Goal: Task Accomplishment & Management: Use online tool/utility

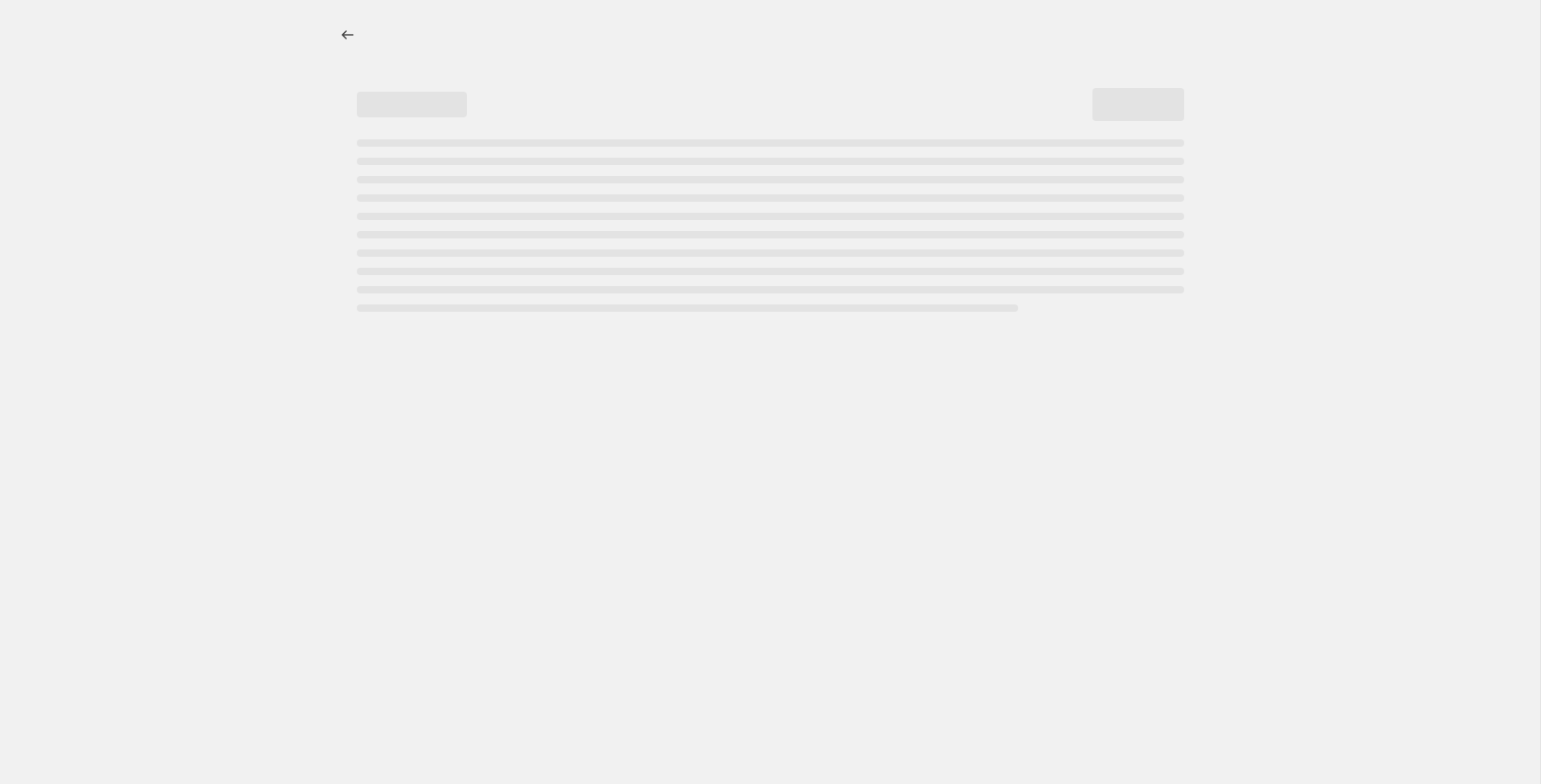
select select "percentage"
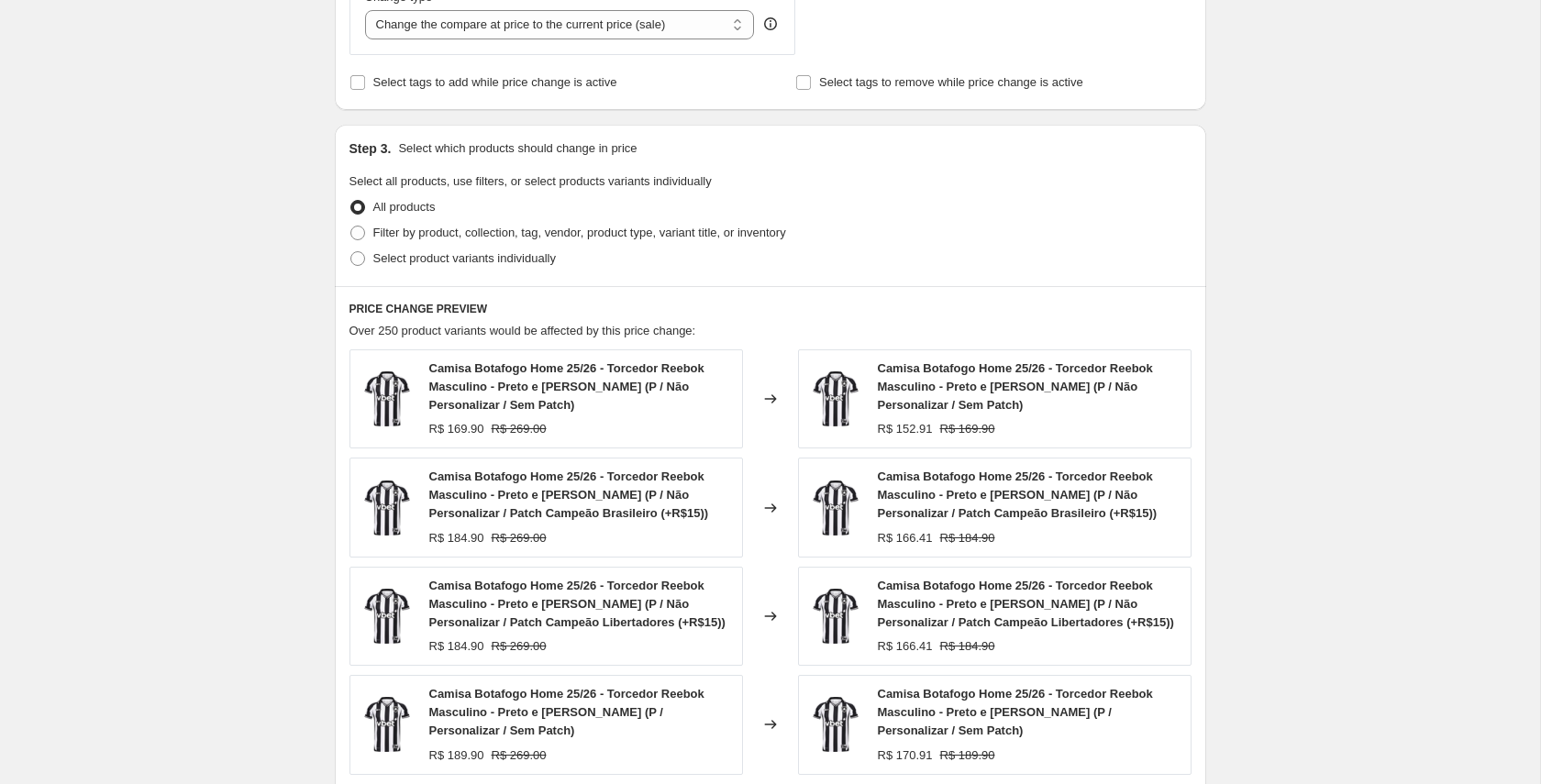
scroll to position [733, 0]
click at [360, 233] on span at bounding box center [357, 231] width 15 height 15
click at [351, 225] on input "Filter by product, collection, tag, vendor, product type, variant title, or inv…" at bounding box center [350, 224] width 1 height 1
radio input "true"
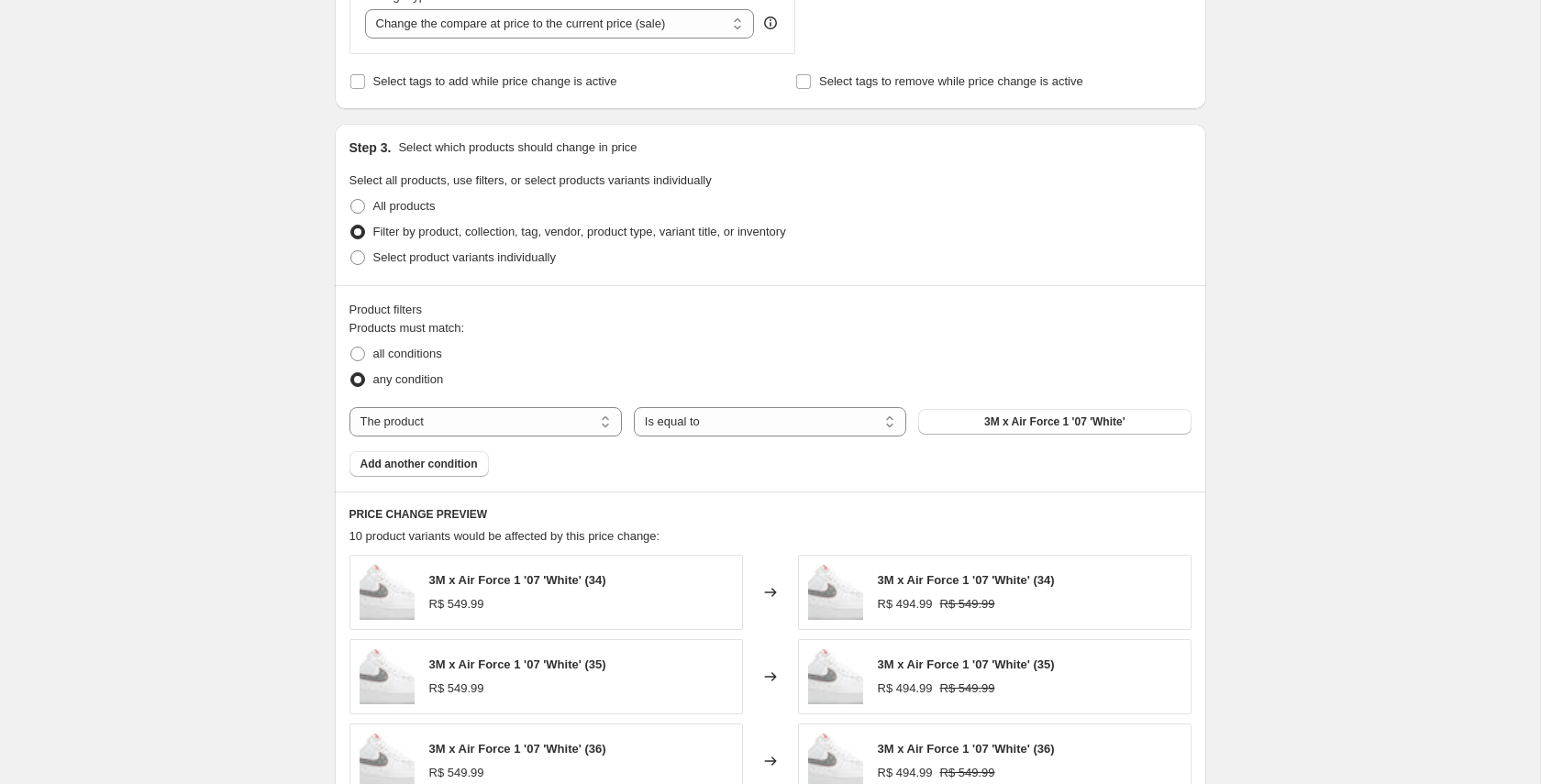
click at [376, 324] on span "Products must match:" at bounding box center [406, 328] width 115 height 14
click at [475, 330] on fieldset "Products must match: all conditions any condition" at bounding box center [770, 355] width 842 height 74
drag, startPoint x: 457, startPoint y: 380, endPoint x: 381, endPoint y: 380, distance: 76.0
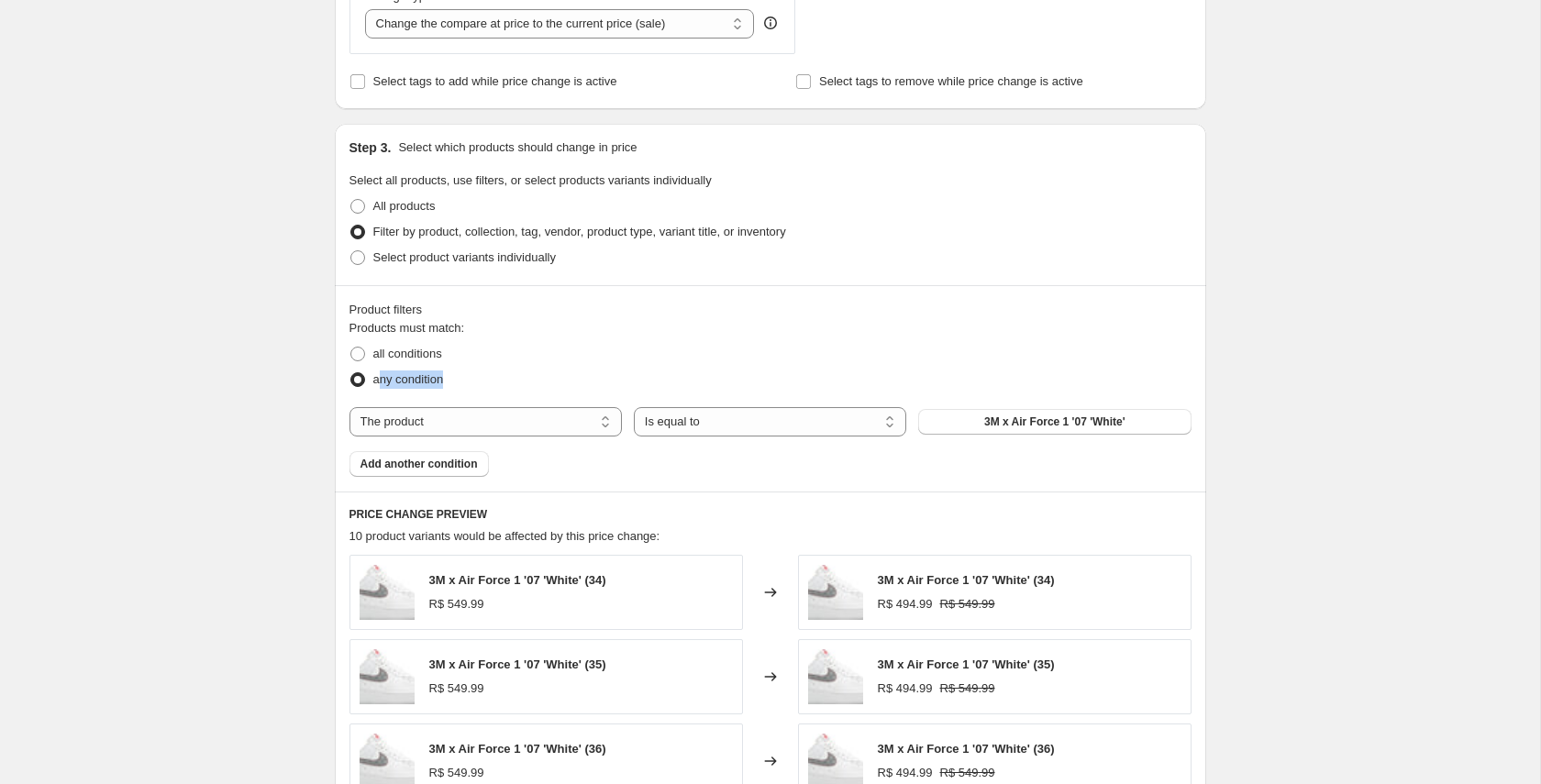
click at [381, 380] on div "any condition" at bounding box center [770, 380] width 842 height 26
click at [495, 392] on div "Products must match: all conditions any condition The product The product's col…" at bounding box center [770, 397] width 842 height 157
click at [403, 358] on span "all conditions" at bounding box center [407, 353] width 69 height 14
click at [351, 347] on input "all conditions" at bounding box center [350, 346] width 1 height 1
radio input "true"
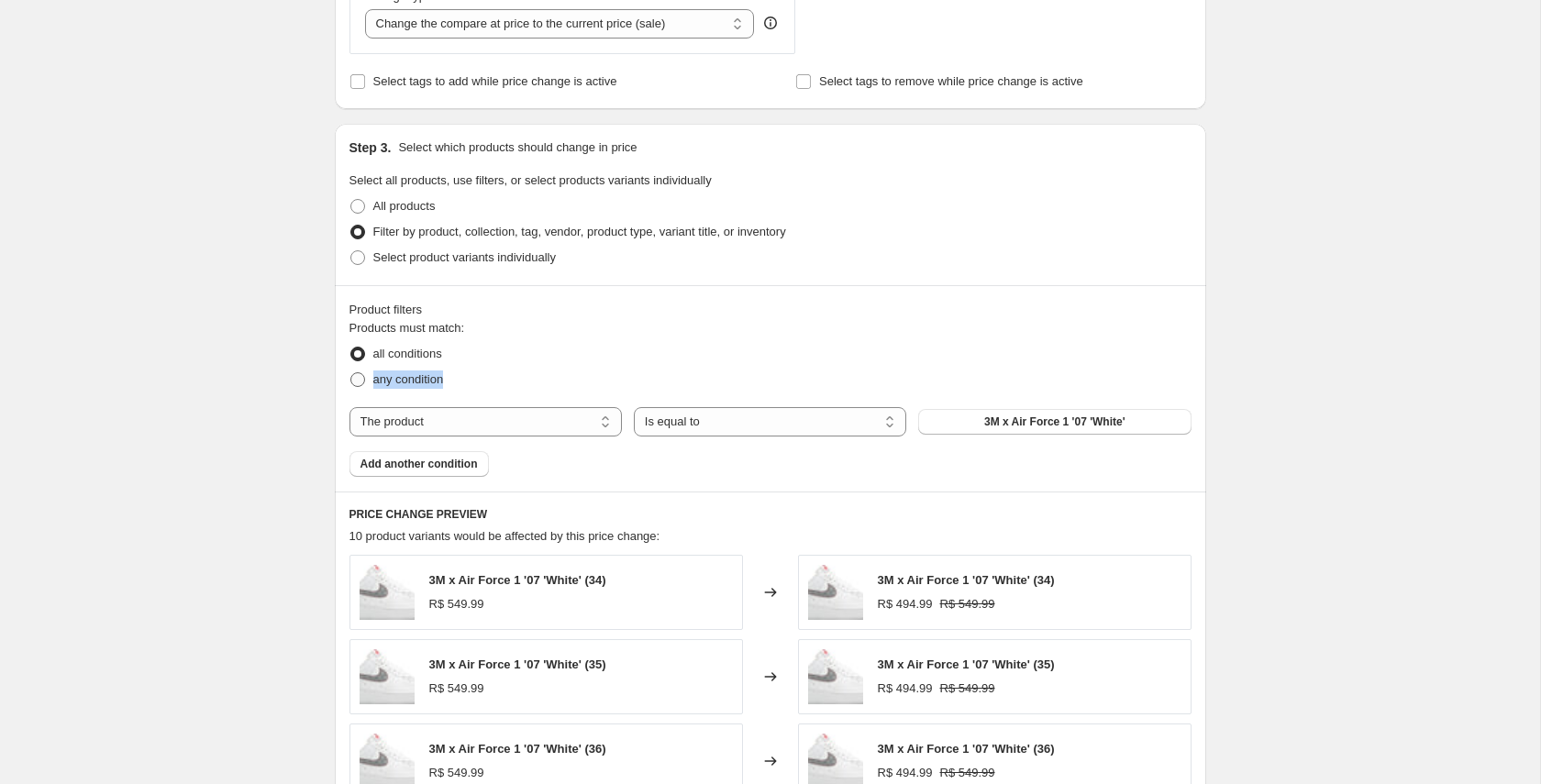
drag, startPoint x: 396, startPoint y: 384, endPoint x: 374, endPoint y: 385, distance: 22.0
click at [374, 385] on div "any condition" at bounding box center [770, 380] width 842 height 26
click at [592, 426] on select "The product The product's collection The product's tag The product's vendor The…" at bounding box center [485, 422] width 273 height 30
select select "title"
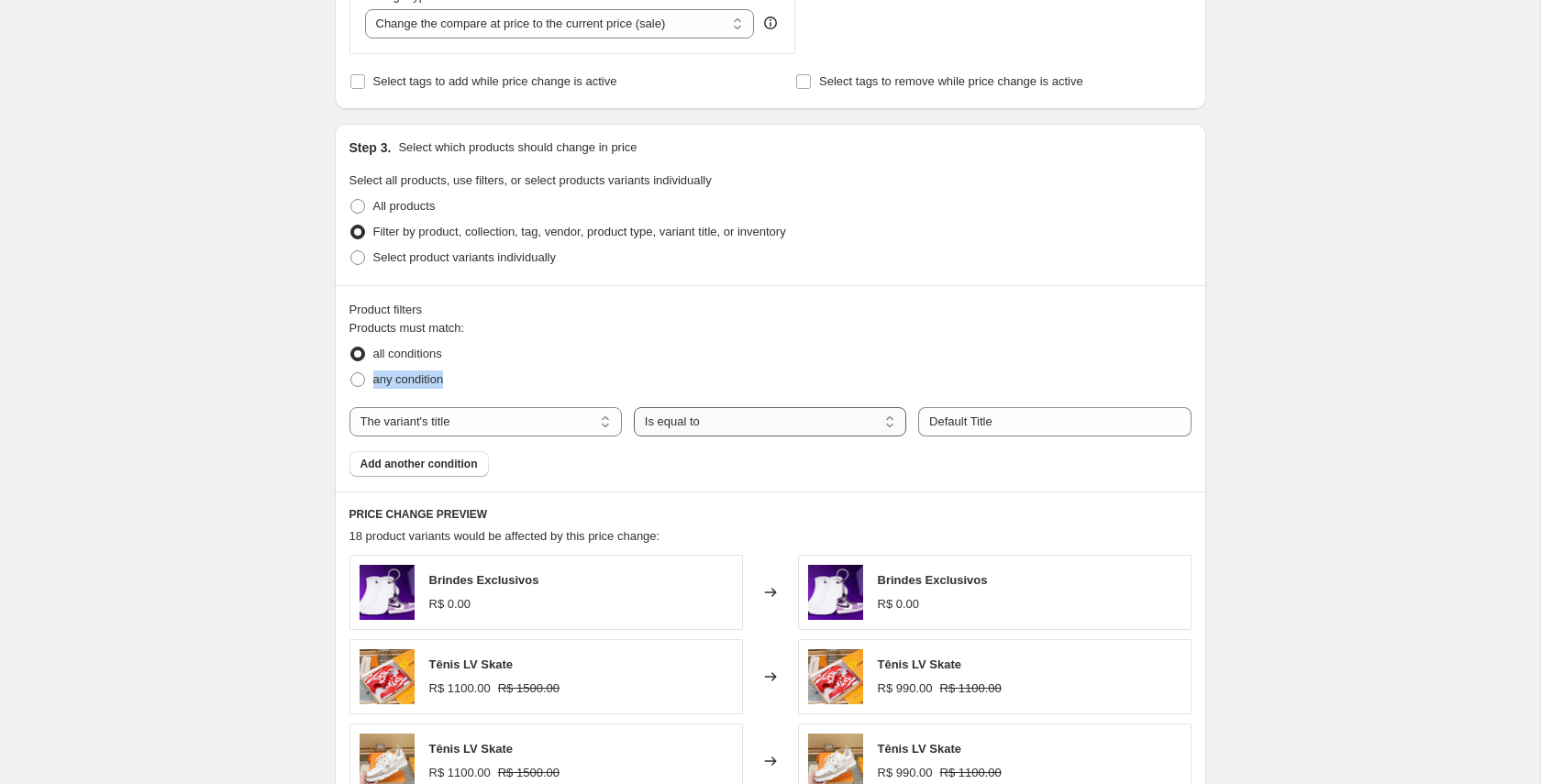
click at [885, 419] on select "Is equal to Is not equal to Contains" at bounding box center [770, 422] width 273 height 30
select select "contains"
click at [991, 426] on input "Default Title" at bounding box center [1054, 422] width 273 height 30
click at [1031, 428] on input "Default Title" at bounding box center [1054, 422] width 273 height 30
drag, startPoint x: 1051, startPoint y: 419, endPoint x: 838, endPoint y: 427, distance: 213.2
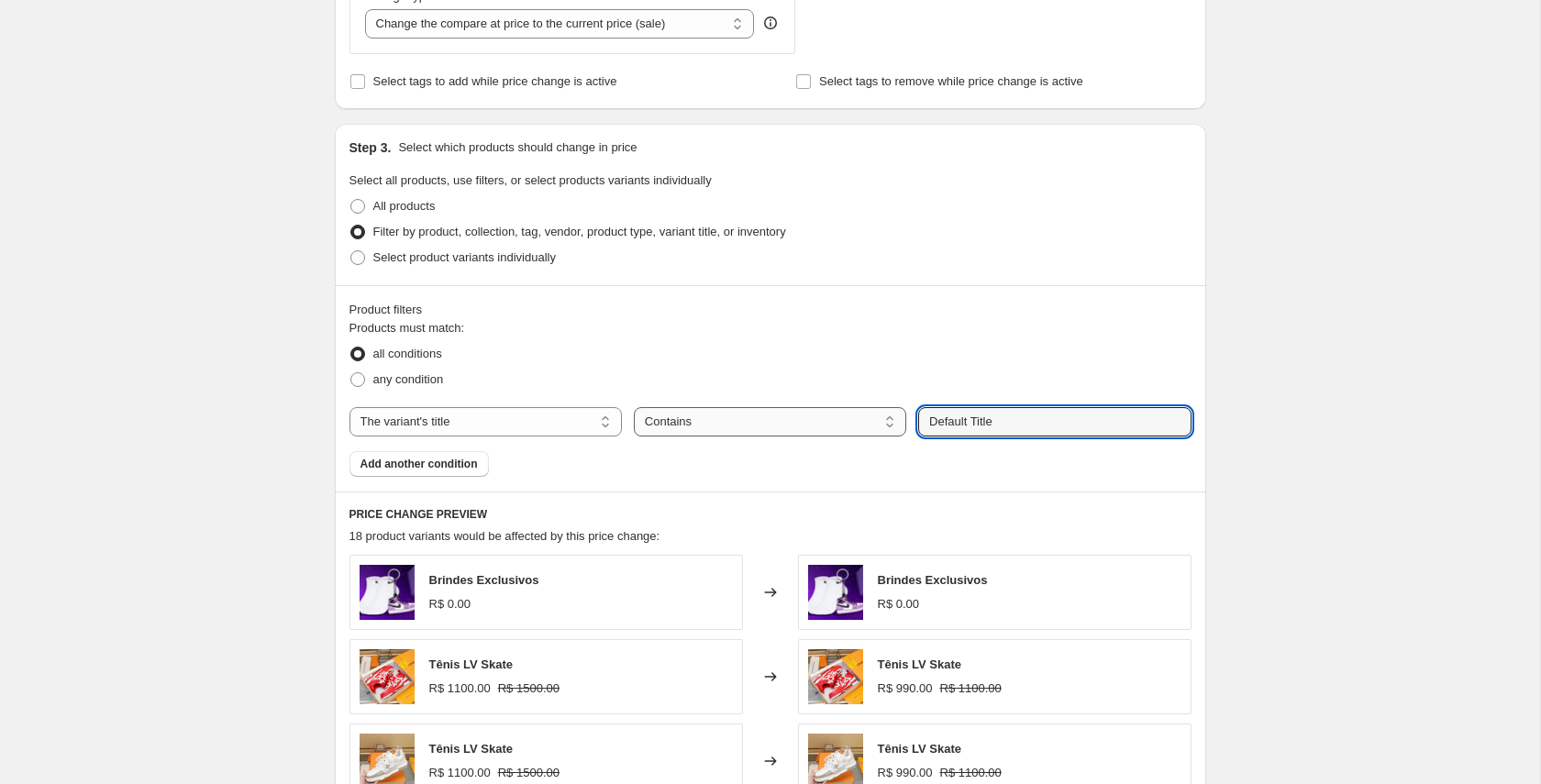
click at [848, 425] on div "The product The product's collection The product's tag The product's vendor The…" at bounding box center [770, 422] width 842 height 30
click at [767, 368] on div "any condition" at bounding box center [770, 380] width 842 height 26
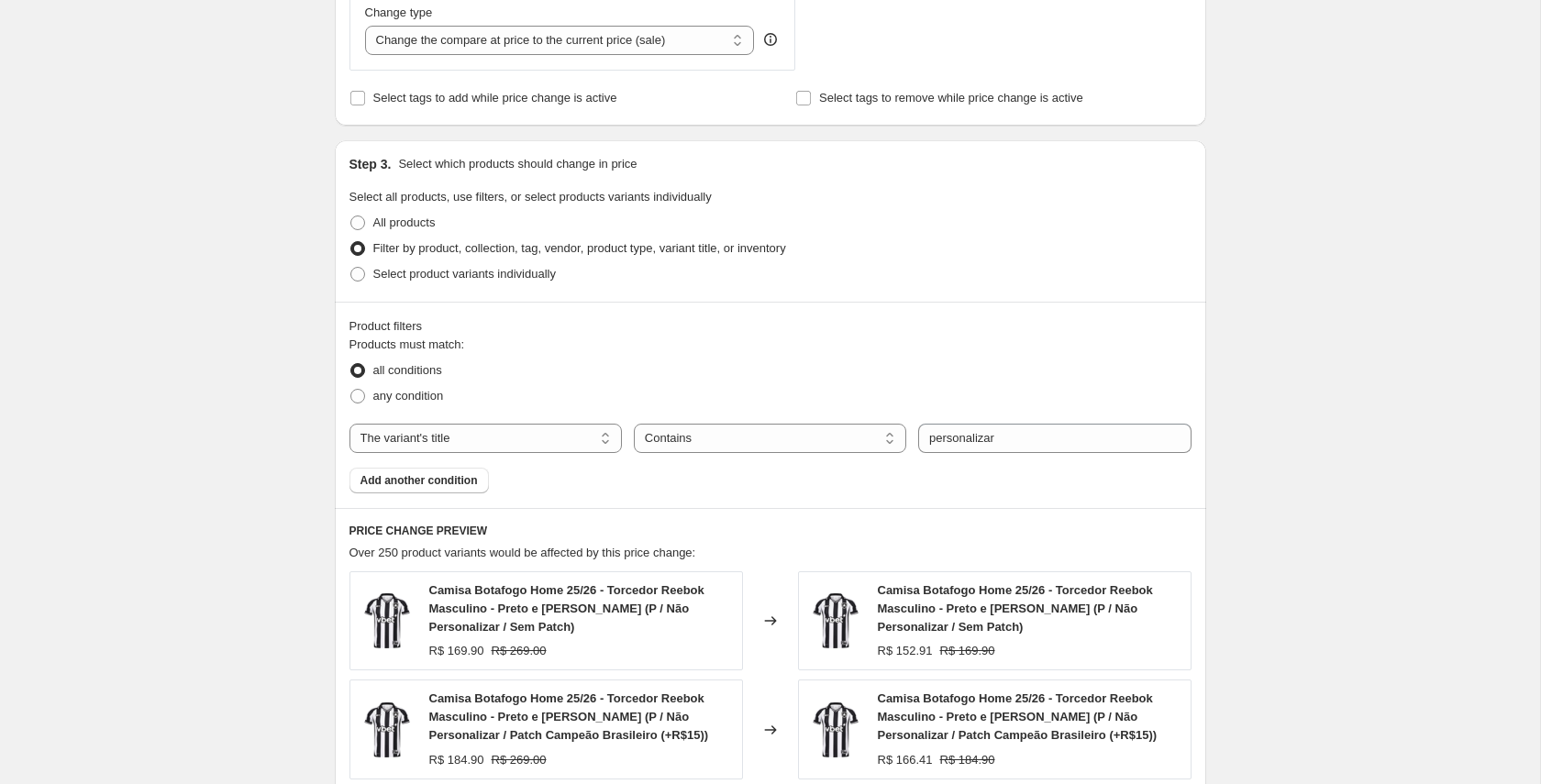
scroll to position [720, 0]
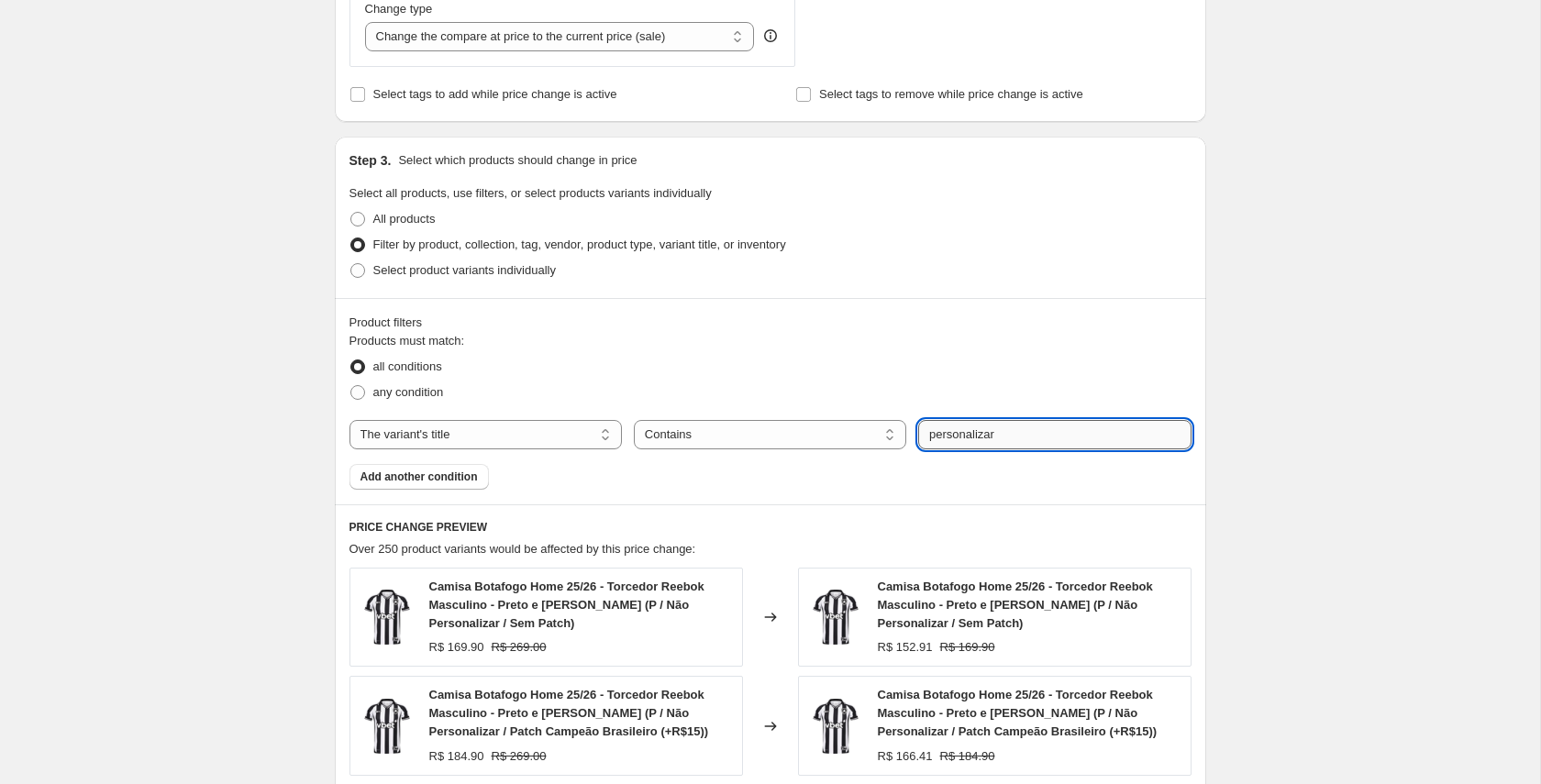
click at [931, 437] on input "personalizar" at bounding box center [1054, 435] width 273 height 30
type input ""personalizar""
click at [887, 287] on div "Step 3. Select which products should change in price Select all products, use f…" at bounding box center [770, 217] width 871 height 161
click at [1023, 430] on input ""personalizar"" at bounding box center [1054, 435] width 273 height 30
drag, startPoint x: 1026, startPoint y: 436, endPoint x: 899, endPoint y: 436, distance: 127.0
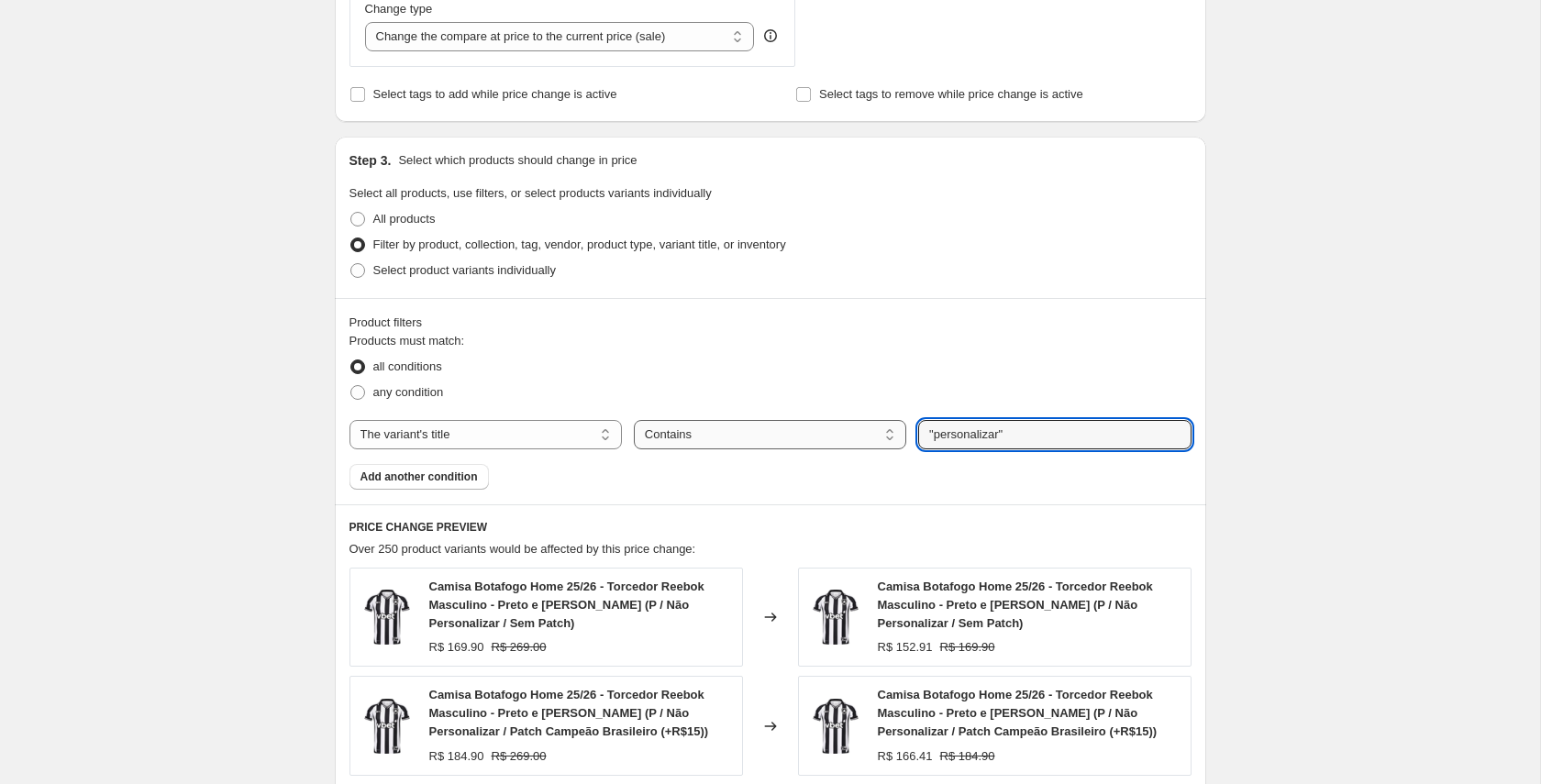
click at [899, 436] on div "The product The product's collection The product's tag The product's vendor The…" at bounding box center [770, 435] width 842 height 30
click at [507, 556] on span "Over 250 product variants would be affected by this price change:" at bounding box center [523, 549] width 346 height 14
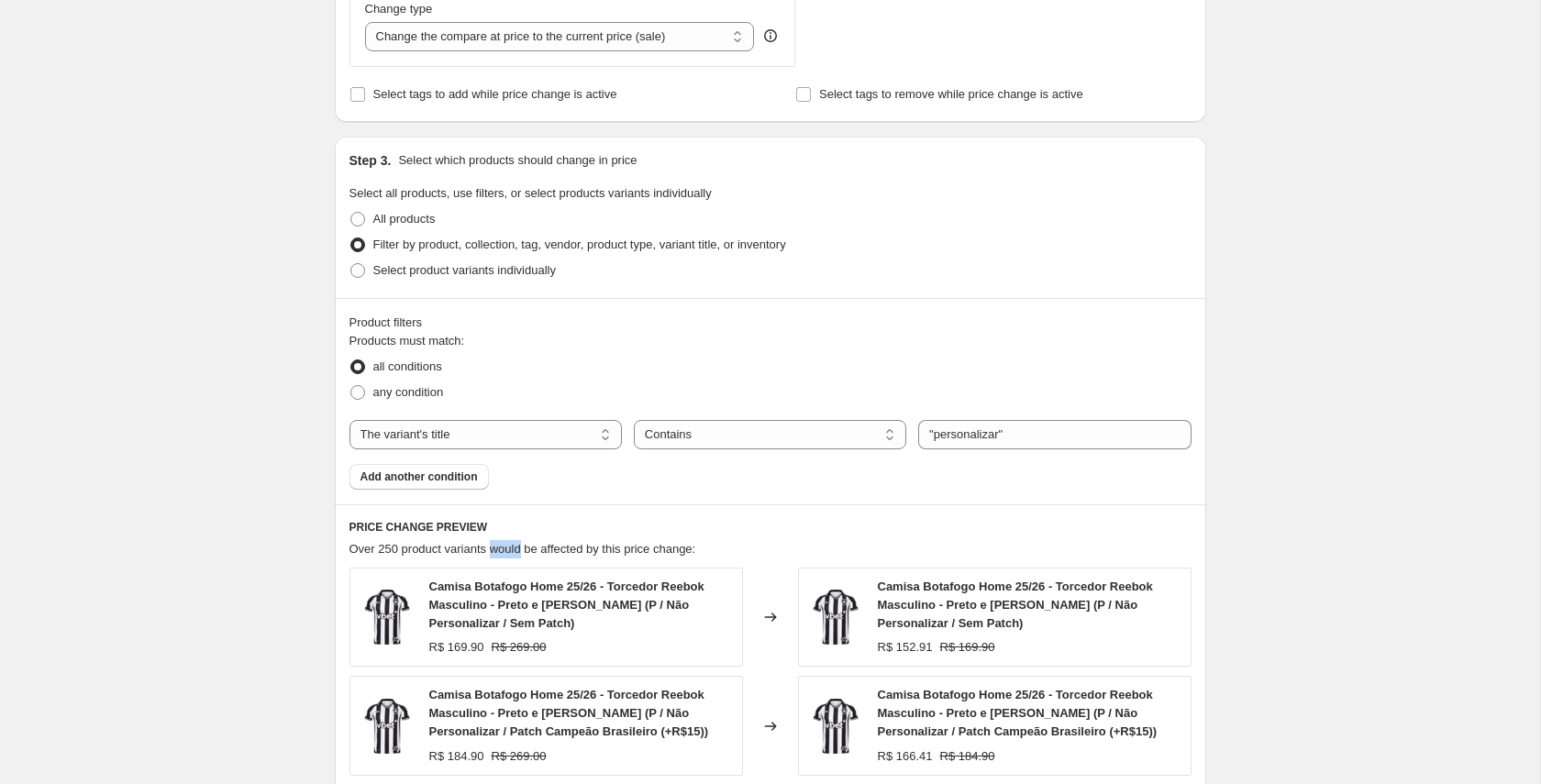
click at [507, 556] on span "Over 250 product variants would be affected by this price change:" at bounding box center [523, 549] width 346 height 14
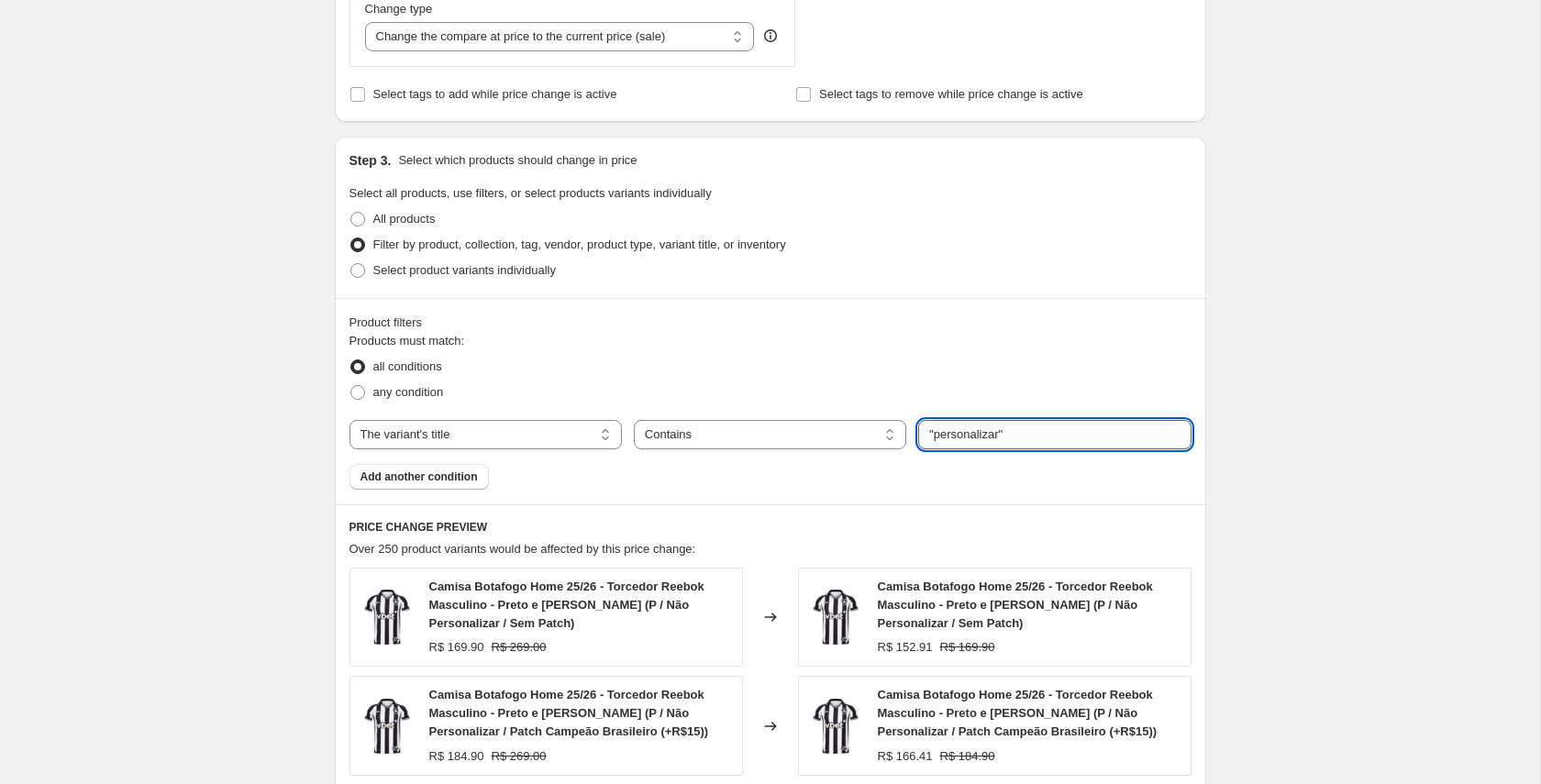
click at [982, 436] on input ""personalizar"" at bounding box center [1054, 435] width 273 height 30
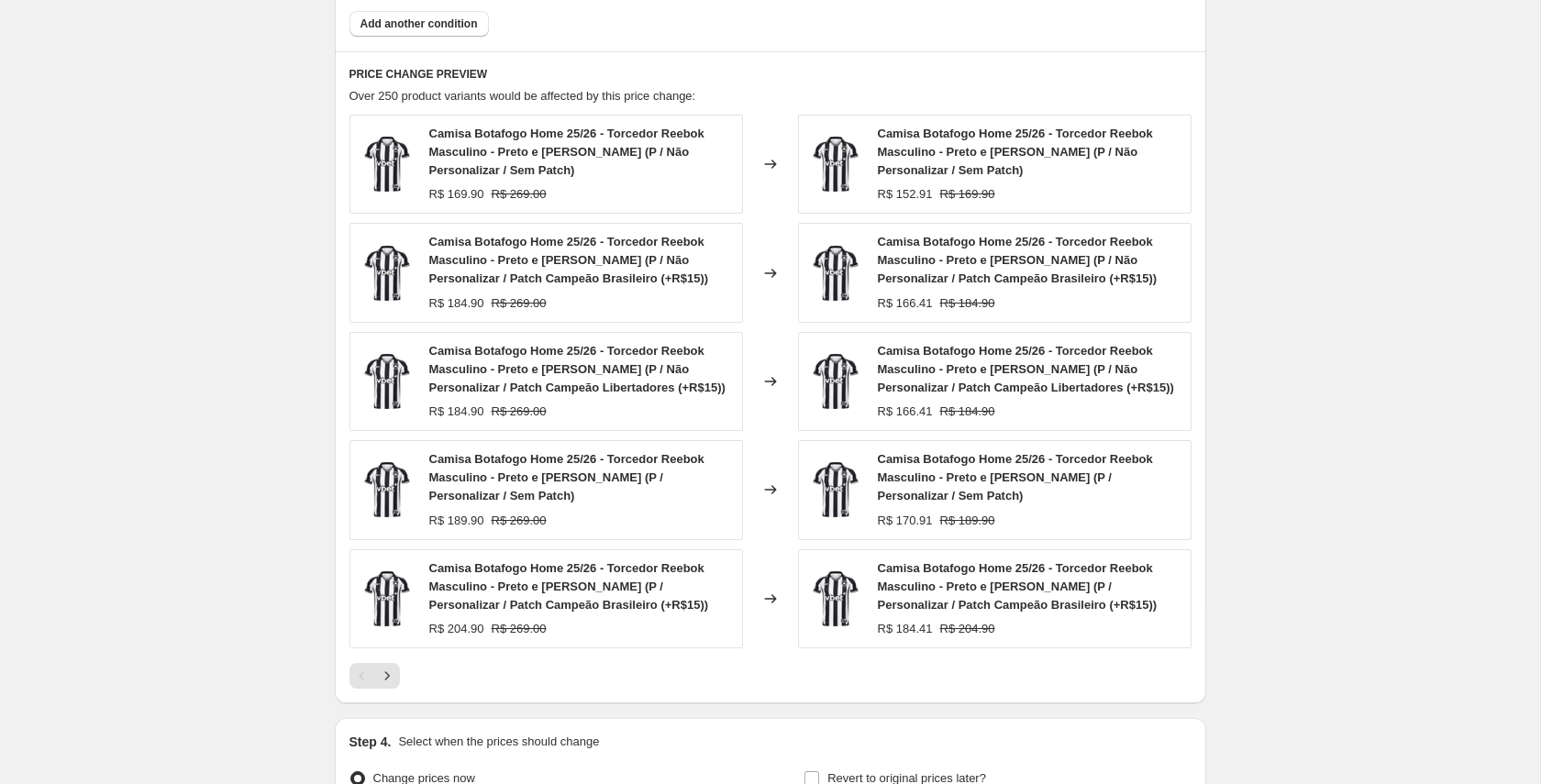
scroll to position [1190, 0]
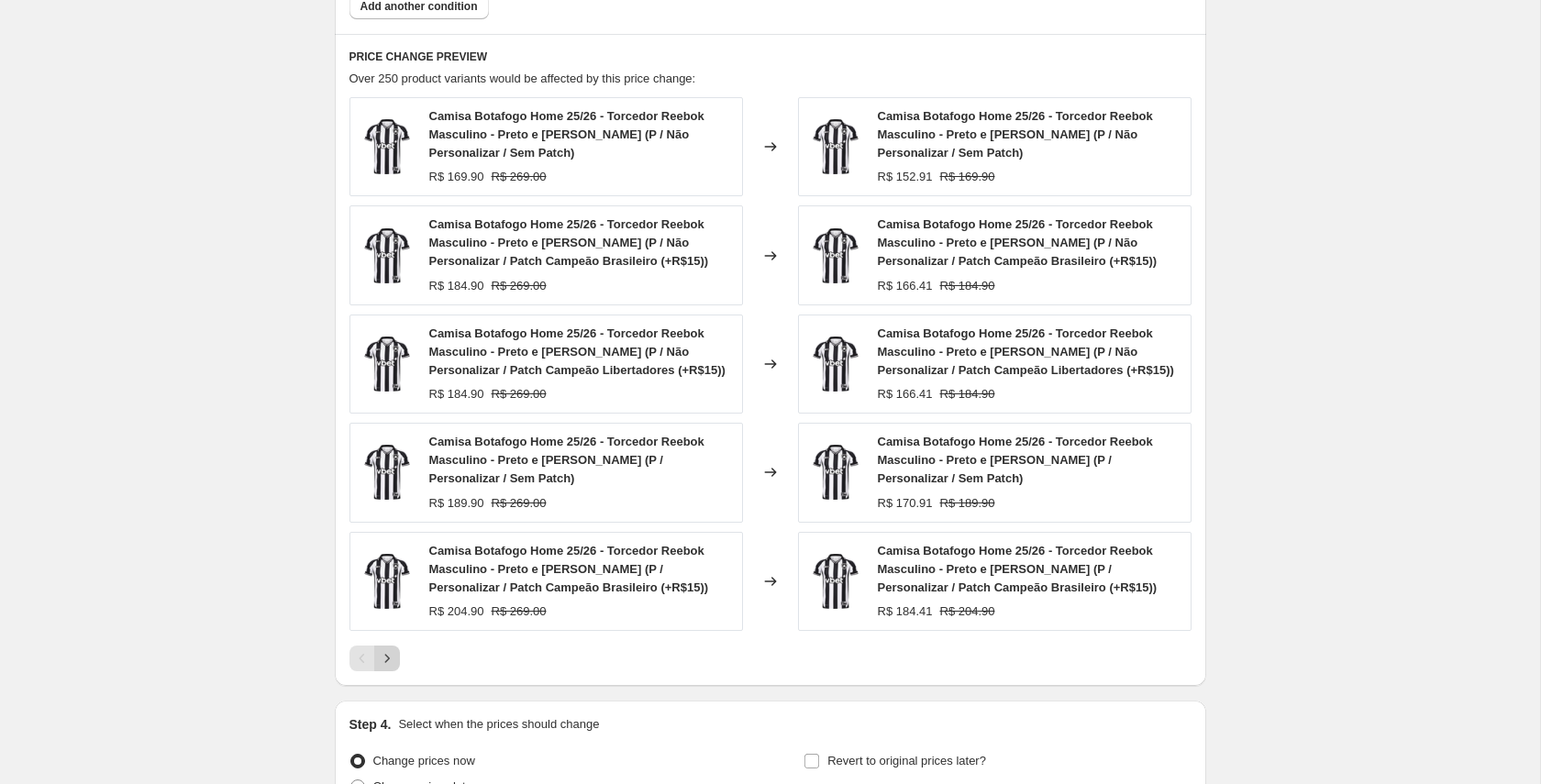
click at [384, 660] on icon "Next" at bounding box center [387, 658] width 19 height 19
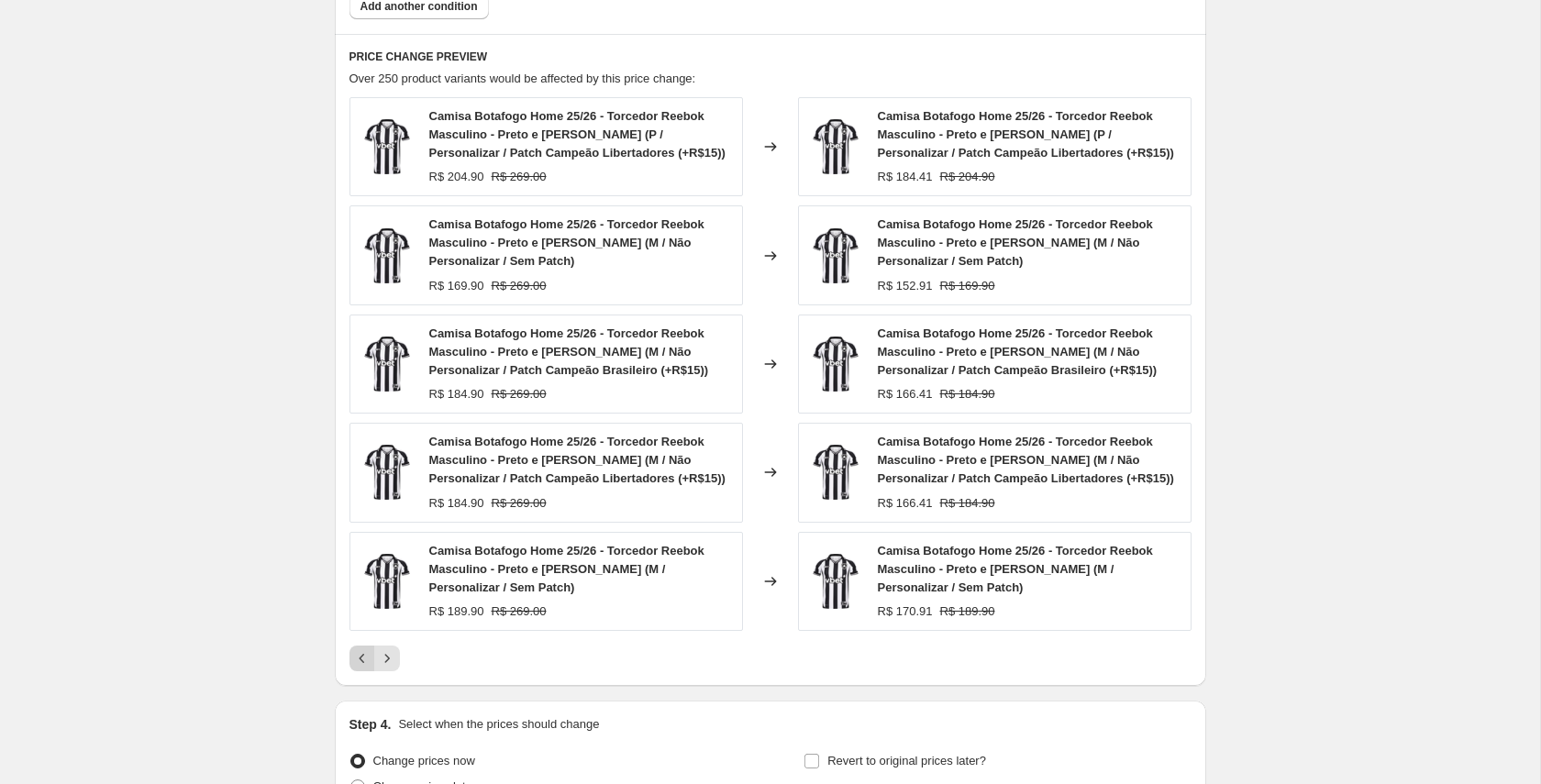
click at [369, 661] on icon "Previous" at bounding box center [362, 658] width 19 height 19
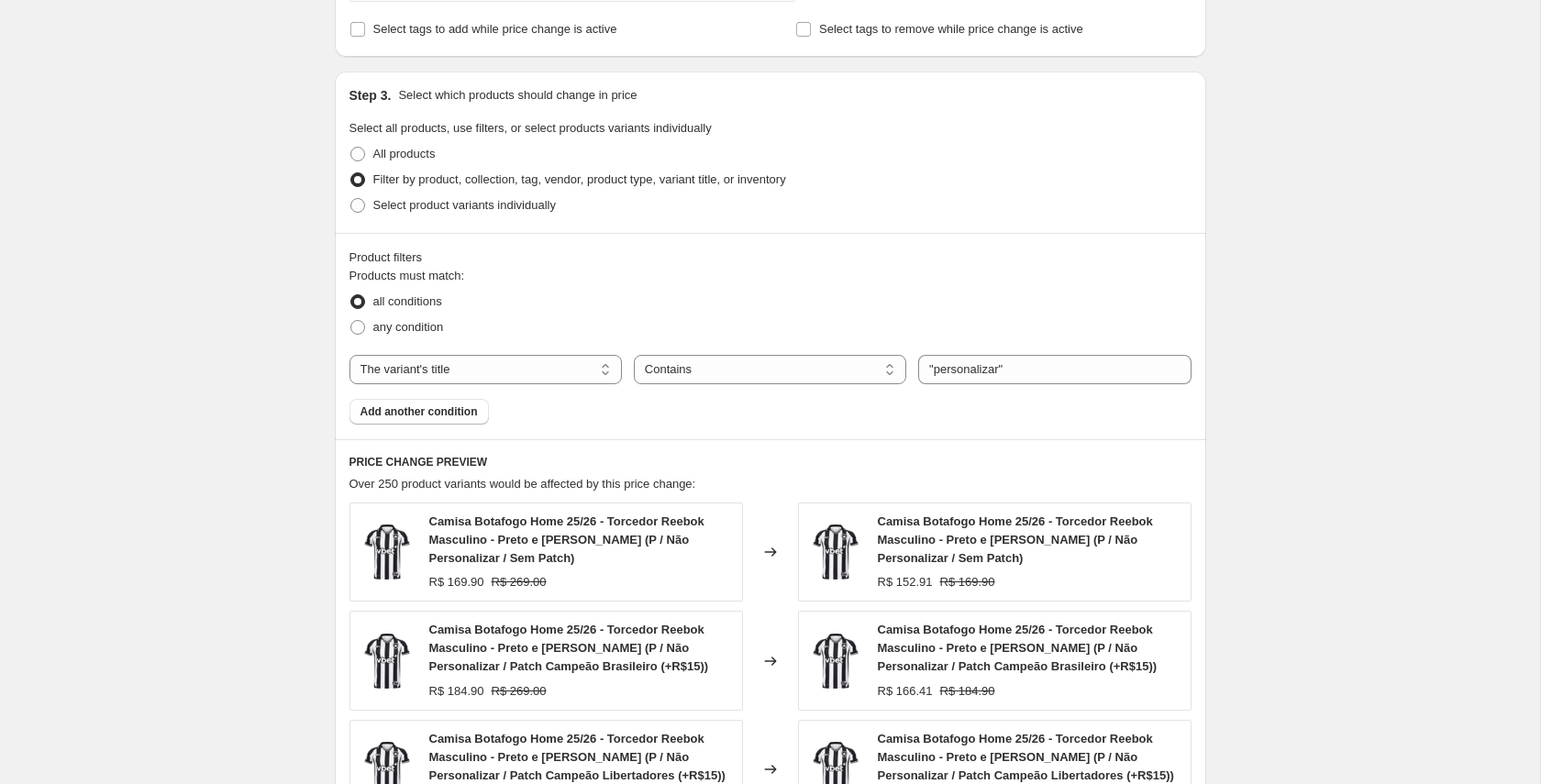
scroll to position [798, 0]
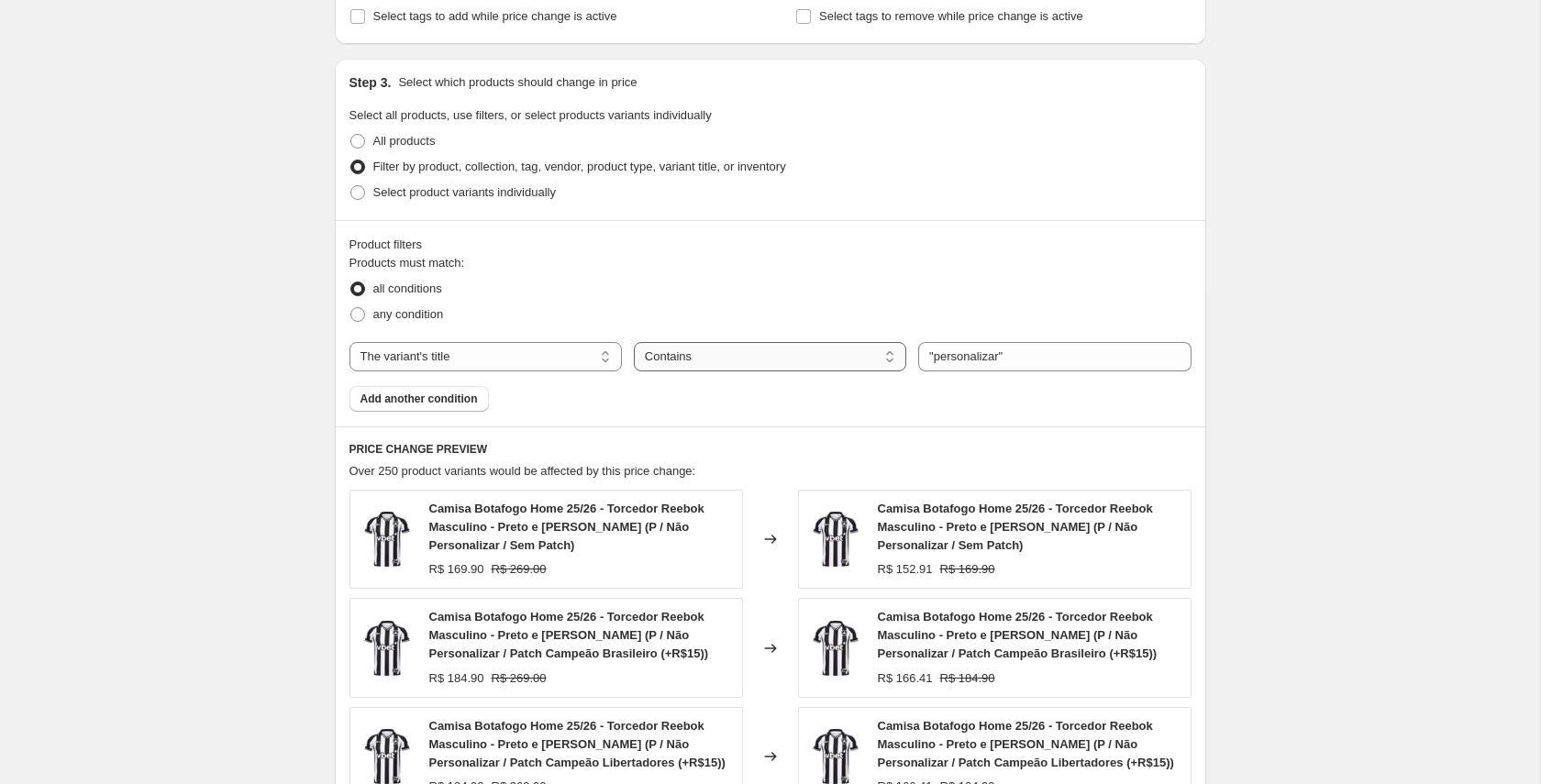
click at [875, 361] on select "Is equal to Is not equal to Contains" at bounding box center [770, 357] width 273 height 30
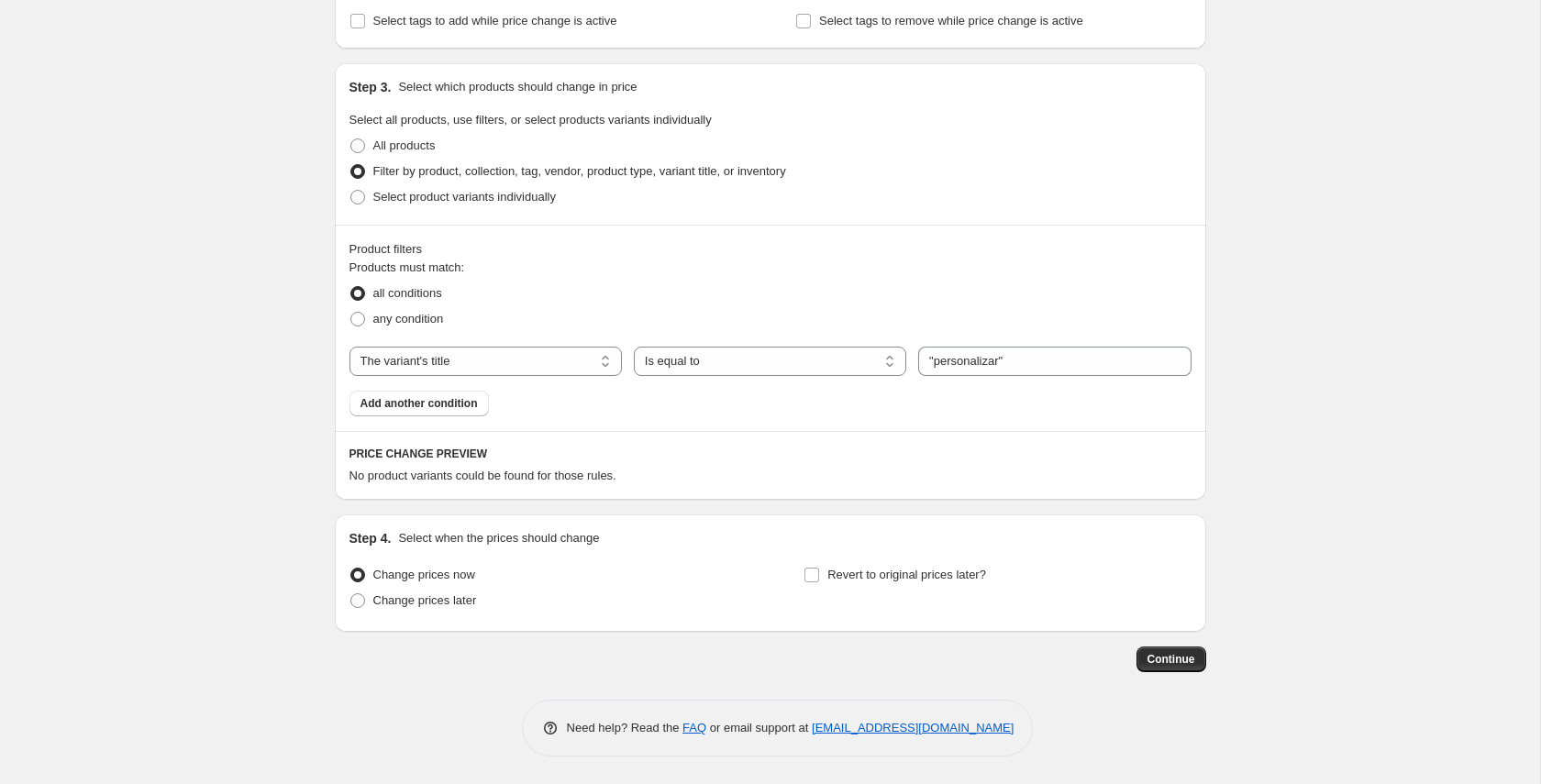
scroll to position [793, 0]
click at [756, 357] on select "Is equal to Is not equal to Contains" at bounding box center [770, 361] width 273 height 30
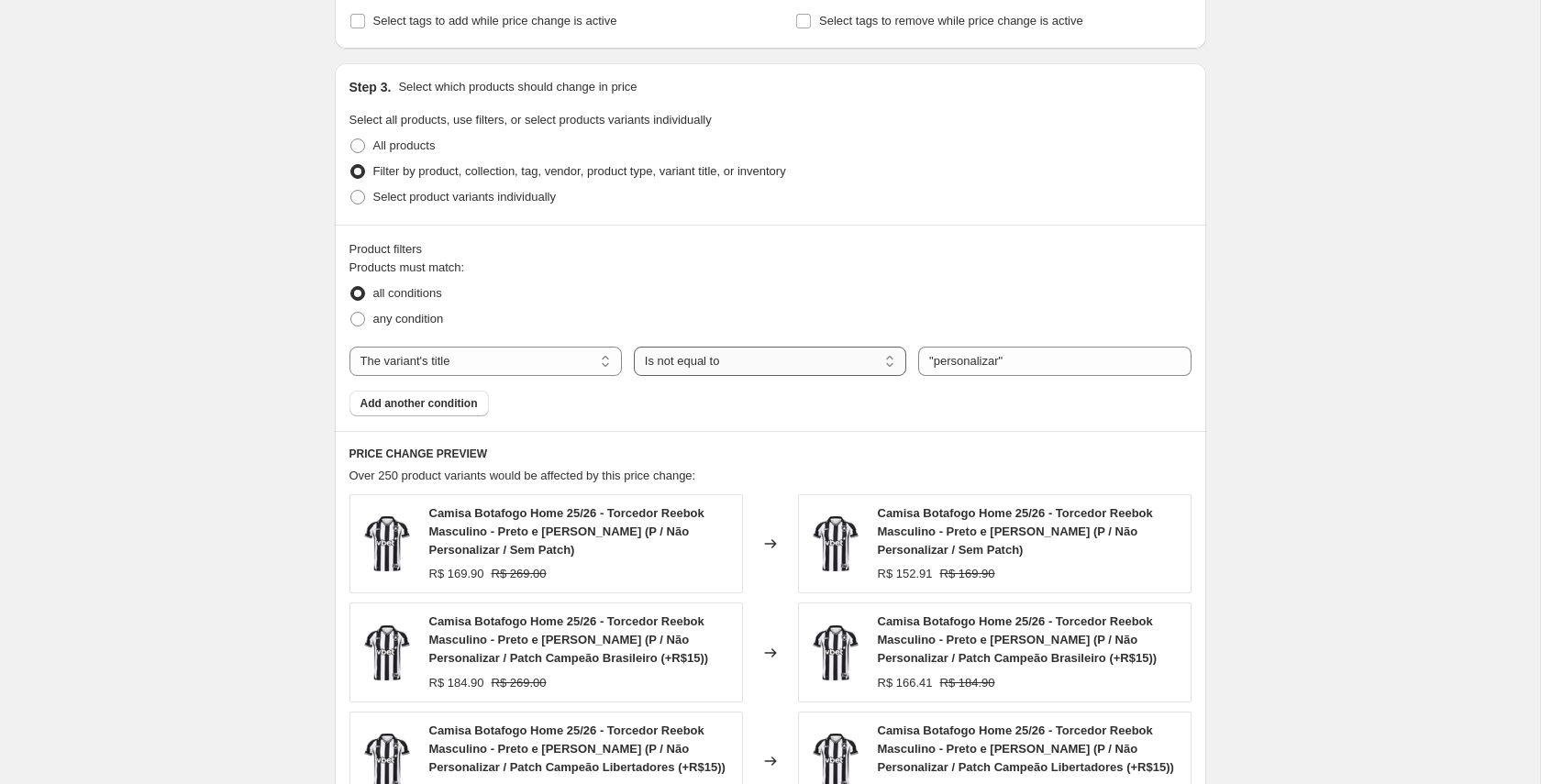
click at [757, 365] on select "Is equal to Is not equal to Contains" at bounding box center [770, 361] width 273 height 30
select select "equal"
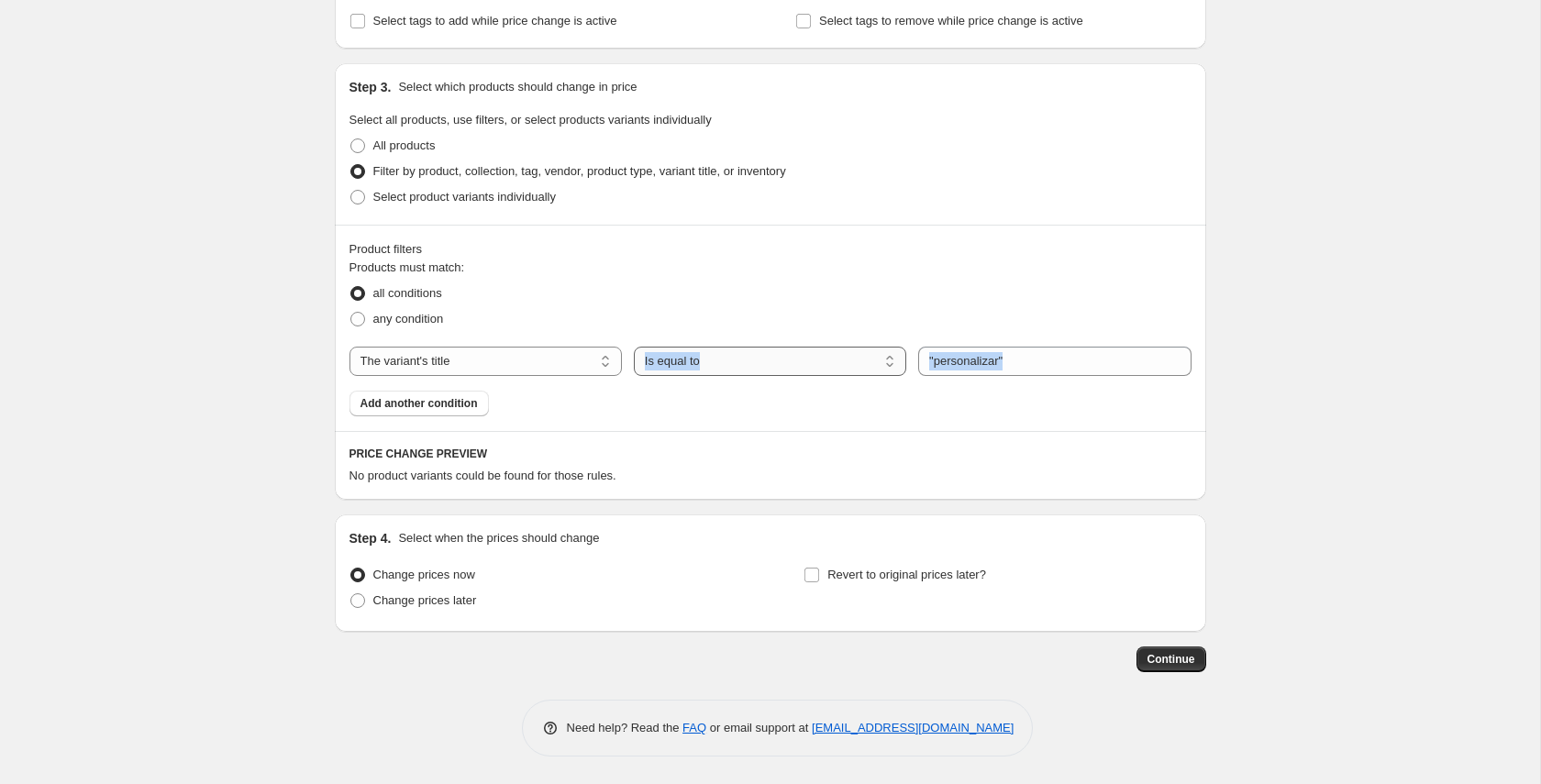
drag, startPoint x: 645, startPoint y: 381, endPoint x: 646, endPoint y: 367, distance: 14.0
click at [648, 357] on div "Products must match: all conditions any condition The product The product's col…" at bounding box center [770, 337] width 842 height 157
click at [645, 405] on div "Products must match: all conditions any condition The product The product's col…" at bounding box center [770, 337] width 842 height 157
drag, startPoint x: 647, startPoint y: 396, endPoint x: 645, endPoint y: 370, distance: 26.1
click at [645, 370] on div "Products must match: all conditions any condition The product The product's col…" at bounding box center [770, 337] width 842 height 157
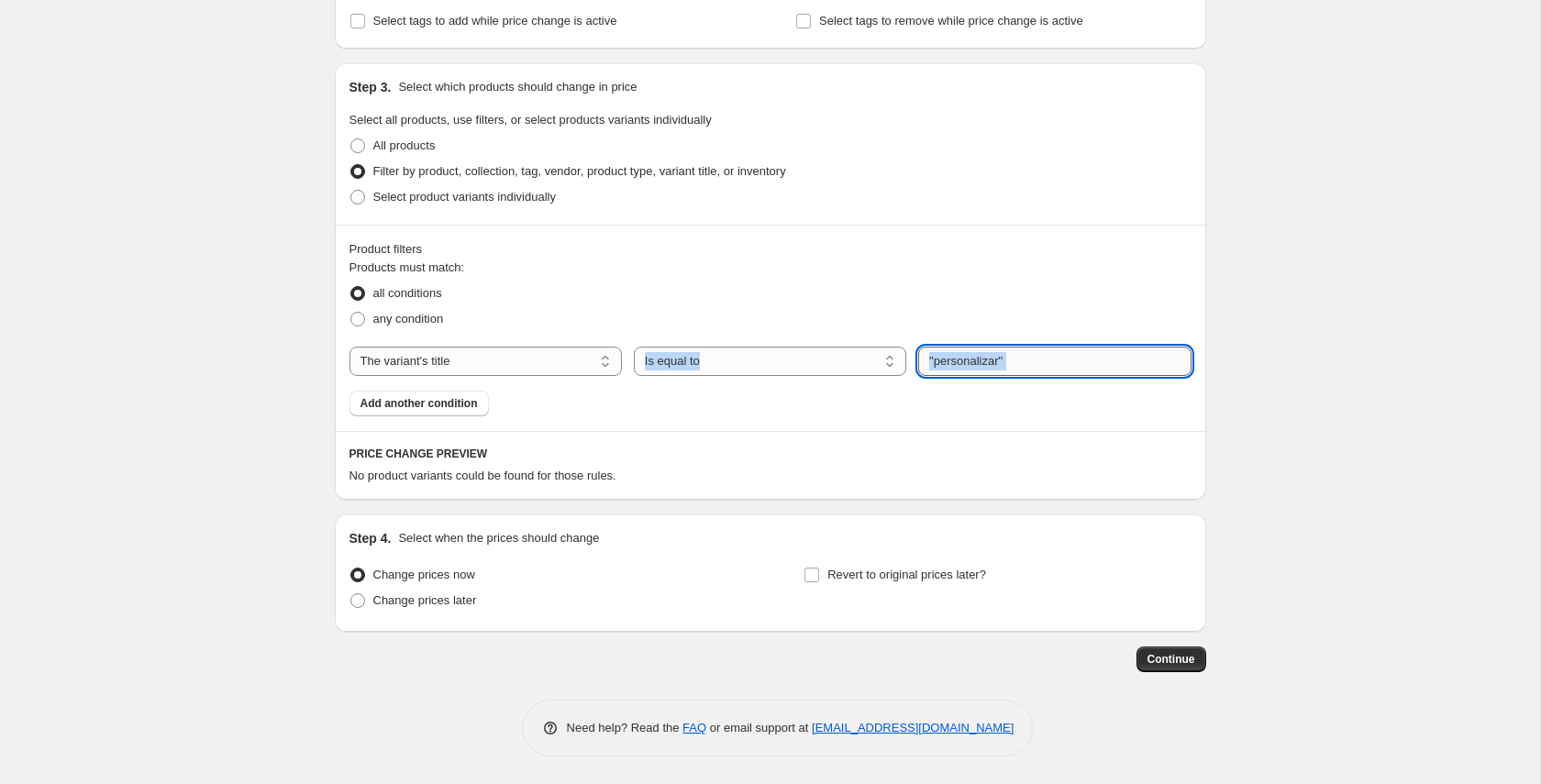
click at [942, 358] on input ""personalizar"" at bounding box center [1054, 361] width 273 height 30
drag, startPoint x: 935, startPoint y: 359, endPoint x: 936, endPoint y: 407, distance: 48.0
click at [934, 359] on input ""personalizar"" at bounding box center [1054, 361] width 273 height 30
click at [1024, 362] on input "personalizar"" at bounding box center [1054, 361] width 273 height 30
click at [991, 303] on div "all conditions" at bounding box center [770, 293] width 842 height 26
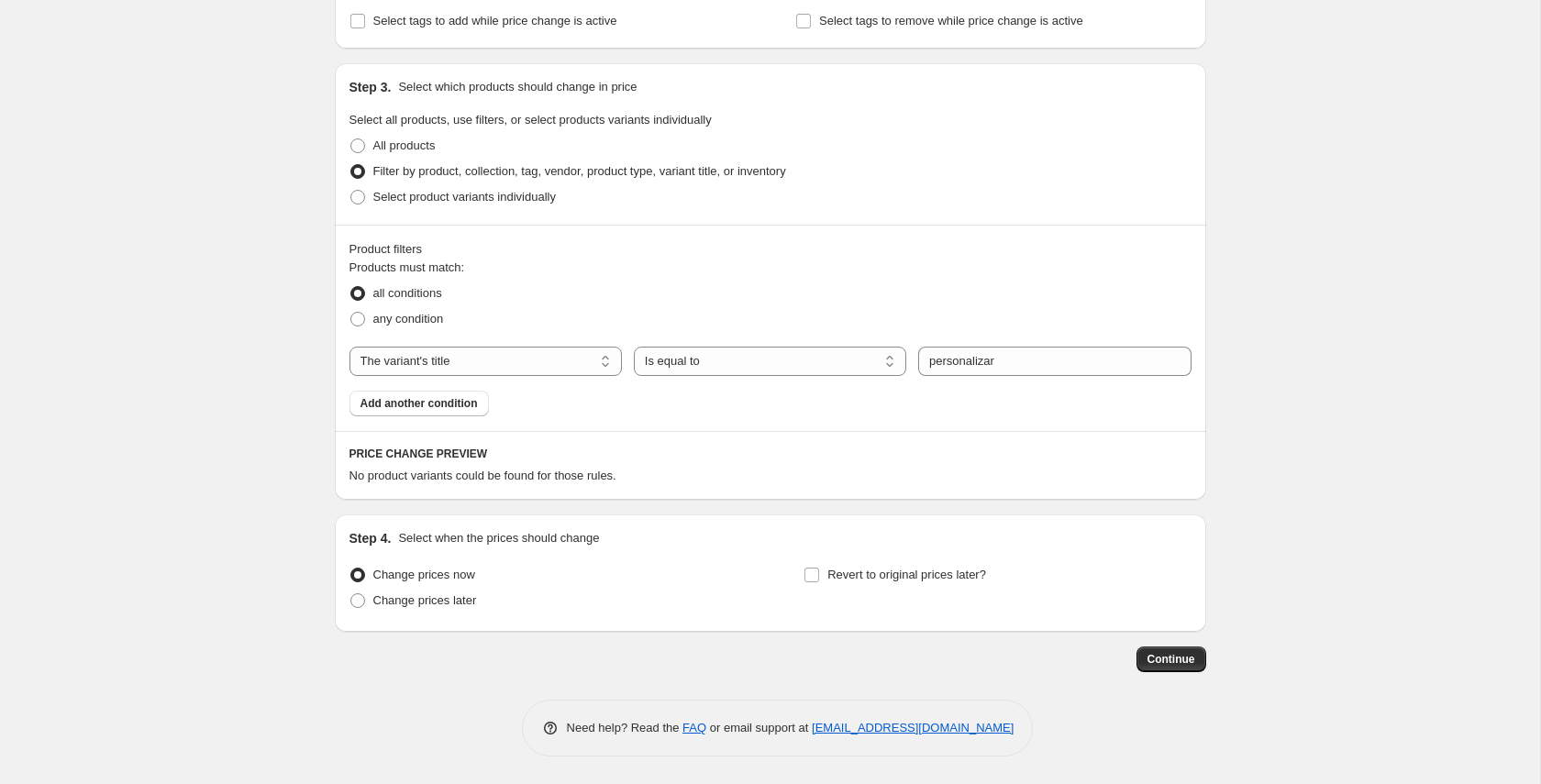
click at [964, 240] on div "Product filters" at bounding box center [770, 249] width 842 height 19
click at [961, 364] on input "personalizar" at bounding box center [1054, 361] width 273 height 30
type input "2GG"
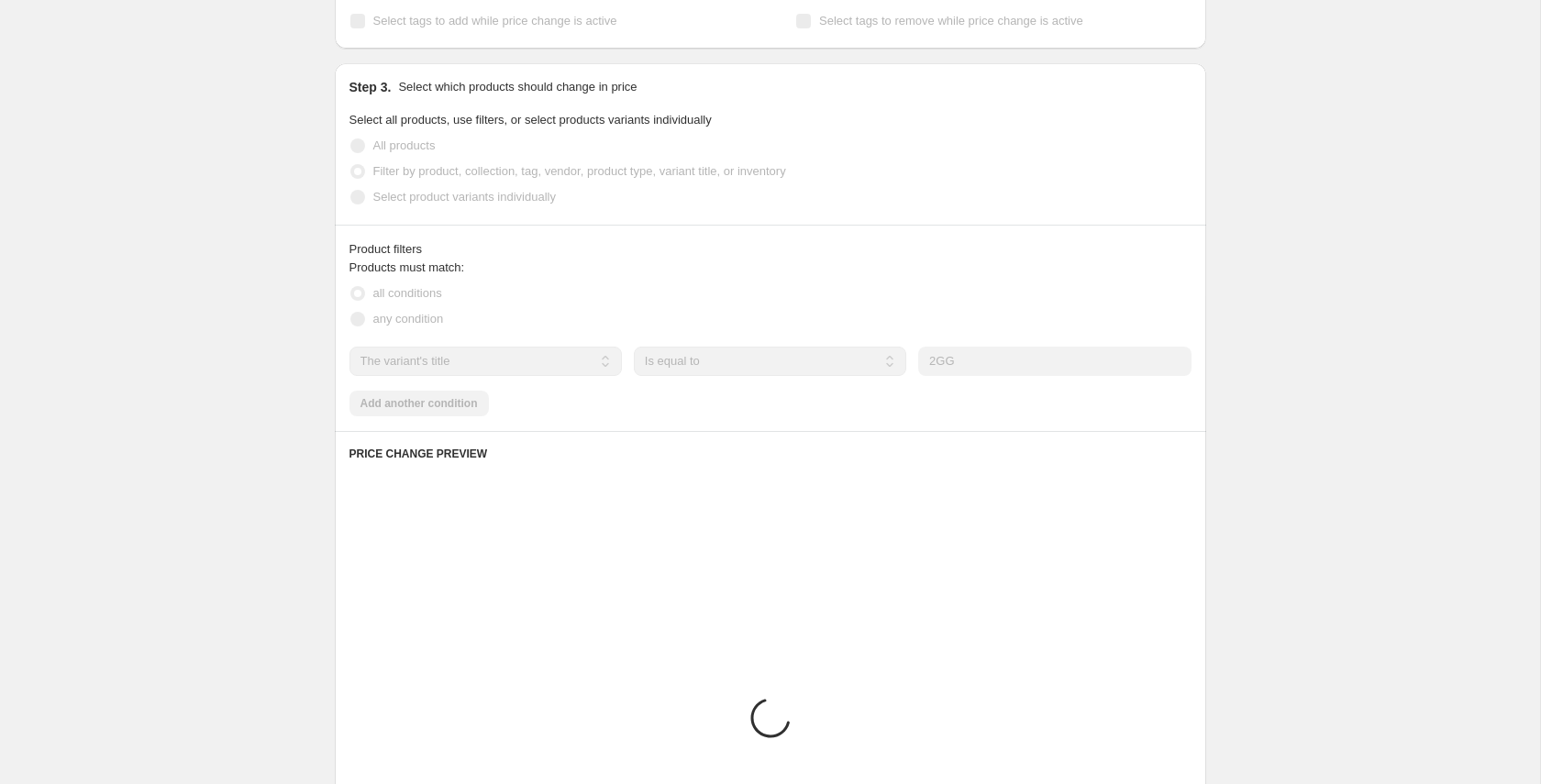
click at [1021, 282] on div "all conditions" at bounding box center [770, 293] width 842 height 26
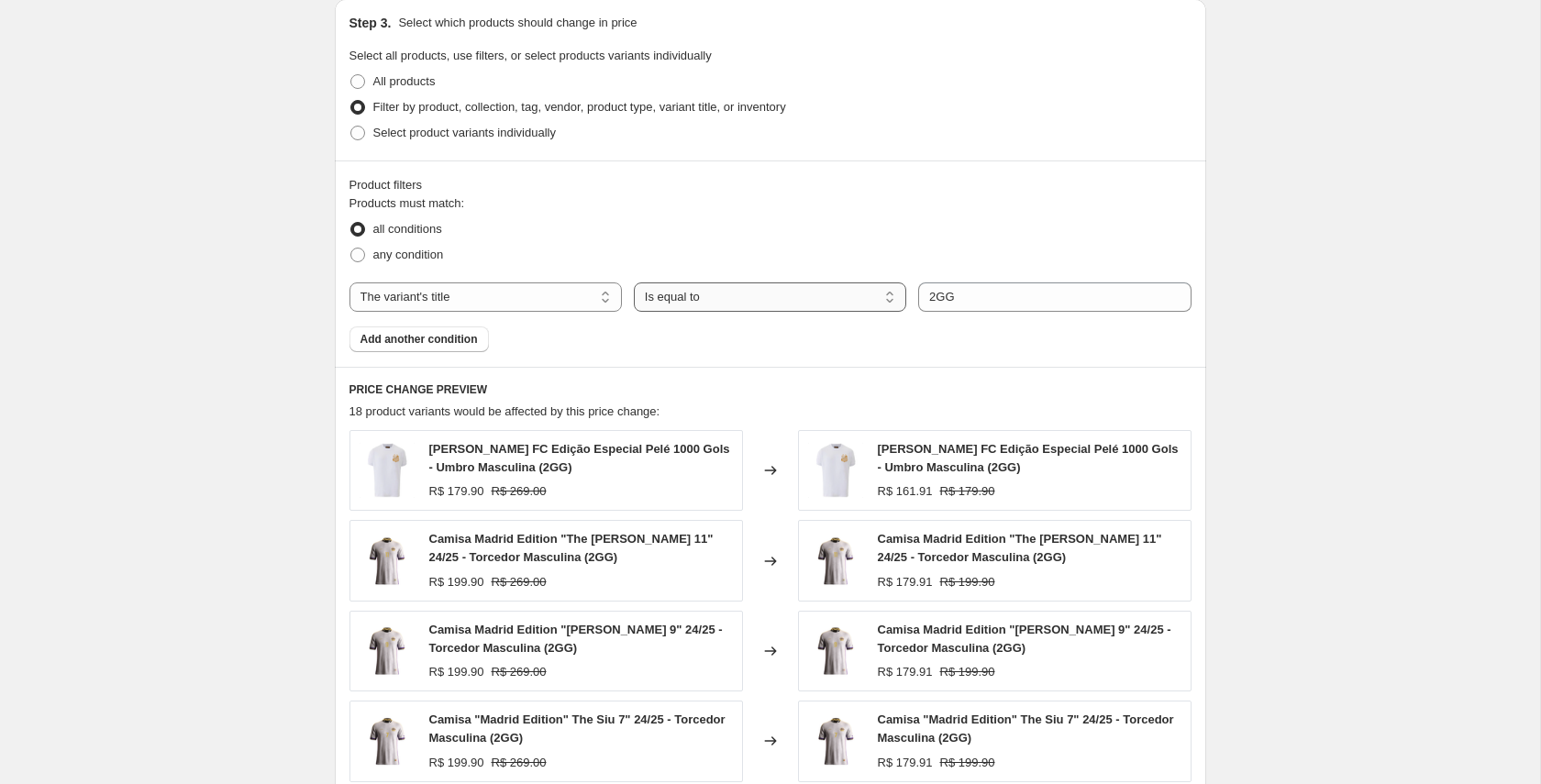
scroll to position [832, 0]
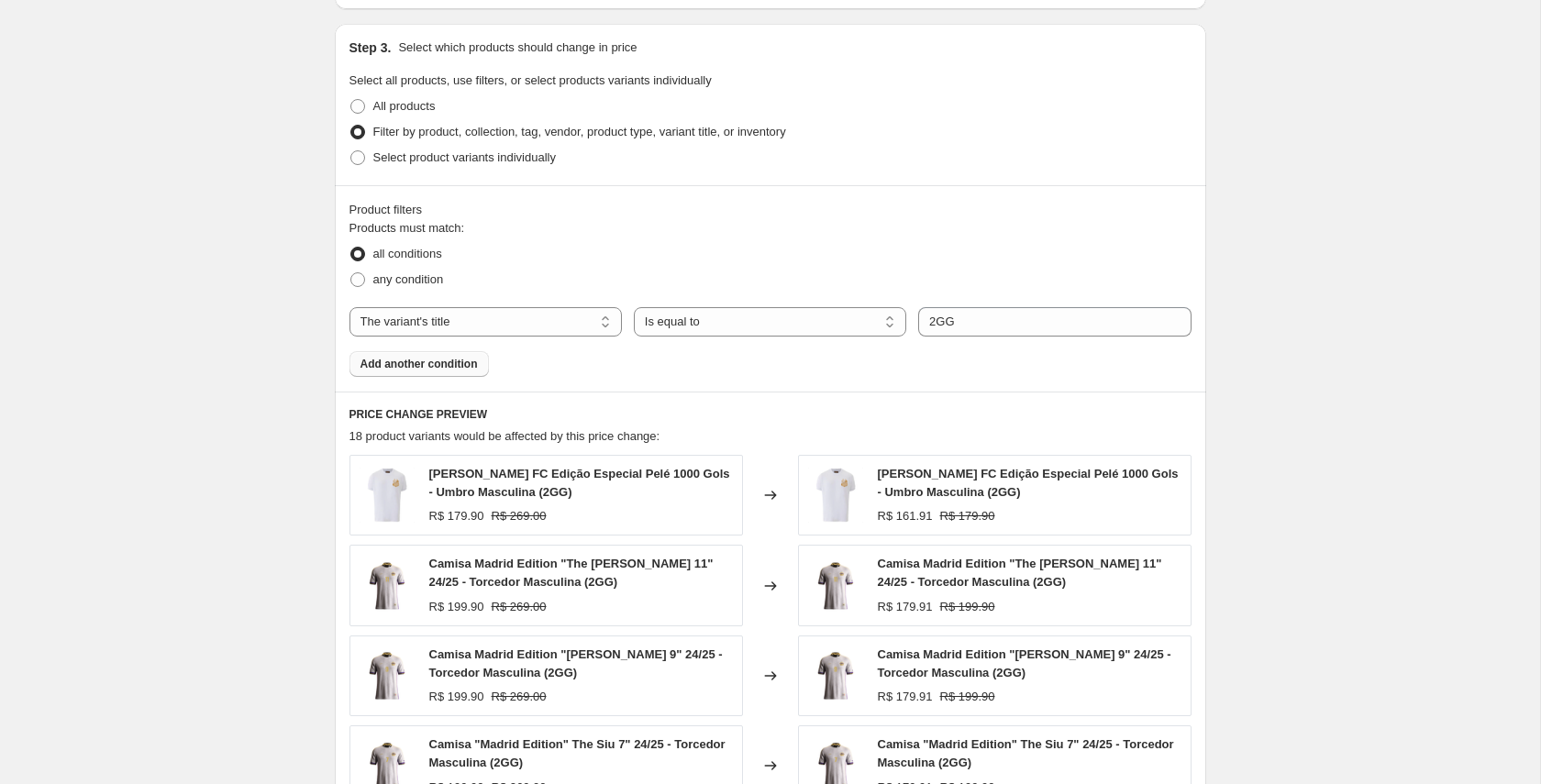
click at [438, 358] on span "Add another condition" at bounding box center [418, 364] width 117 height 15
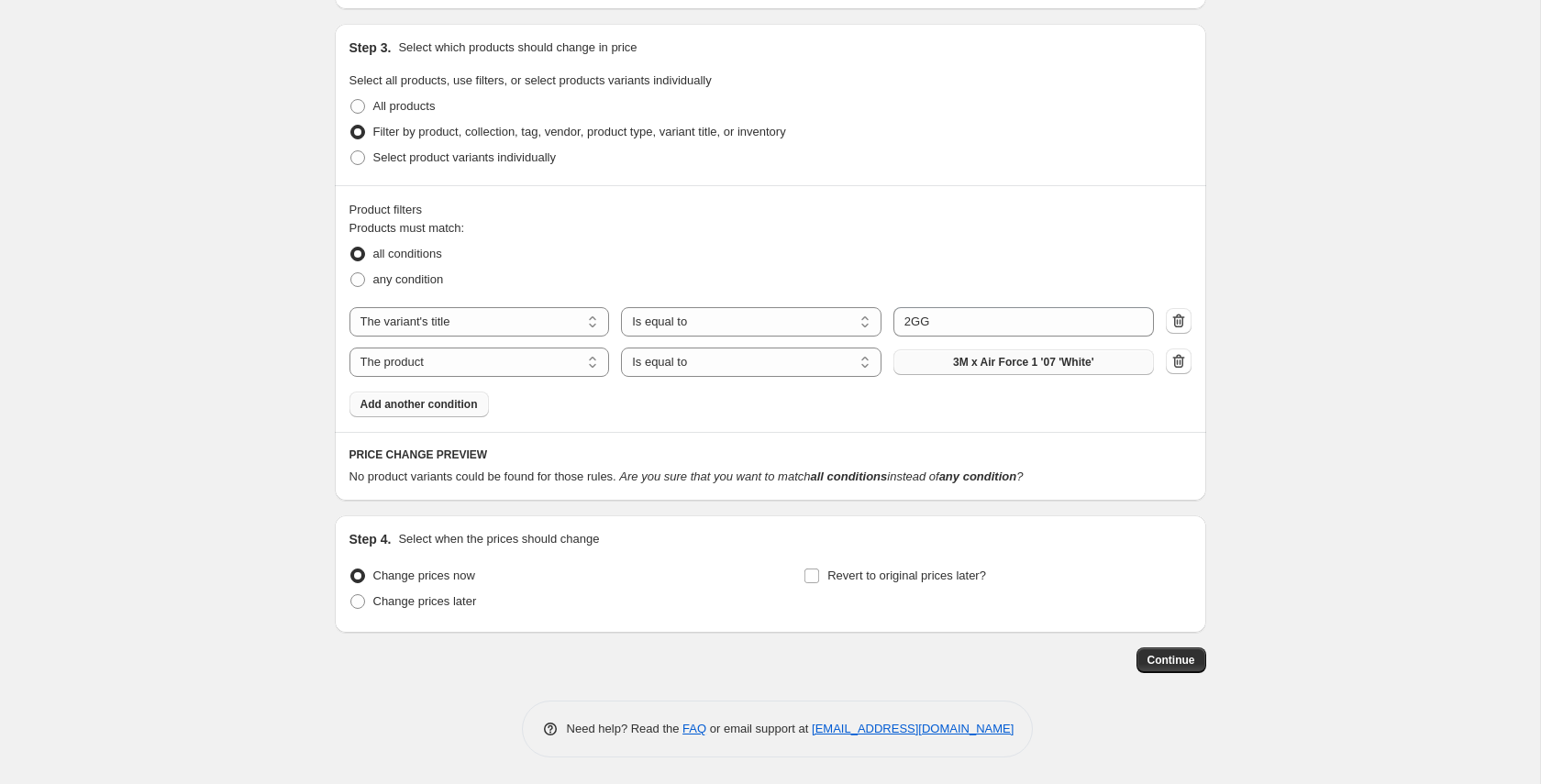
click at [1081, 365] on span "3M x Air Force 1 '07 'White'" at bounding box center [1023, 362] width 142 height 15
click at [495, 369] on select "The product The product's collection The product's tag The product's vendor The…" at bounding box center [479, 362] width 261 height 30
select select "title"
drag, startPoint x: 967, startPoint y: 364, endPoint x: 1011, endPoint y: 365, distance: 44.0
click at [968, 364] on input "Default Title" at bounding box center [1023, 362] width 261 height 30
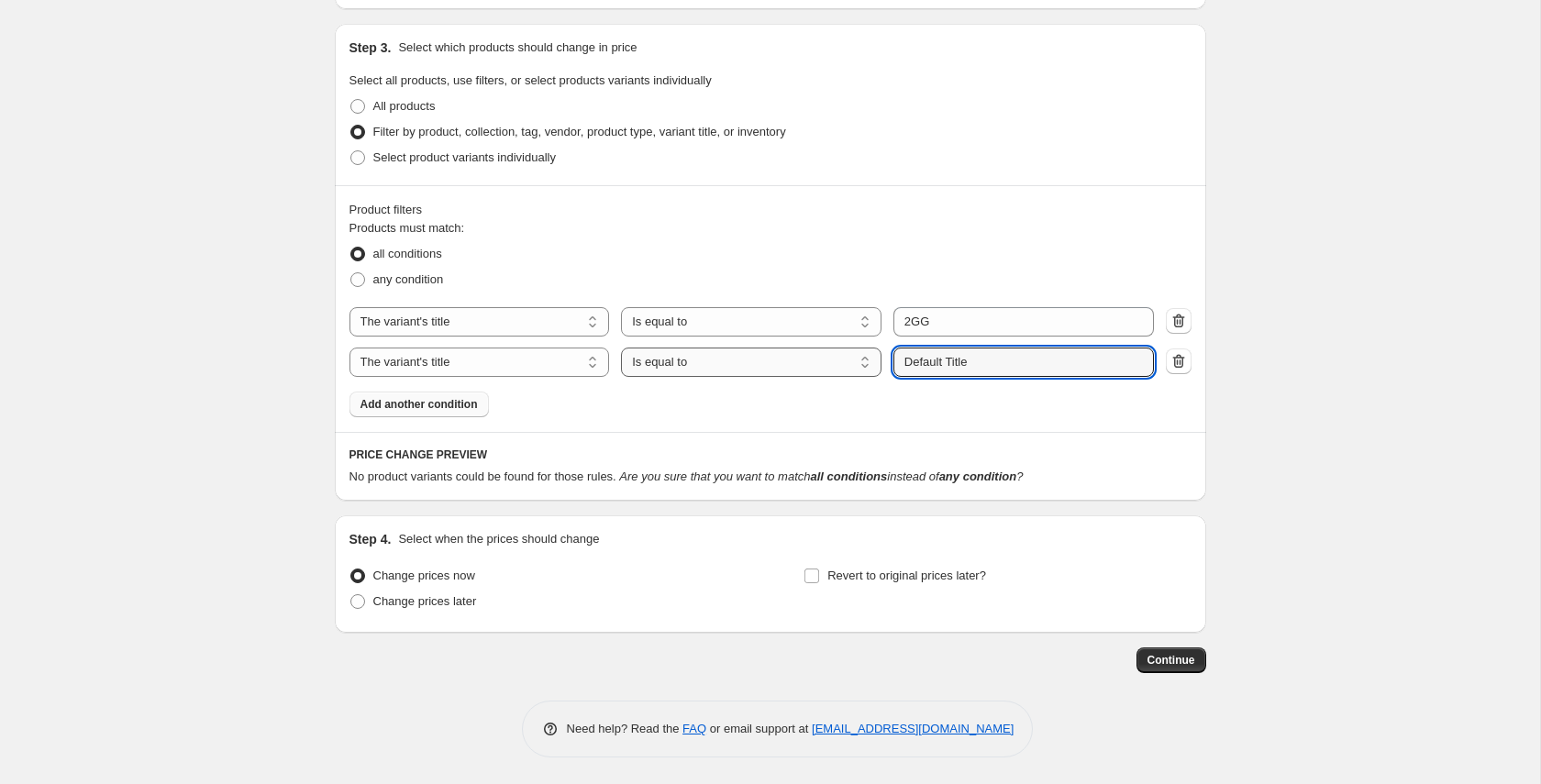
drag, startPoint x: 913, startPoint y: 365, endPoint x: 878, endPoint y: 365, distance: 35.0
click at [882, 365] on div "The product The product's collection The product's tag The product's vendor The…" at bounding box center [751, 362] width 804 height 30
type input "XXG"
click at [1052, 232] on fieldset "Products must match: all conditions any condition" at bounding box center [770, 256] width 842 height 74
click at [1176, 319] on icon "button" at bounding box center [1178, 321] width 19 height 19
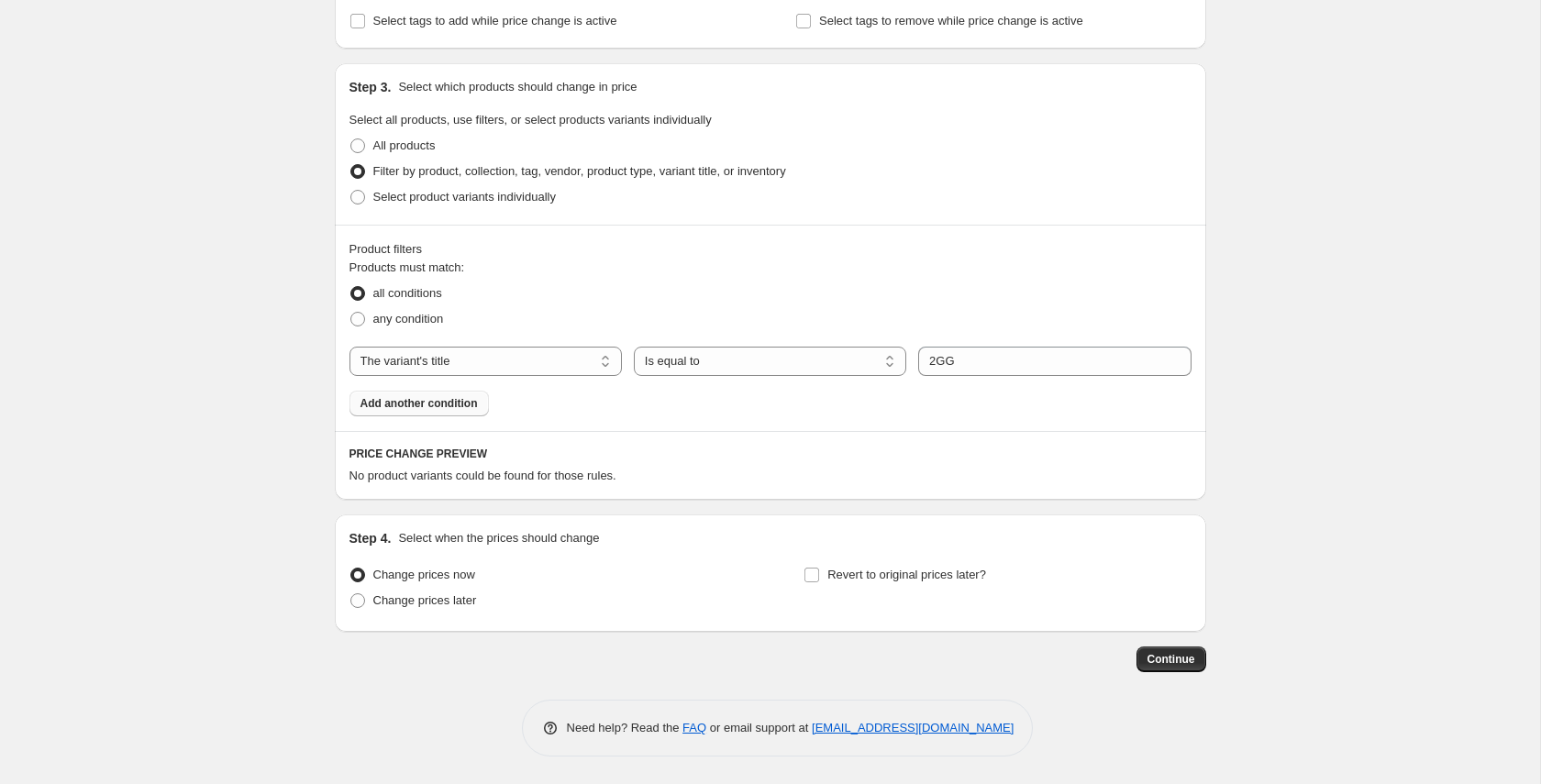
scroll to position [793, 0]
drag, startPoint x: 1047, startPoint y: 360, endPoint x: 915, endPoint y: 360, distance: 132.0
click at [918, 360] on input "2GG" at bounding box center [1054, 361] width 273 height 30
type input "2GG"
click at [1007, 263] on fieldset "Products must match: all conditions any condition" at bounding box center [770, 295] width 842 height 74
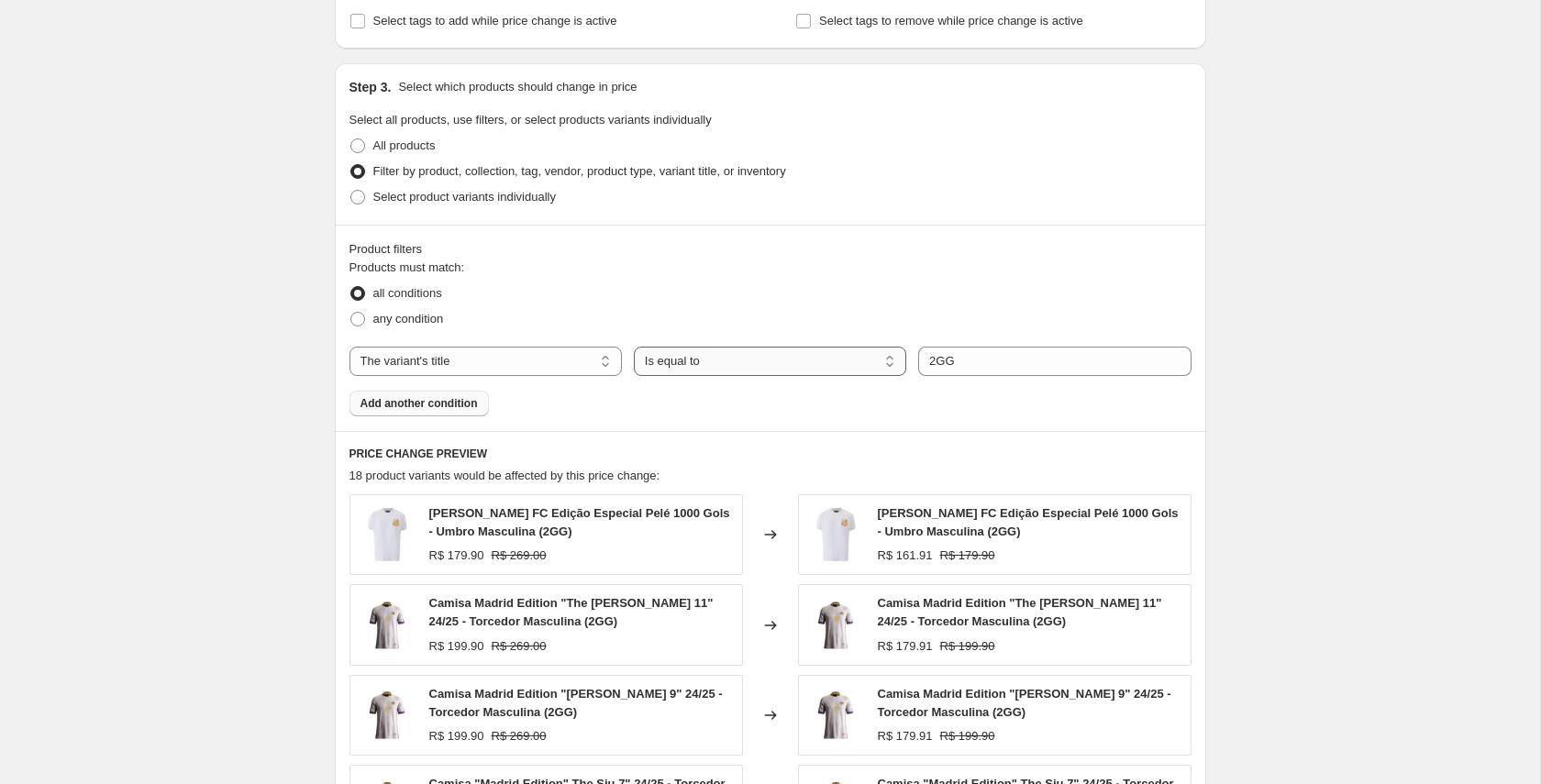
click at [839, 362] on select "Is equal to Is not equal to Contains" at bounding box center [770, 361] width 273 height 30
select select "contains"
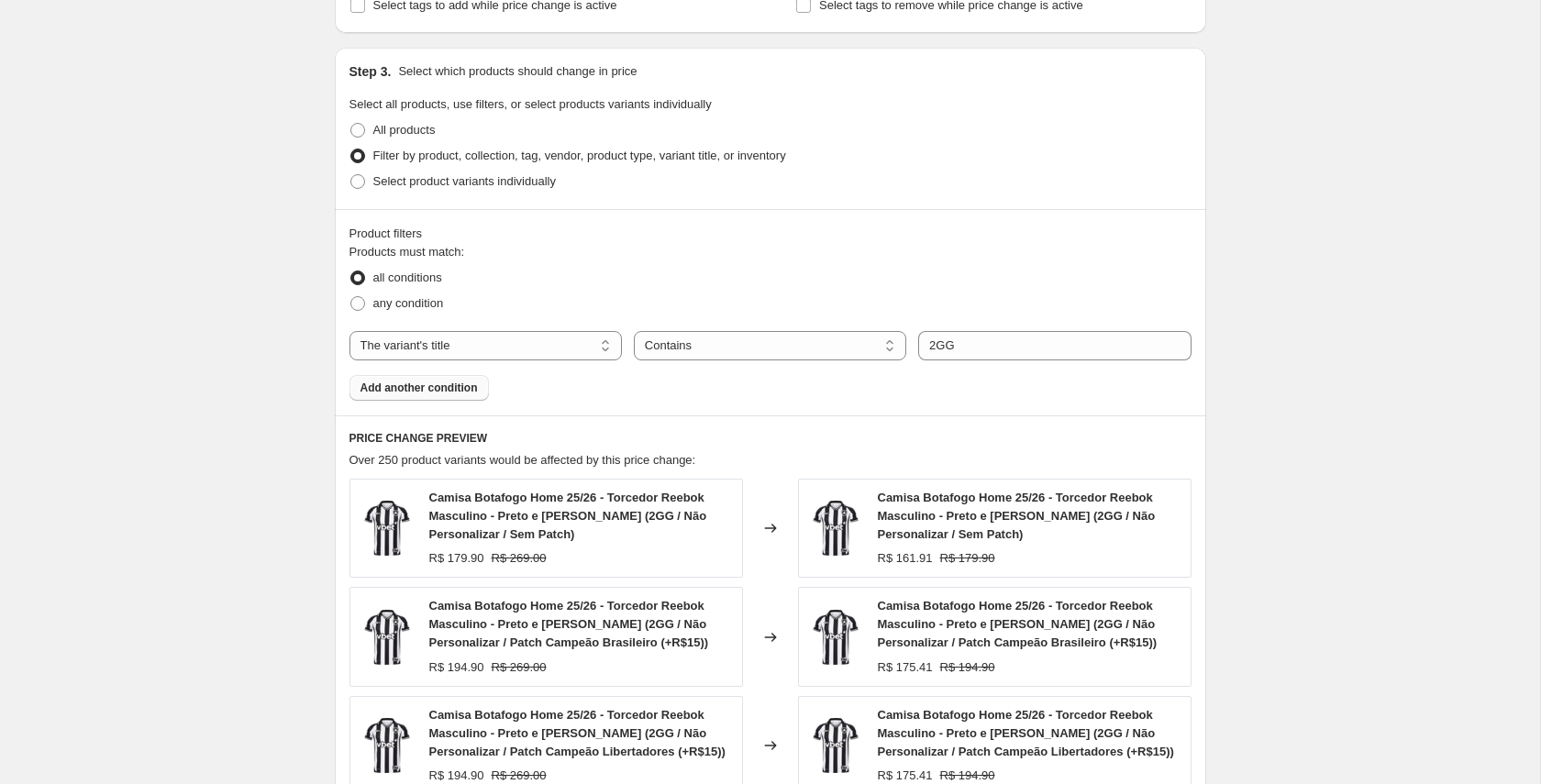
scroll to position [810, 0]
click at [389, 393] on span "Add another condition" at bounding box center [418, 387] width 117 height 15
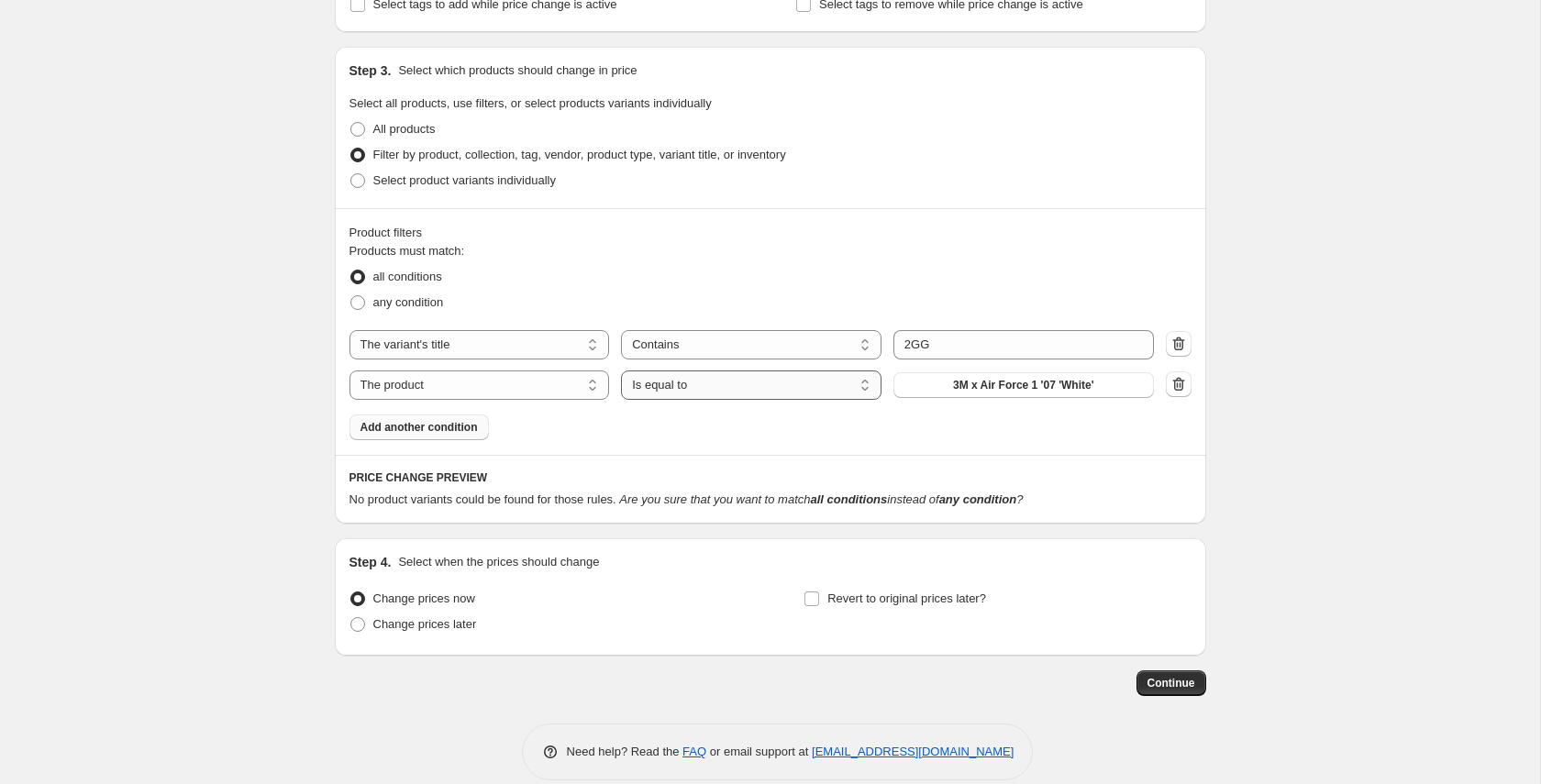
click at [688, 393] on select "Is equal to Is not equal to" at bounding box center [751, 386] width 261 height 30
click at [492, 384] on select "The product The product's collection The product's tag The product's vendor The…" at bounding box center [479, 386] width 261 height 30
select select "title"
click at [725, 385] on select "Is equal to Is not equal to Contains" at bounding box center [751, 386] width 261 height 30
select select "contains"
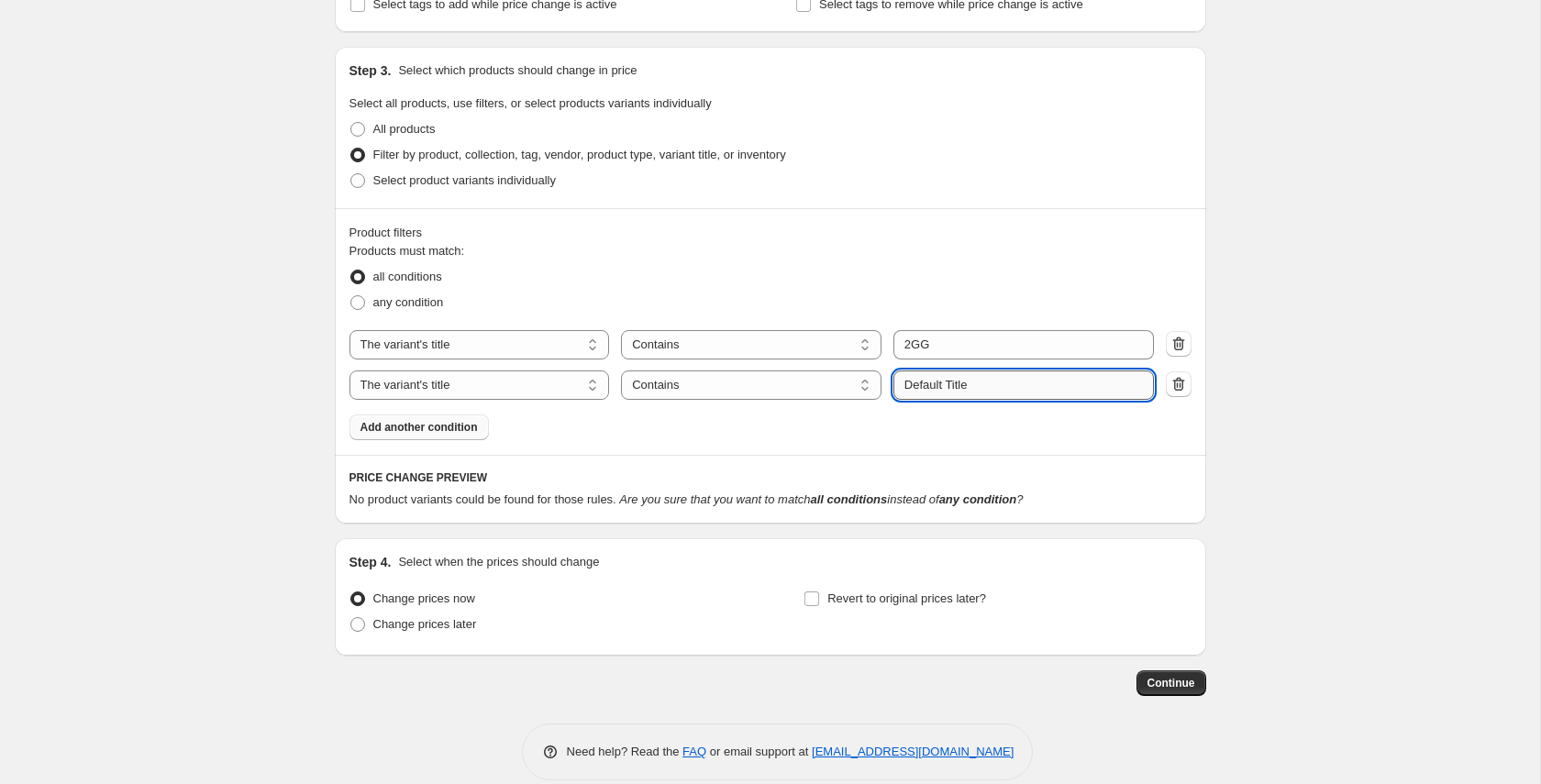
click at [938, 383] on input "Default Title" at bounding box center [1023, 386] width 261 height 30
click at [937, 382] on input "Default Title" at bounding box center [1023, 386] width 261 height 30
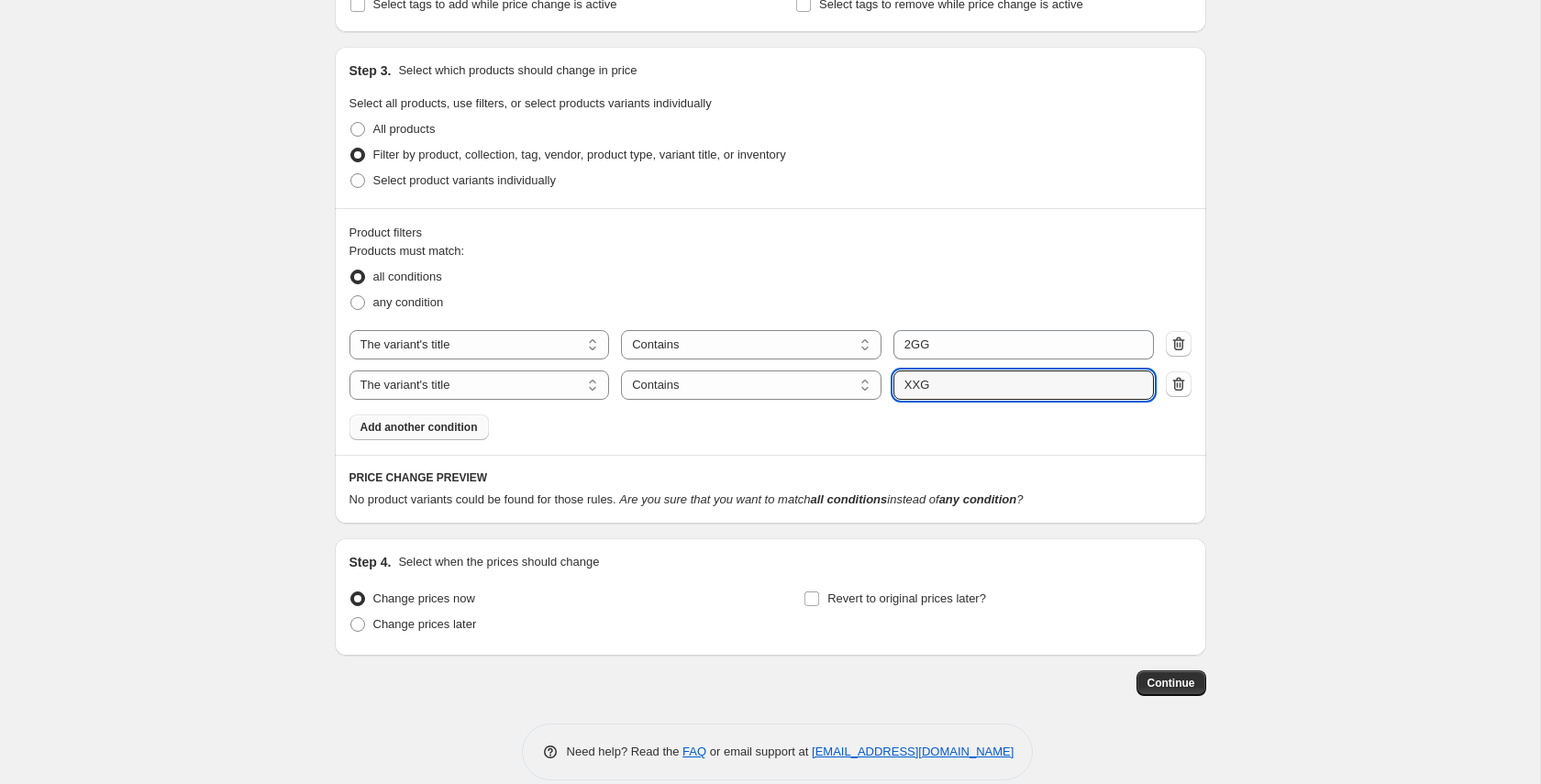
type input "XXG"
click at [947, 277] on div "all conditions" at bounding box center [770, 276] width 842 height 26
click at [616, 499] on span "No product variants could be found for those rules." at bounding box center [482, 499] width 267 height 14
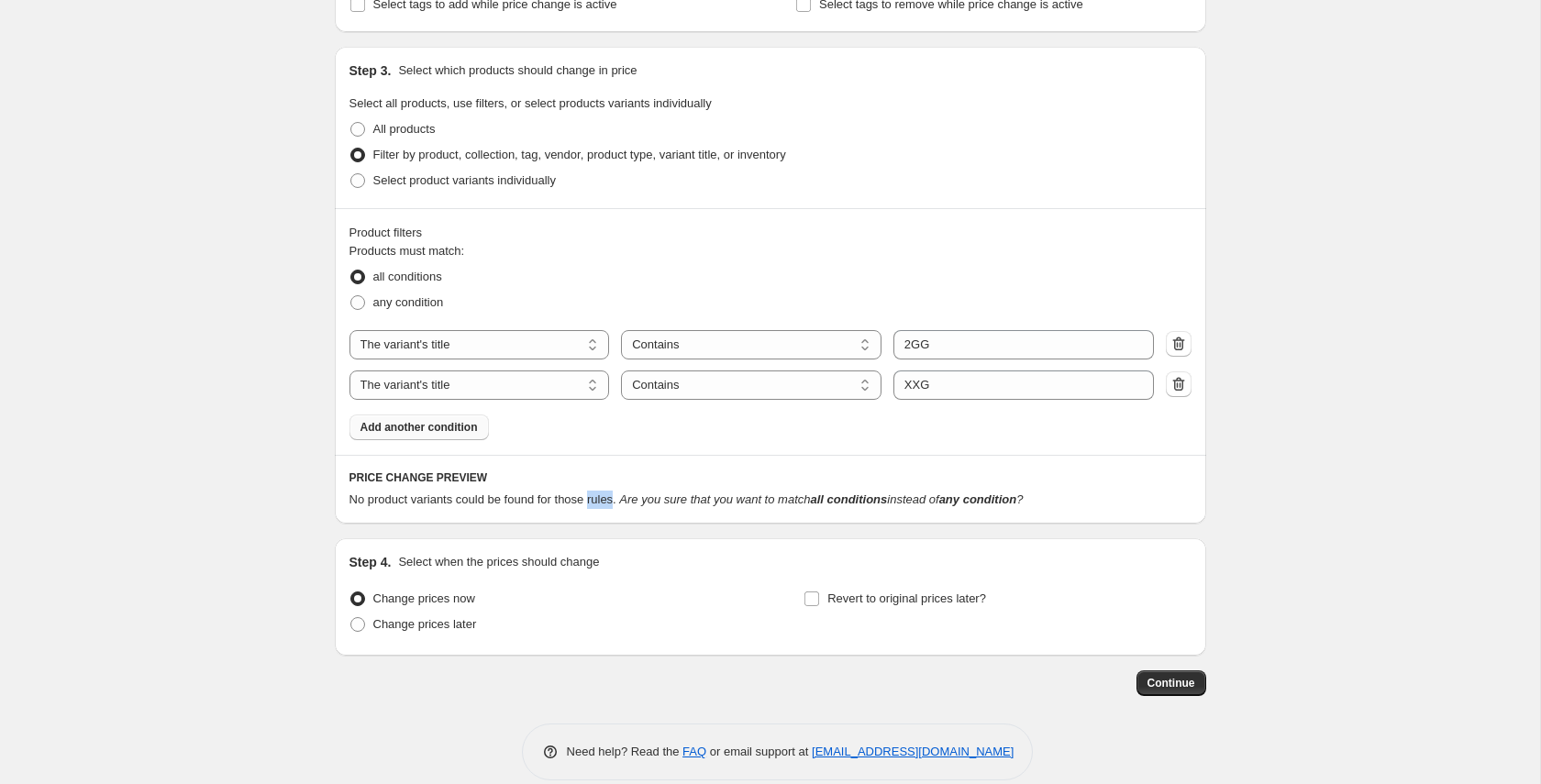
click at [616, 499] on span "No product variants could be found for those rules." at bounding box center [482, 499] width 267 height 14
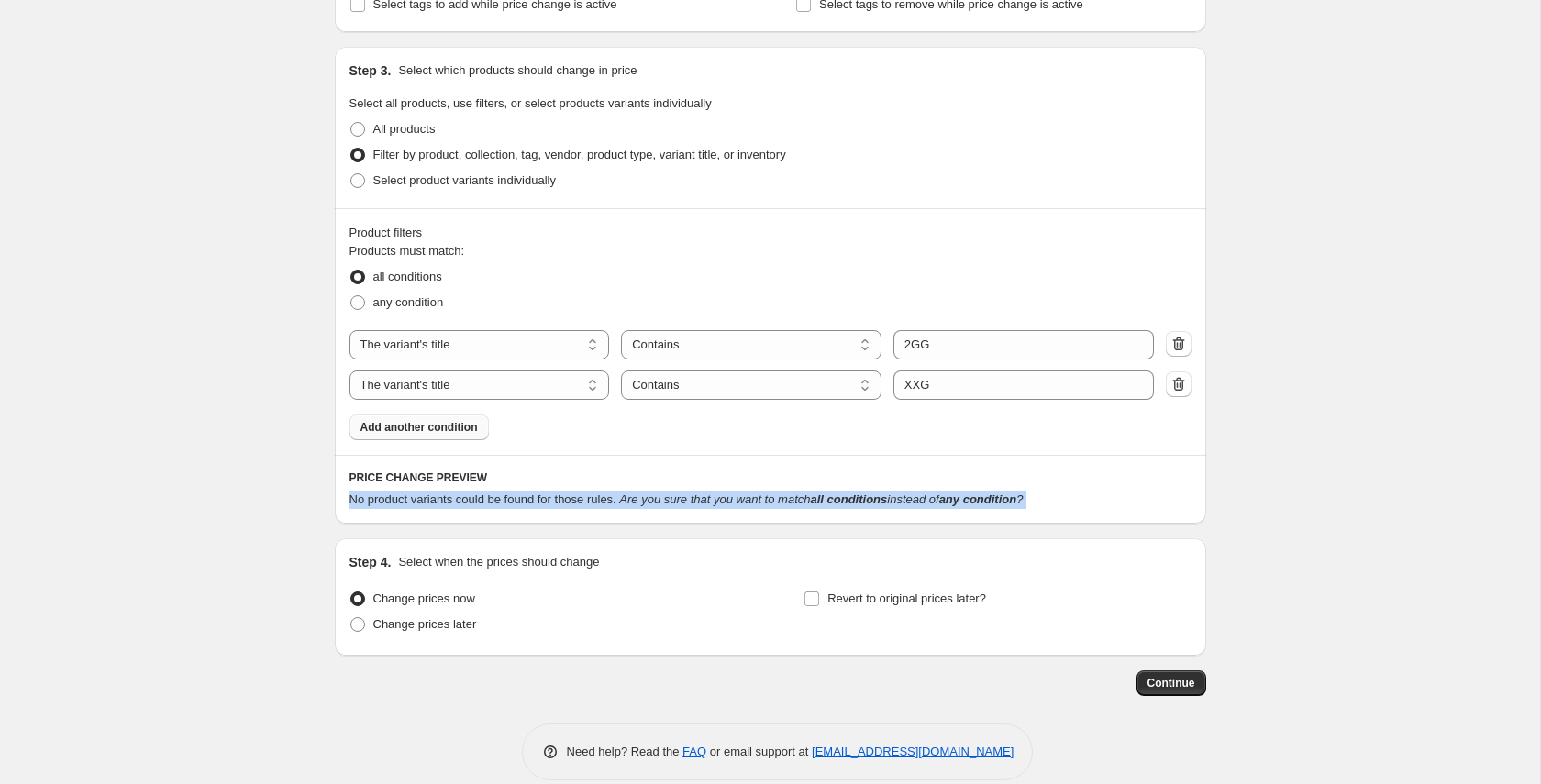
click at [616, 499] on span "No product variants could be found for those rules." at bounding box center [482, 499] width 267 height 14
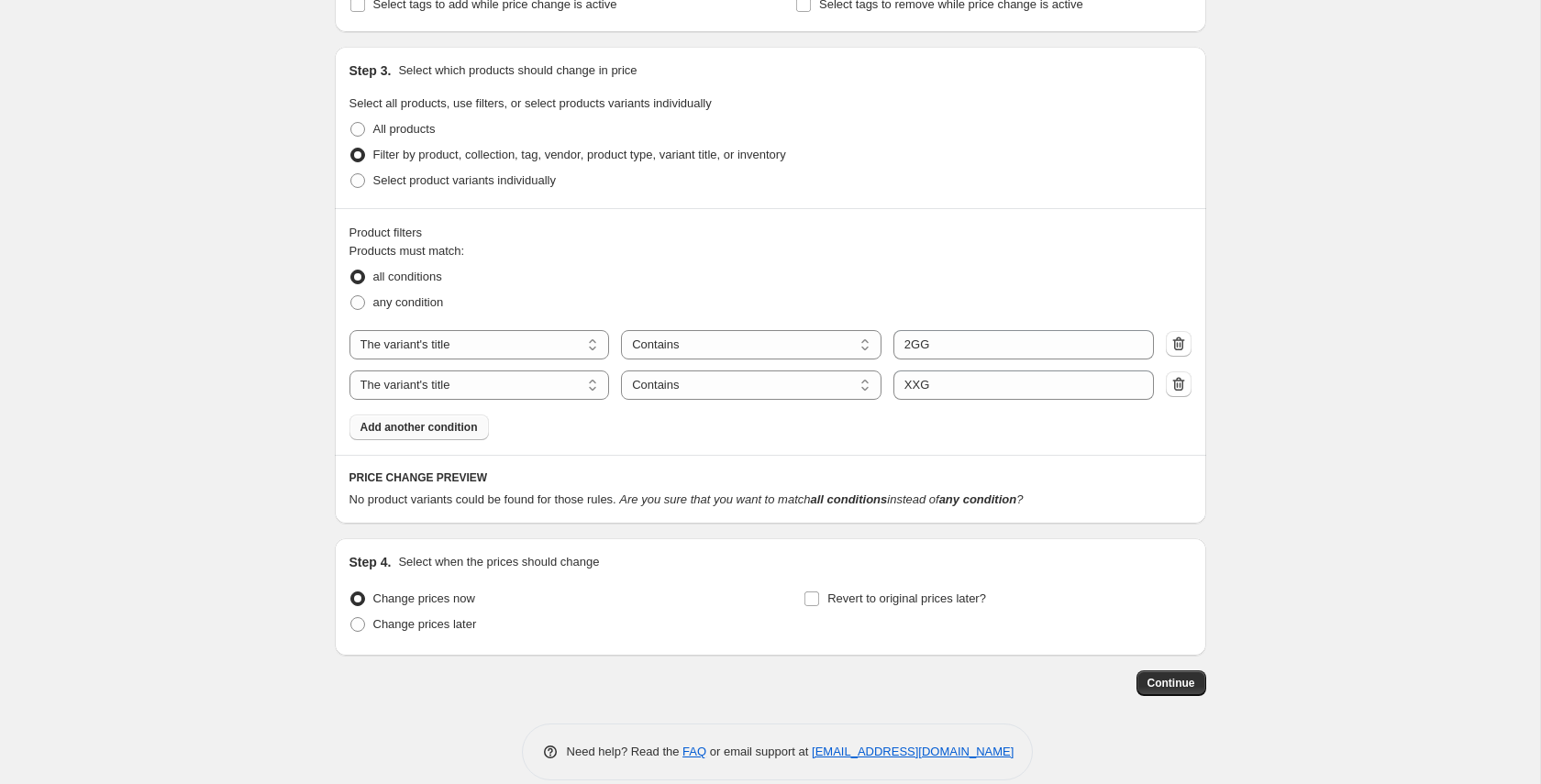
click at [778, 272] on div "all conditions" at bounding box center [770, 276] width 842 height 26
click at [1184, 382] on icon "button" at bounding box center [1178, 384] width 19 height 19
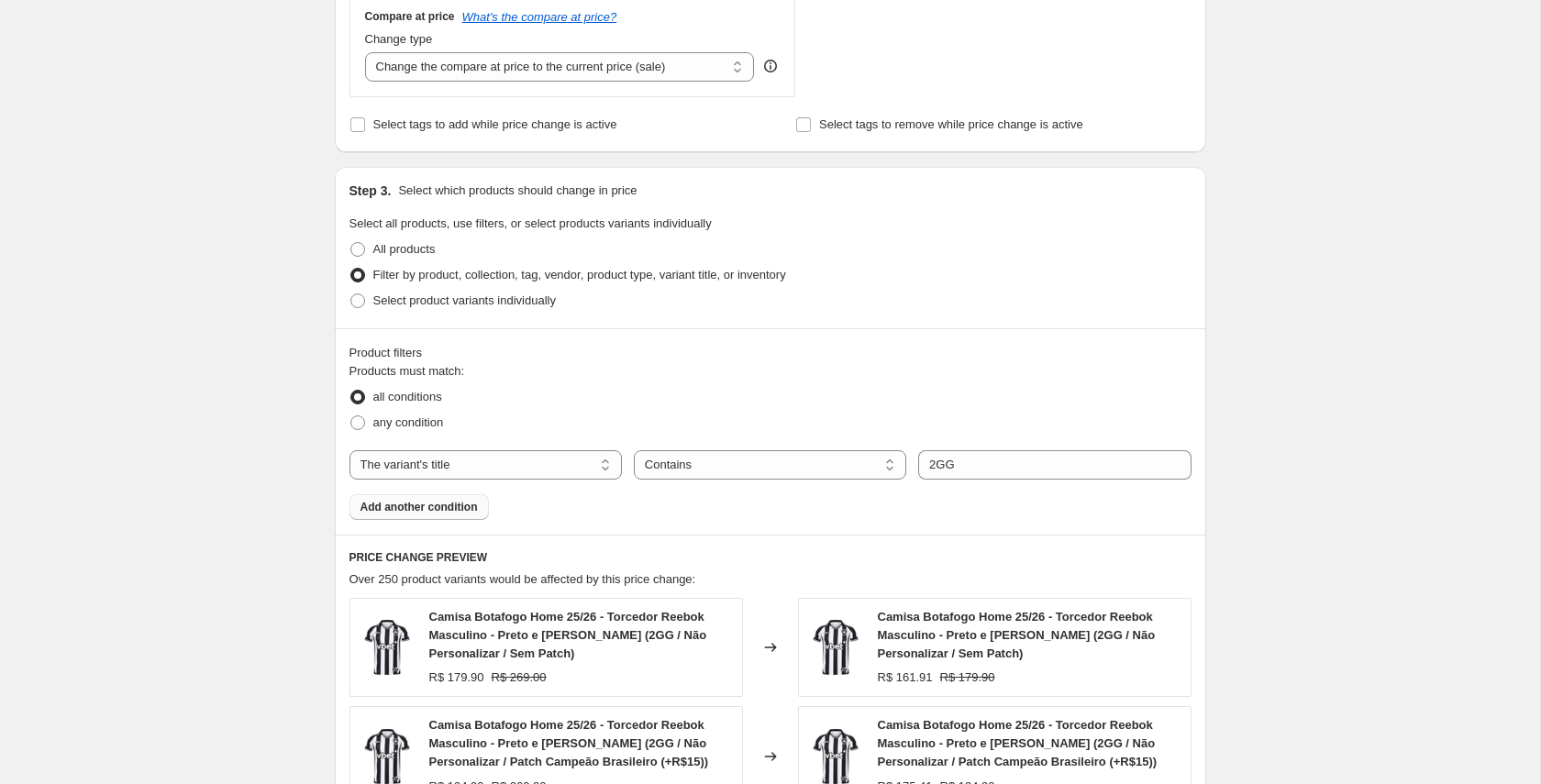
scroll to position [672, 0]
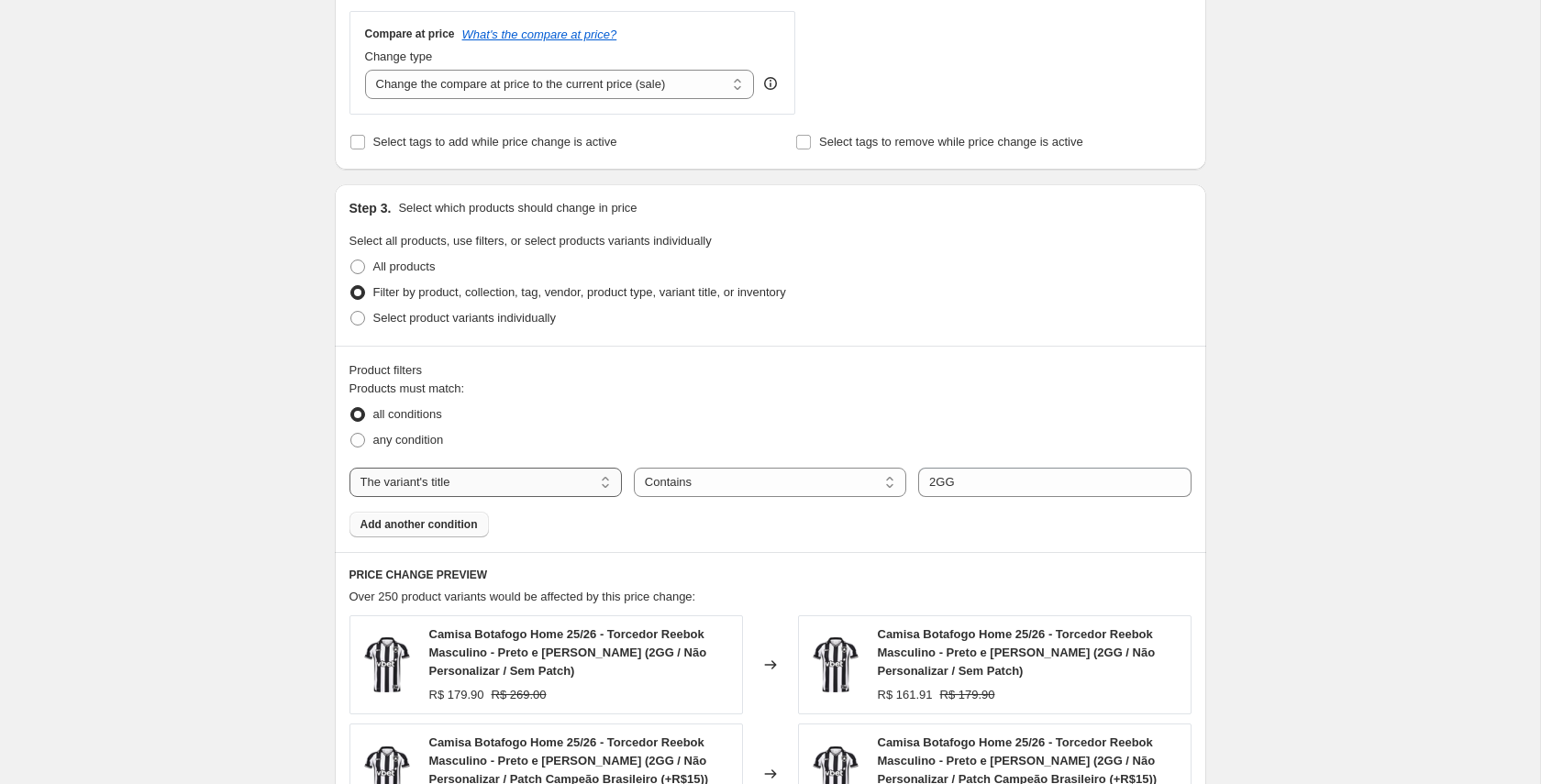
click at [556, 479] on select "The product The product's collection The product's tag The product's vendor The…" at bounding box center [485, 482] width 273 height 30
click at [827, 471] on select "Is equal to Is not equal to Contains" at bounding box center [770, 482] width 273 height 30
select select "equal"
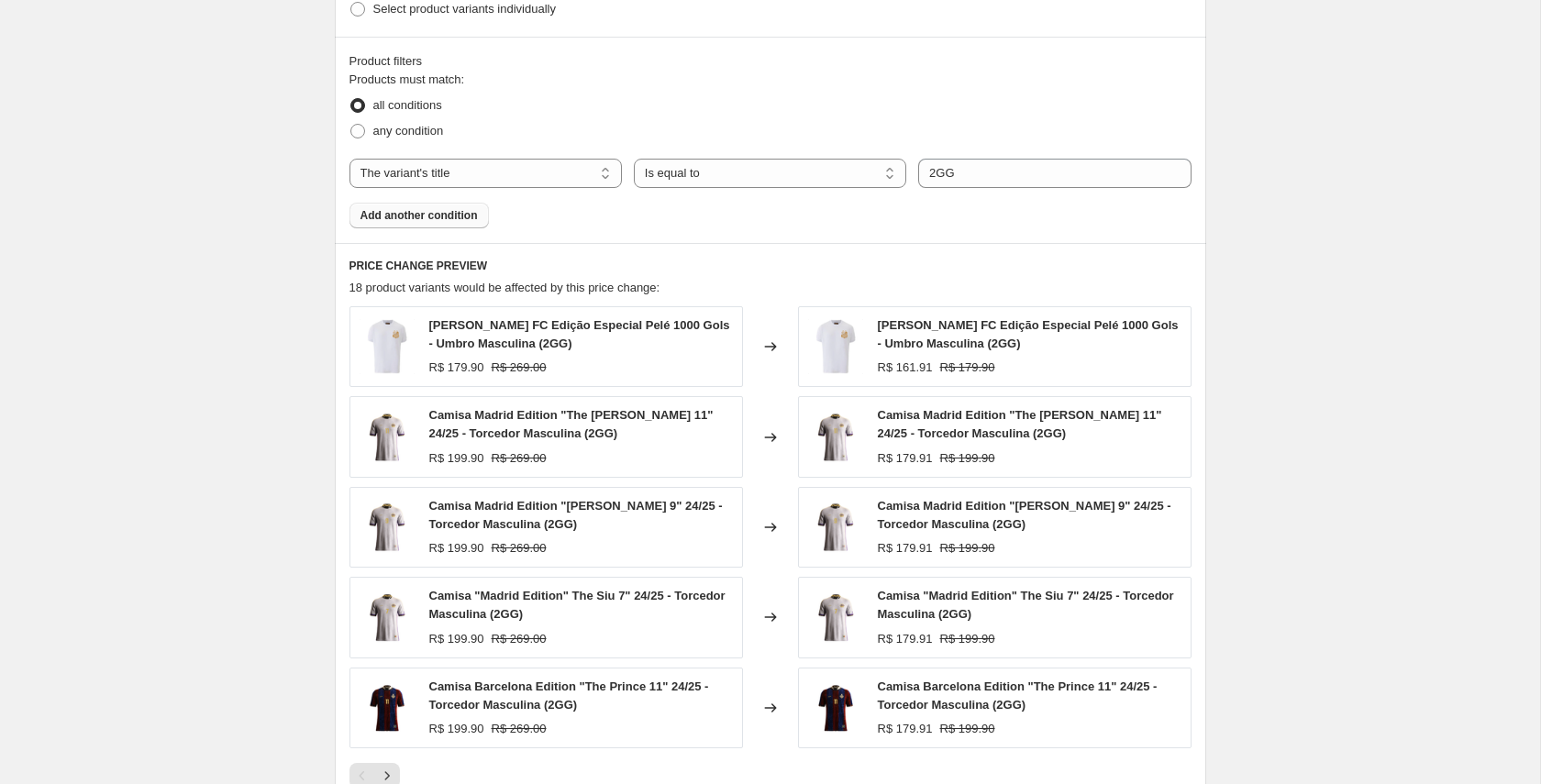
scroll to position [936, 0]
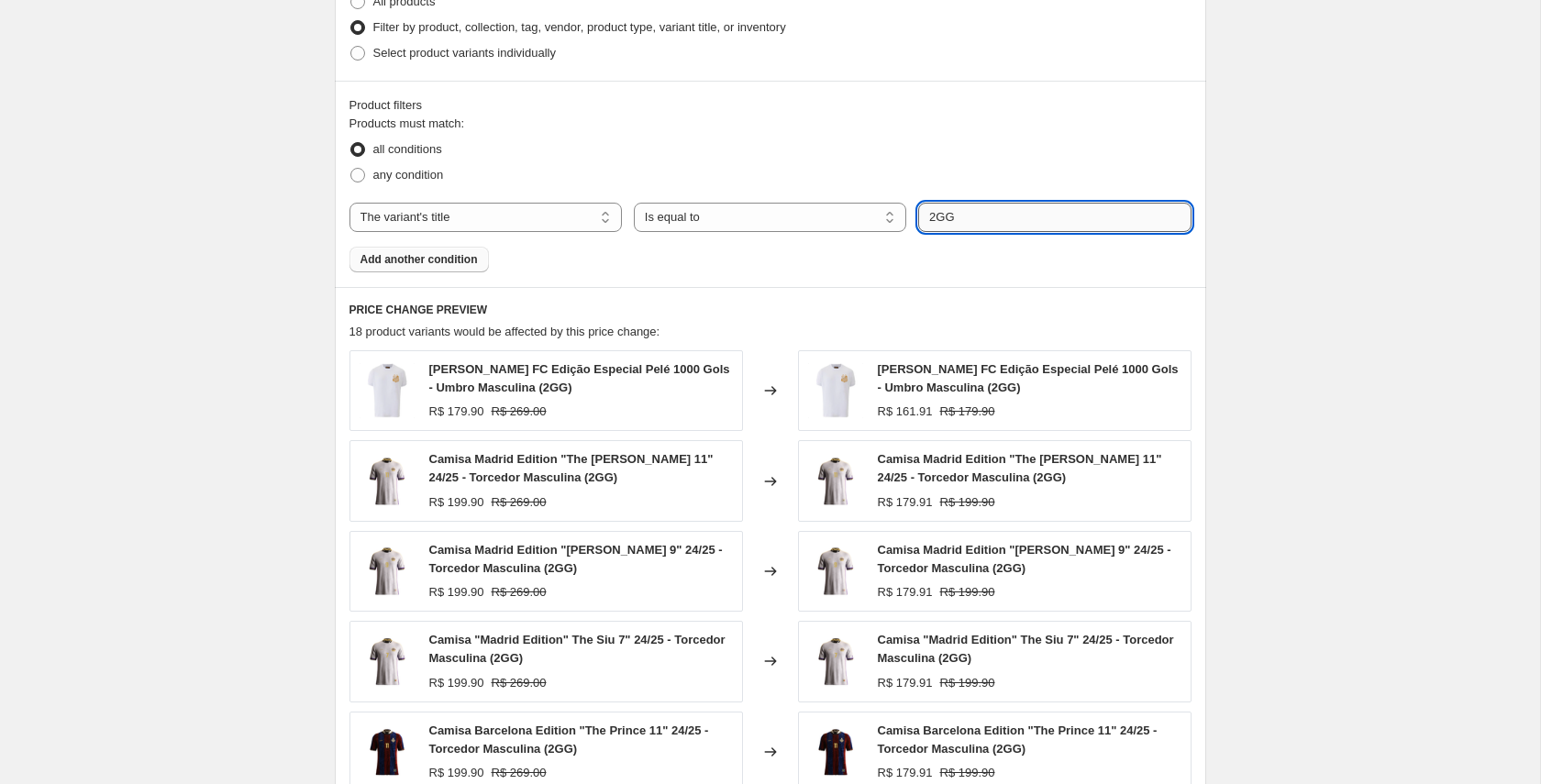
click at [938, 213] on input "2GG" at bounding box center [1054, 217] width 273 height 30
click at [963, 152] on div "all conditions" at bounding box center [770, 150] width 842 height 26
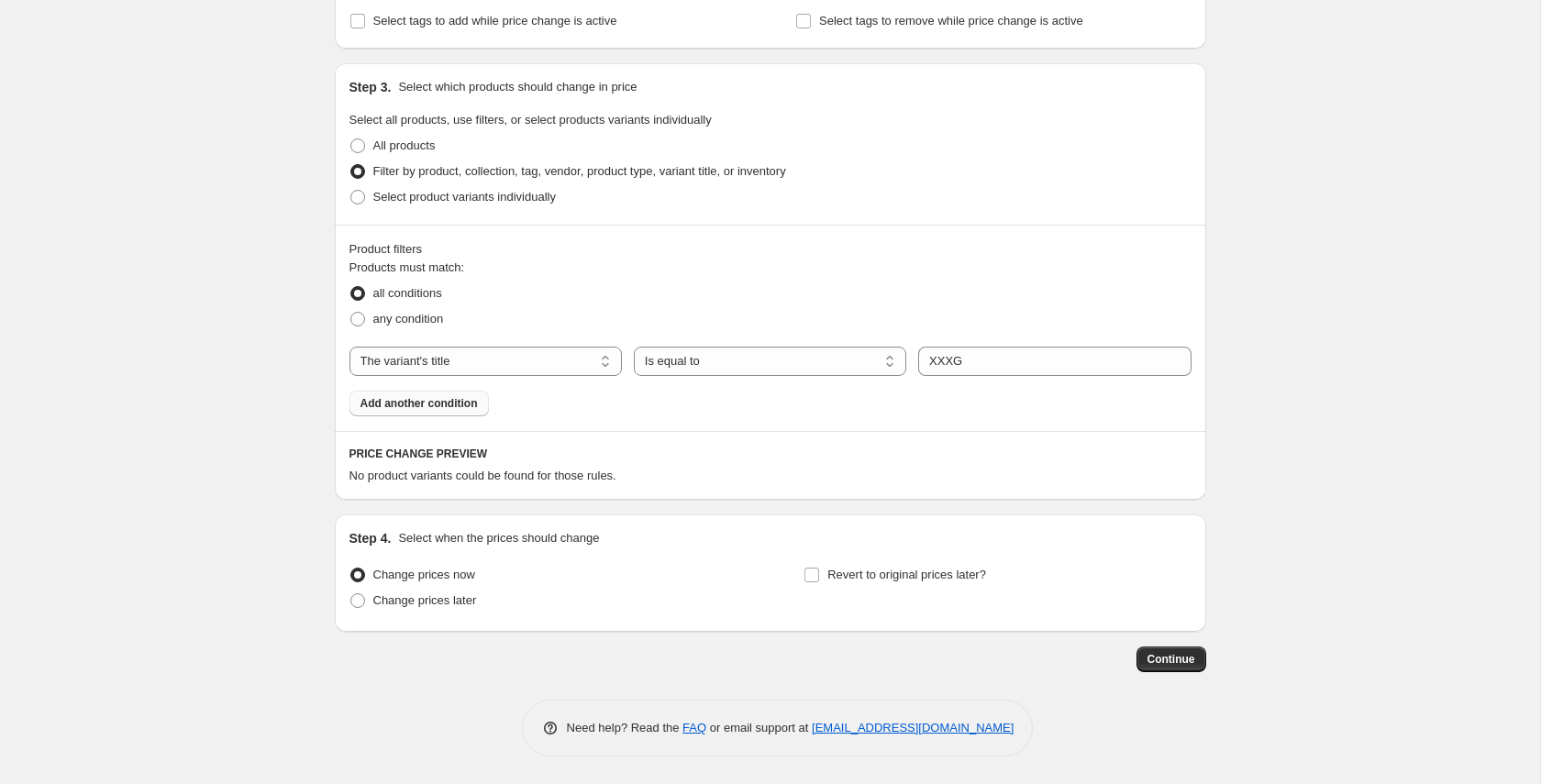
scroll to position [793, 0]
click at [947, 367] on input "XXXG" at bounding box center [1054, 361] width 273 height 30
click at [1037, 249] on div "Product filters" at bounding box center [770, 249] width 842 height 19
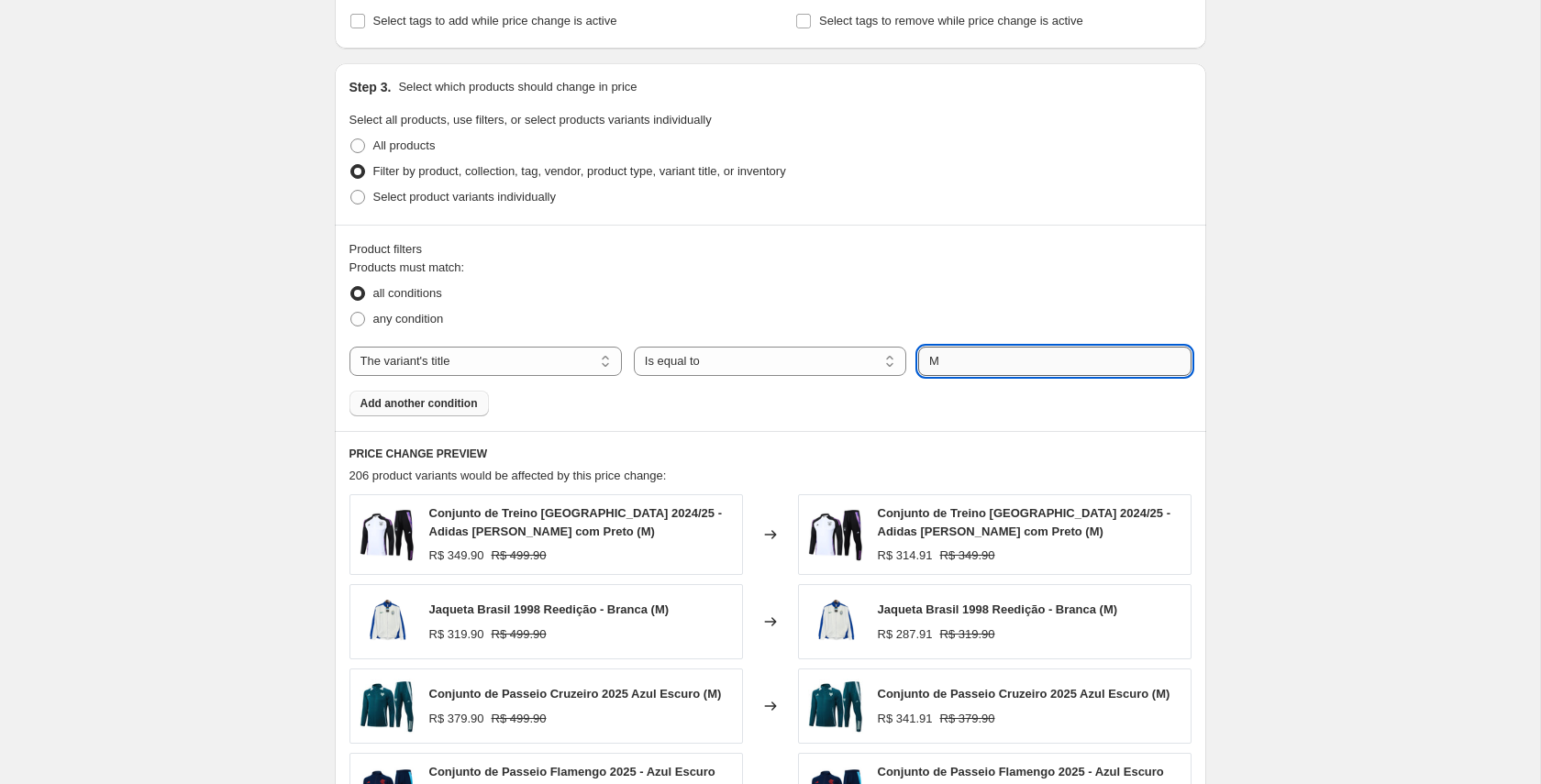
click at [951, 368] on input "M" at bounding box center [1054, 361] width 273 height 30
type input "#"
type input "3GG"
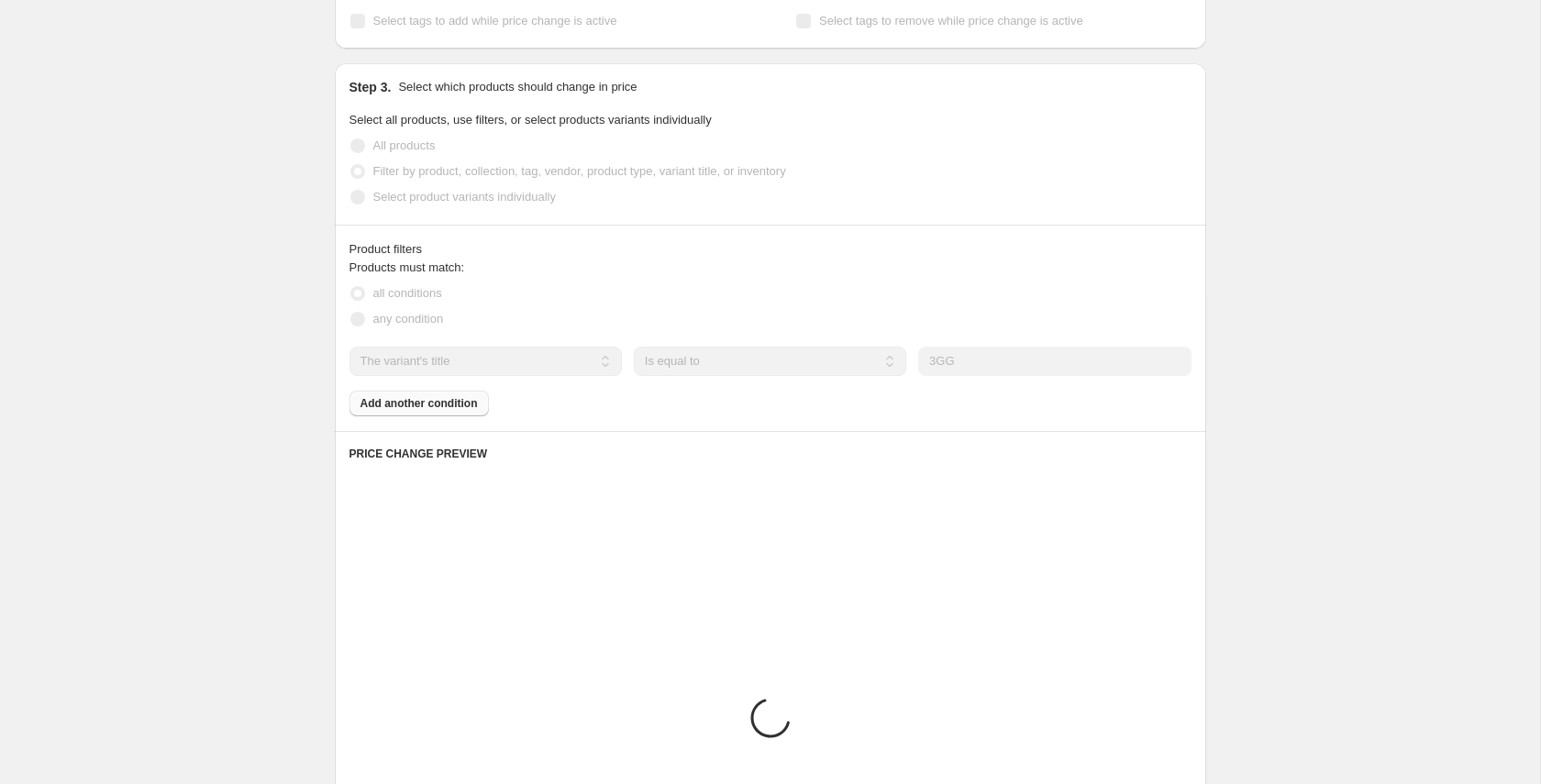
click at [998, 324] on div "any condition" at bounding box center [770, 319] width 842 height 26
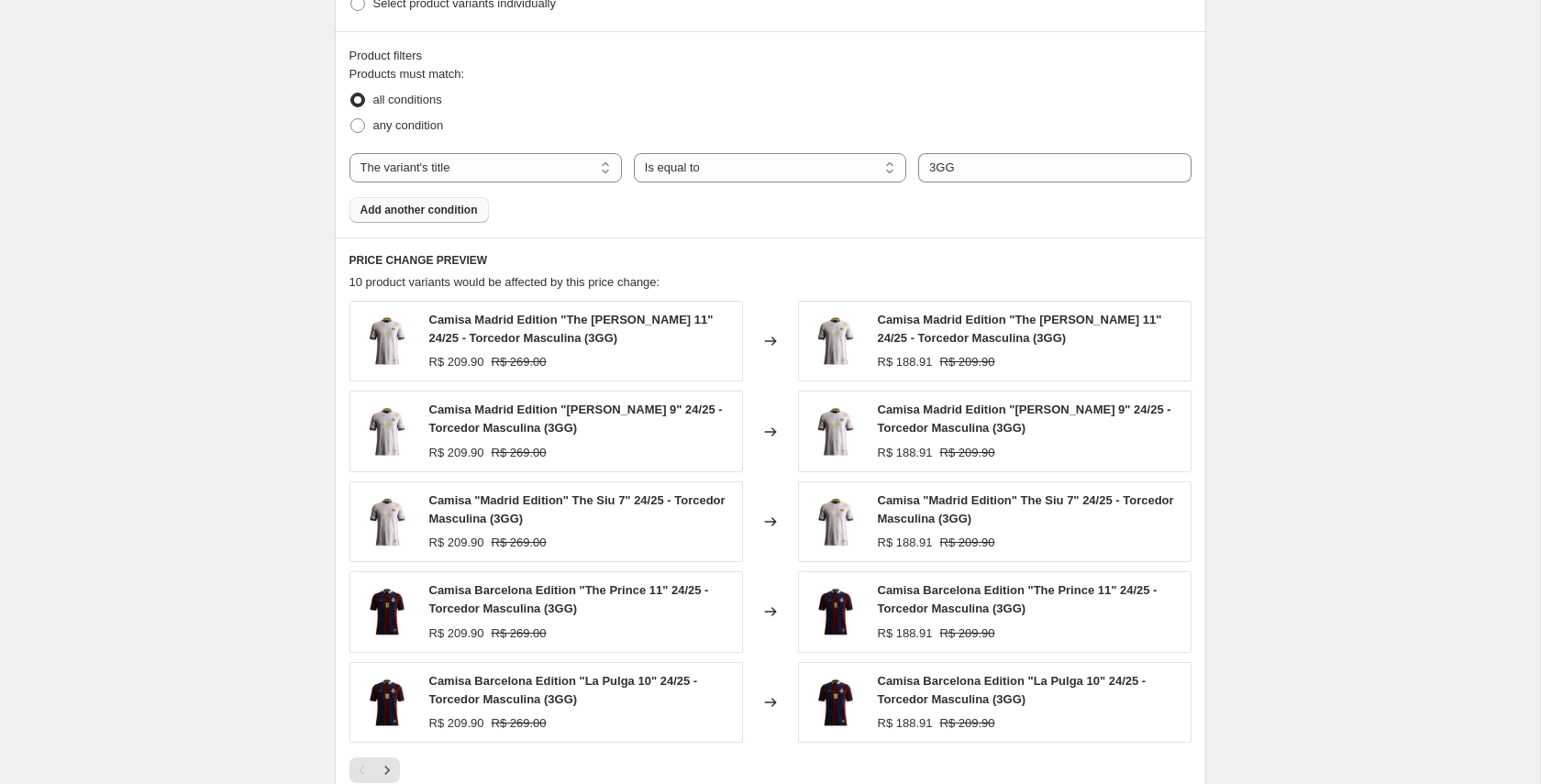
scroll to position [975, 0]
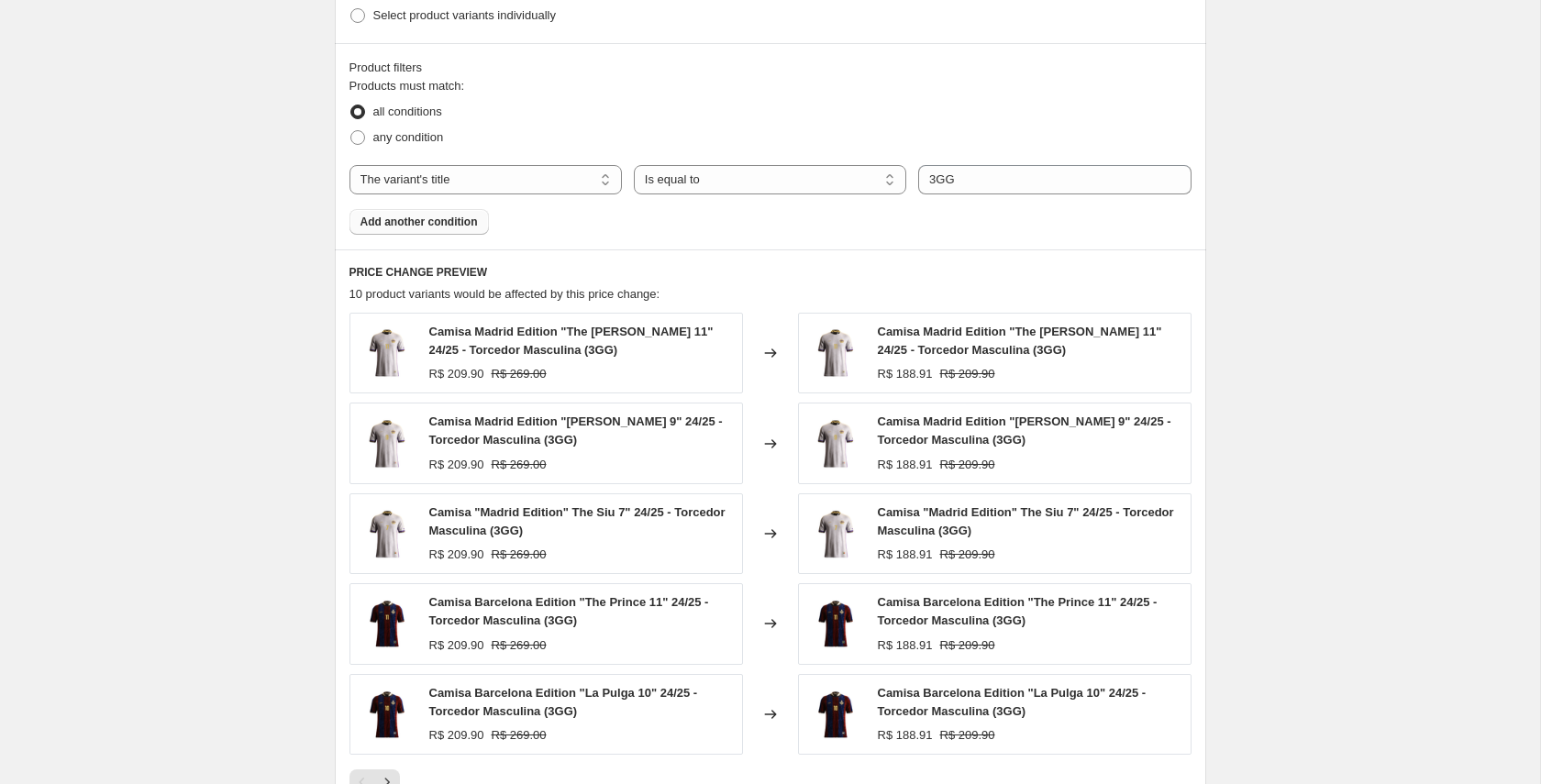
click at [414, 220] on span "Add another condition" at bounding box center [418, 221] width 117 height 15
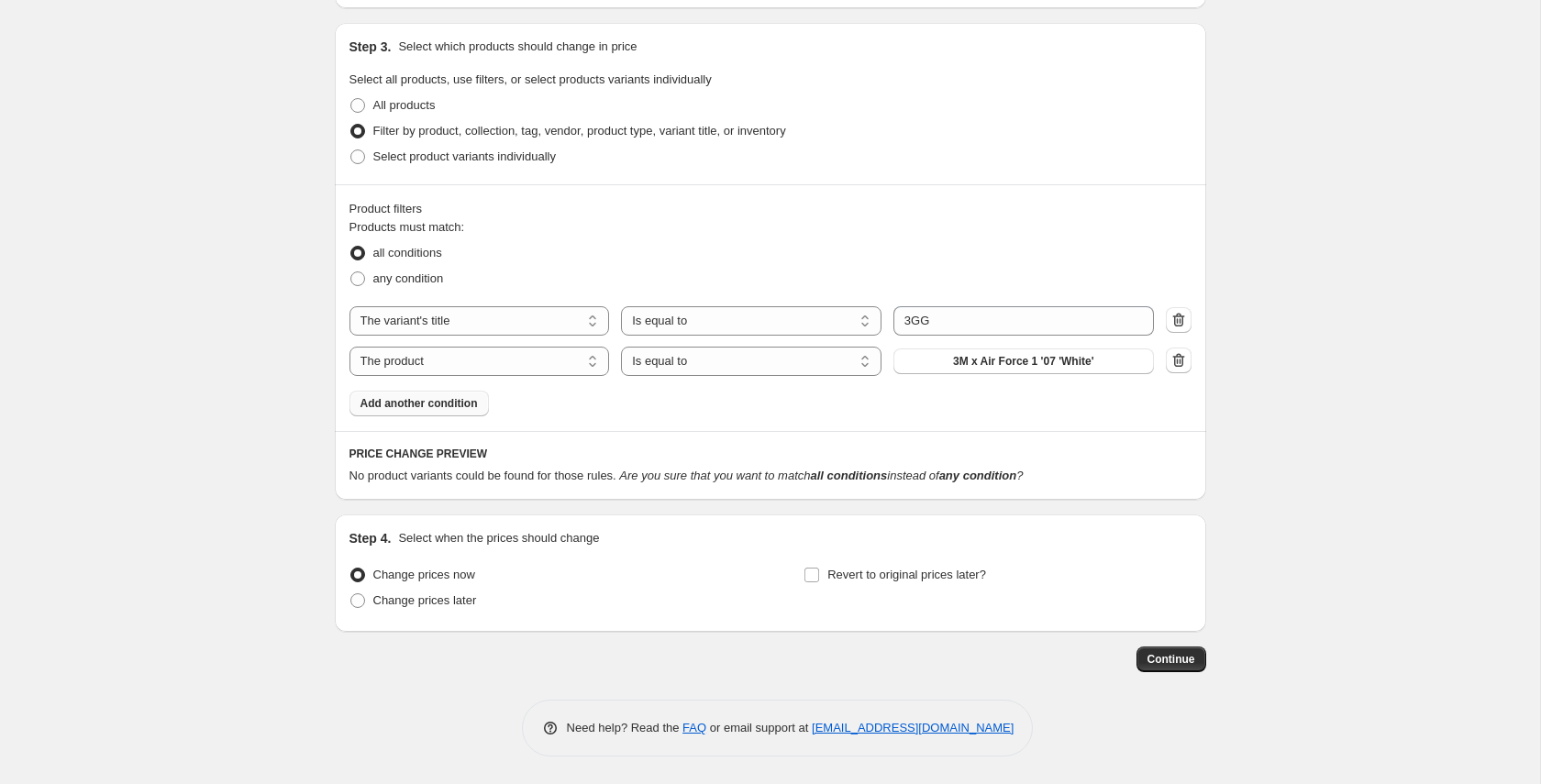
scroll to position [833, 0]
click at [469, 360] on select "The product The product's collection The product's tag The product's vendor The…" at bounding box center [479, 361] width 261 height 30
select select "collection"
click at [1031, 354] on span "Tênis" at bounding box center [1022, 361] width 29 height 15
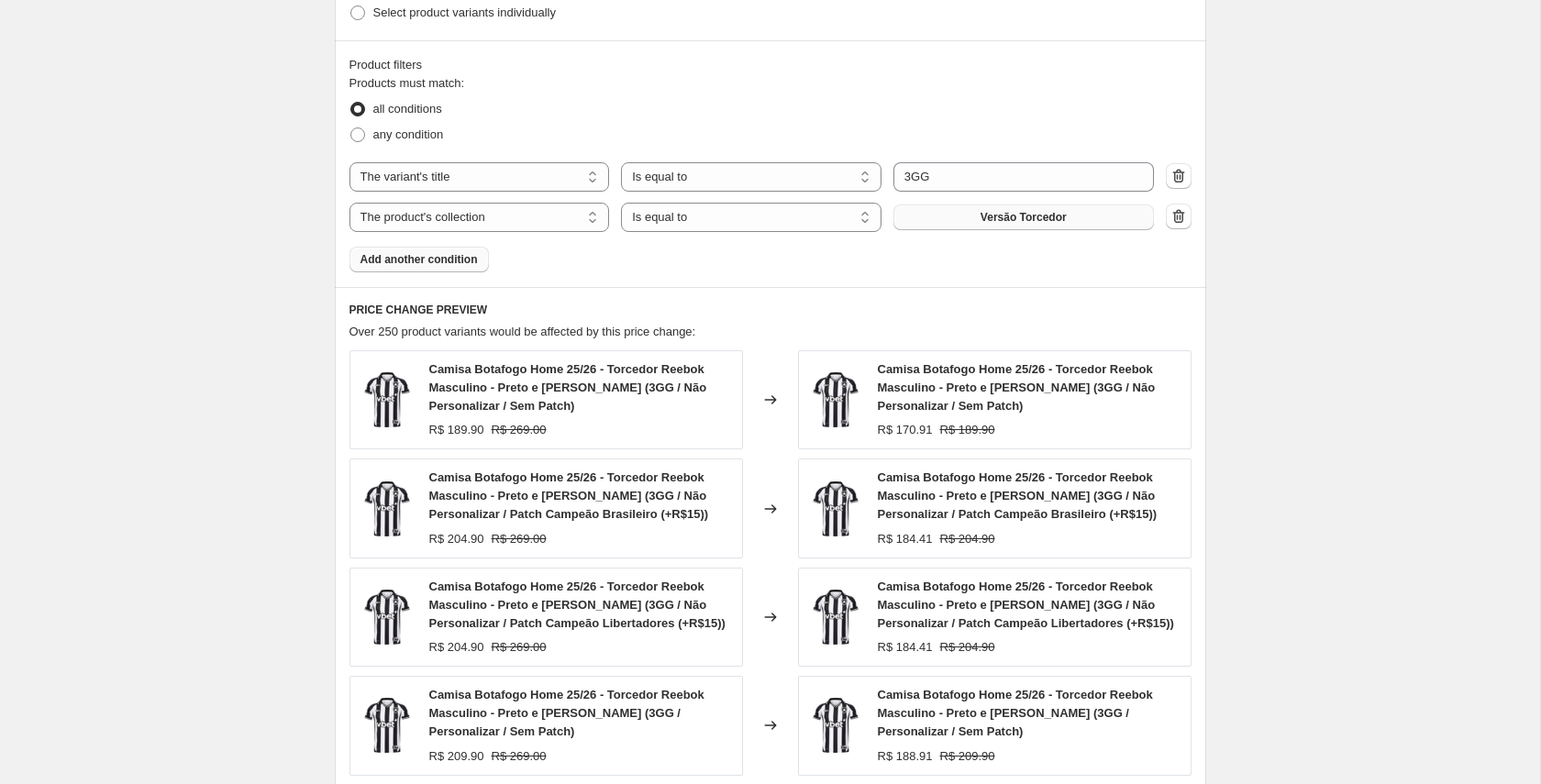
scroll to position [968, 0]
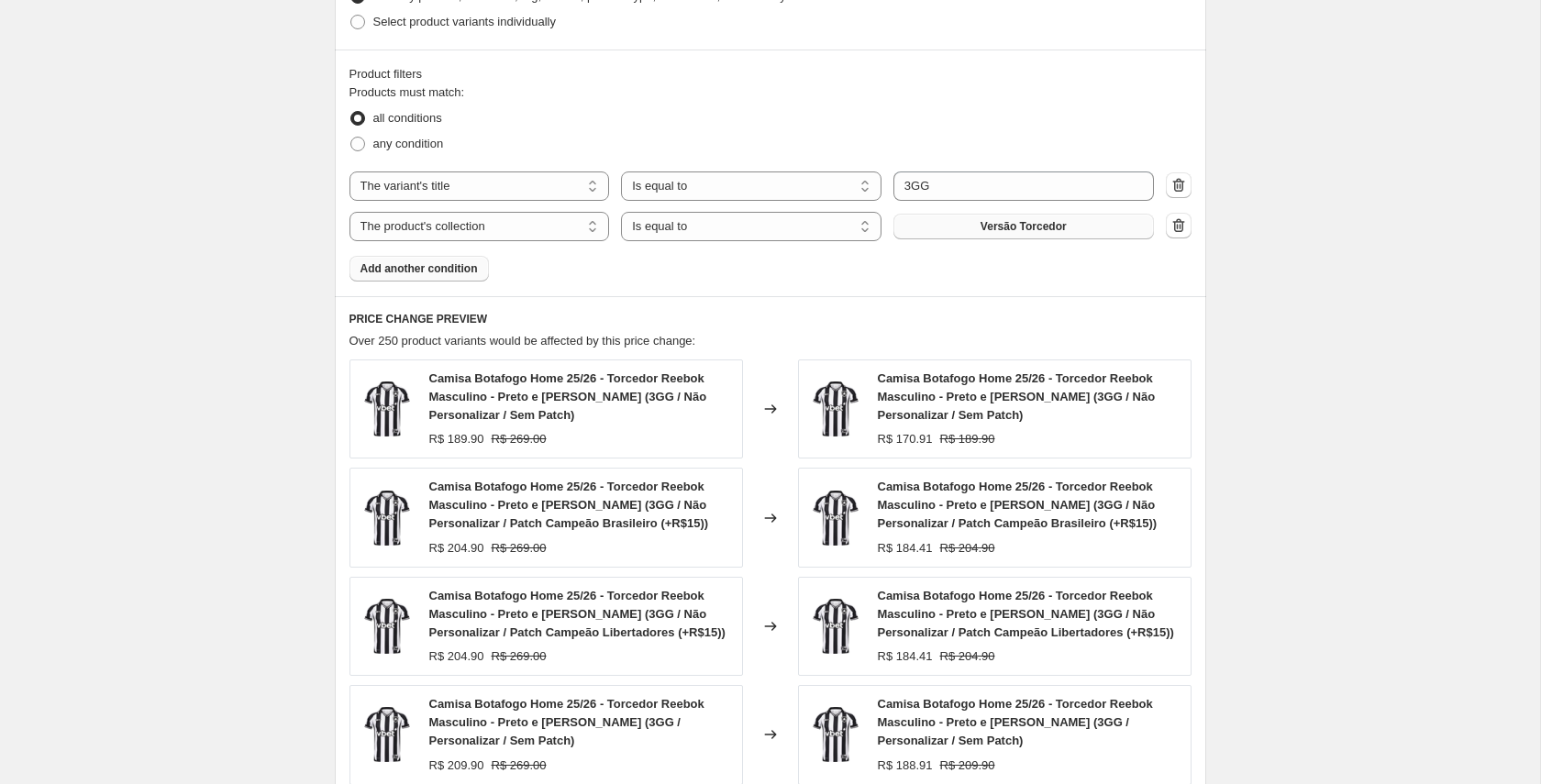
click at [418, 271] on span "Add another condition" at bounding box center [418, 269] width 117 height 15
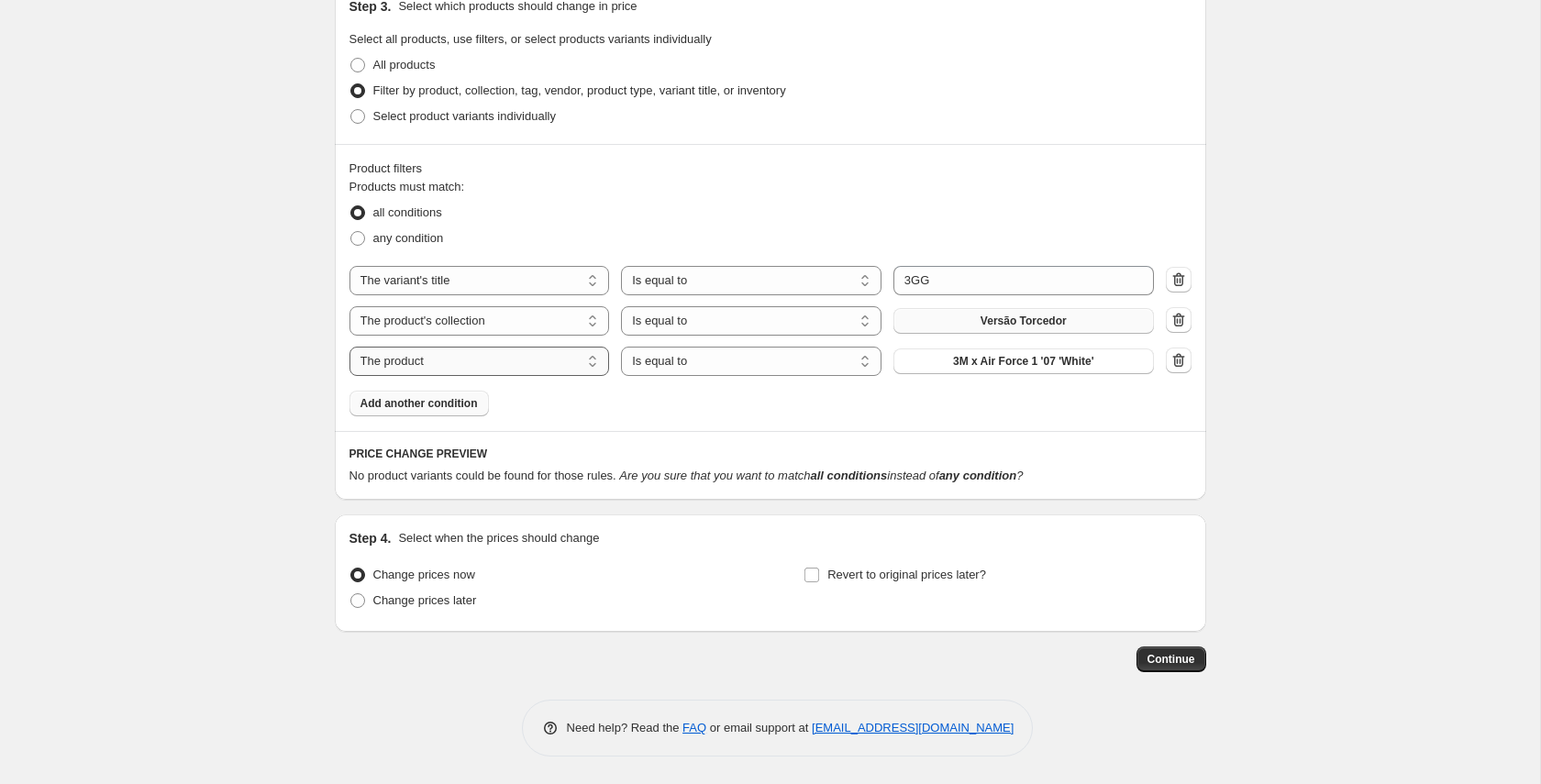
scroll to position [874, 0]
click at [1016, 359] on span "3M x Air Force 1 '07 'White'" at bounding box center [1023, 361] width 142 height 15
click at [511, 375] on select "The product The product's collection The product's tag The product's vendor The…" at bounding box center [479, 361] width 261 height 30
select select "title"
click at [956, 360] on input "Default Title" at bounding box center [1023, 361] width 261 height 30
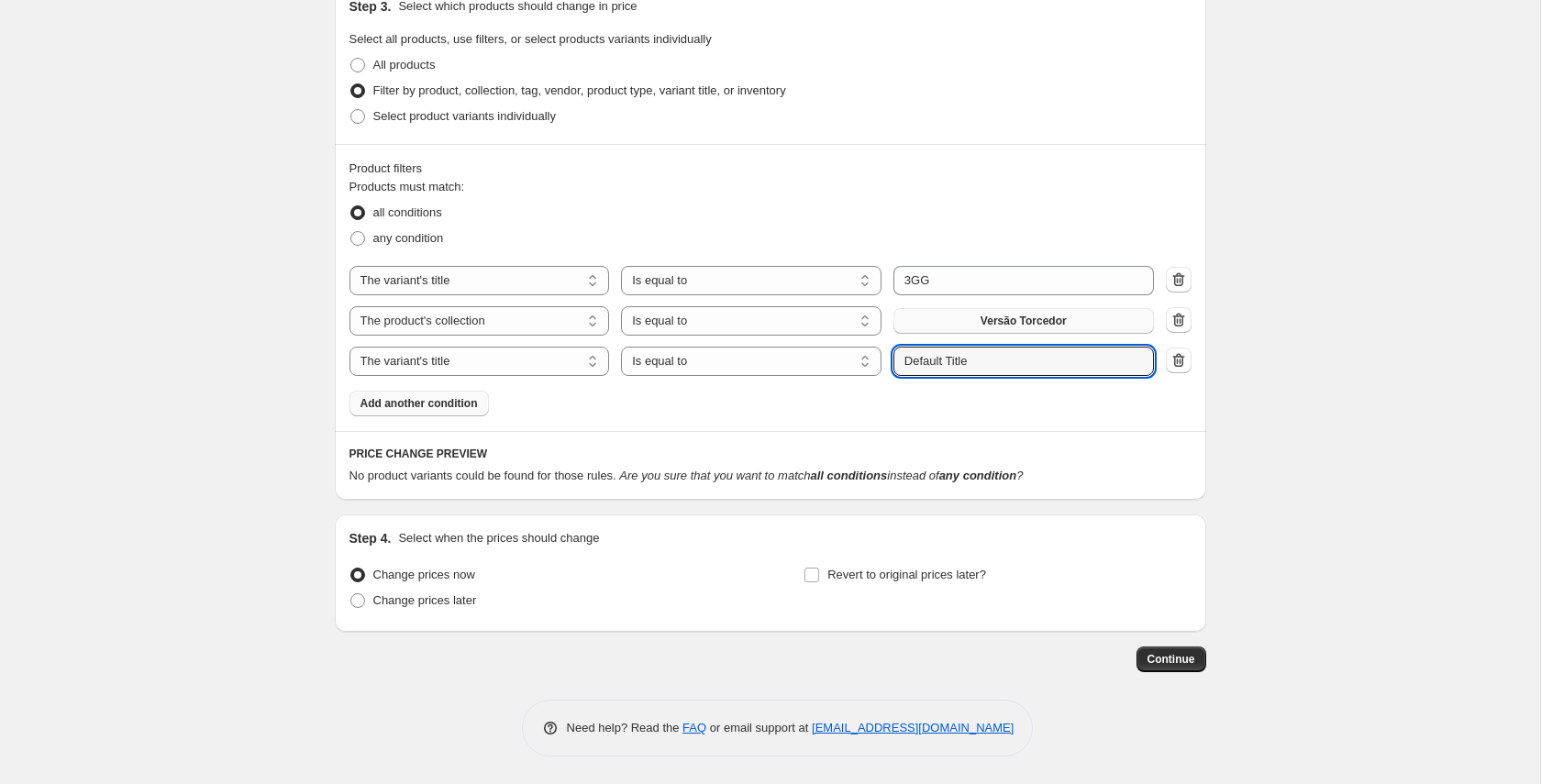
drag, startPoint x: 983, startPoint y: 361, endPoint x: 884, endPoint y: 355, distance: 99.2
click at [884, 355] on div "The product The product's collection The product's tag The product's vendor The…" at bounding box center [751, 361] width 804 height 30
type input "4GG"
click at [929, 193] on fieldset "Products must match: all conditions any condition" at bounding box center [770, 214] width 842 height 74
click at [407, 232] on span "any condition" at bounding box center [408, 238] width 71 height 14
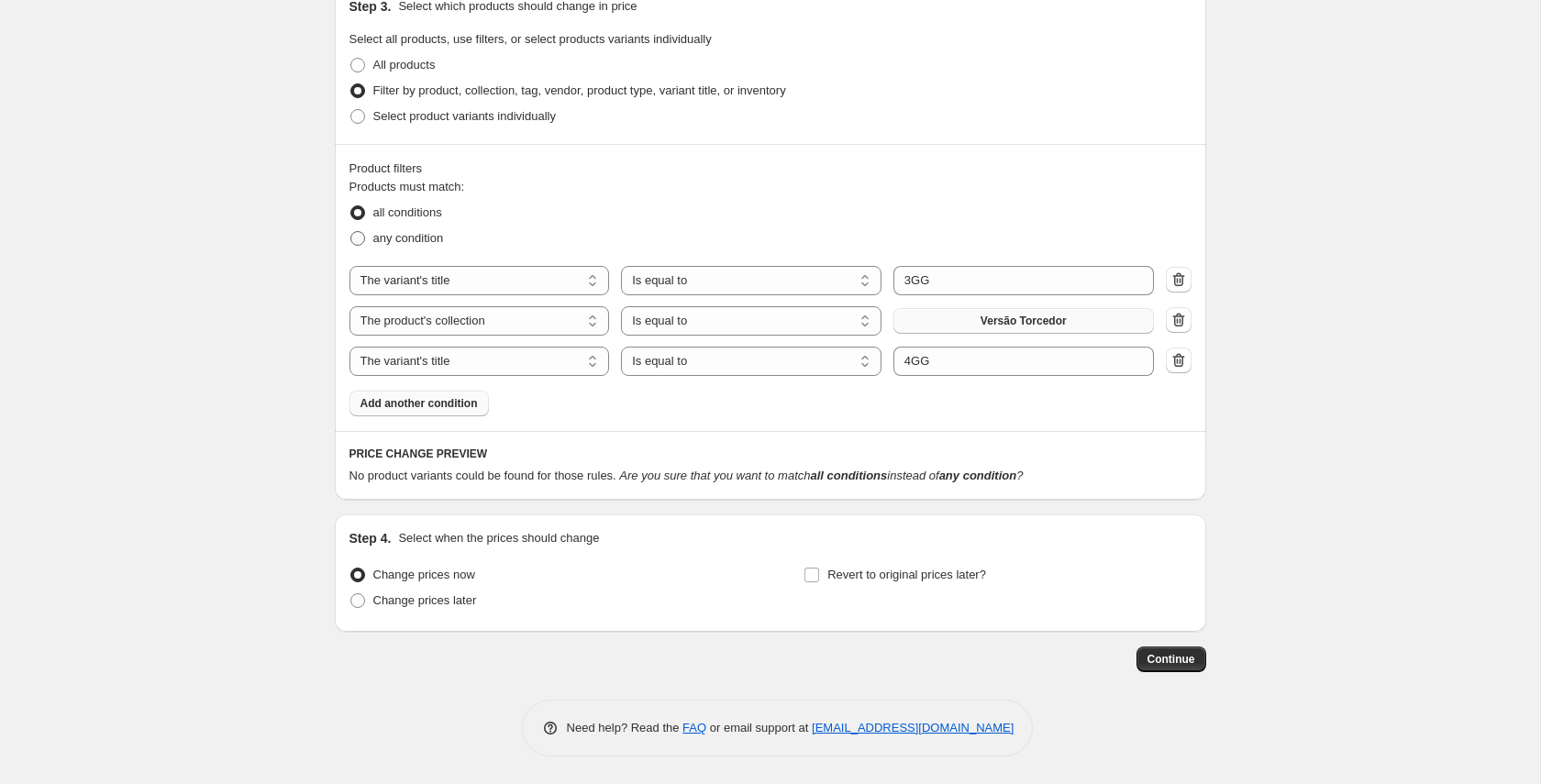
click at [351, 232] on input "any condition" at bounding box center [350, 231] width 1 height 1
radio input "true"
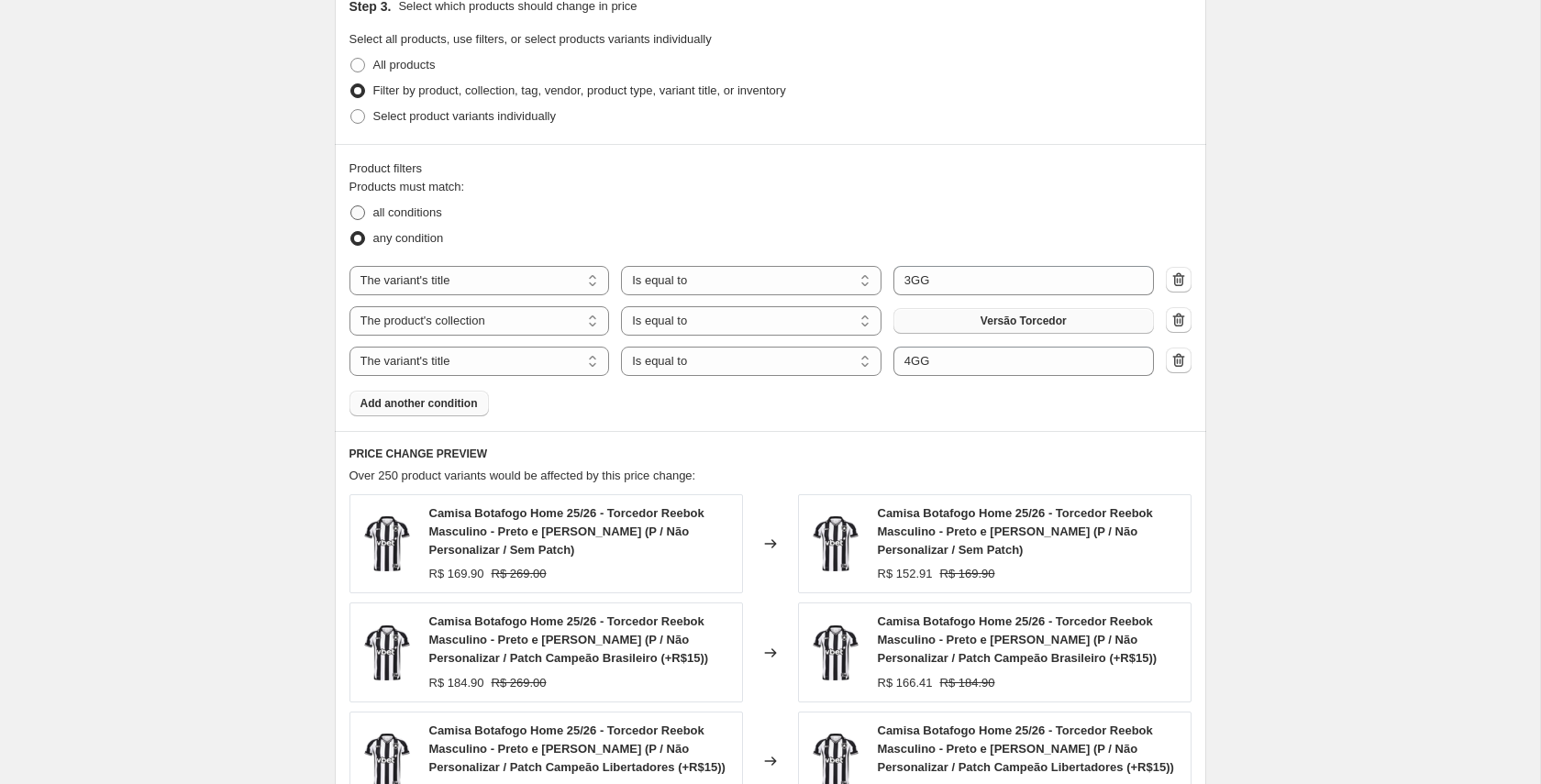
click at [357, 211] on span at bounding box center [357, 212] width 15 height 15
click at [351, 207] on input "all conditions" at bounding box center [350, 206] width 1 height 1
radio input "true"
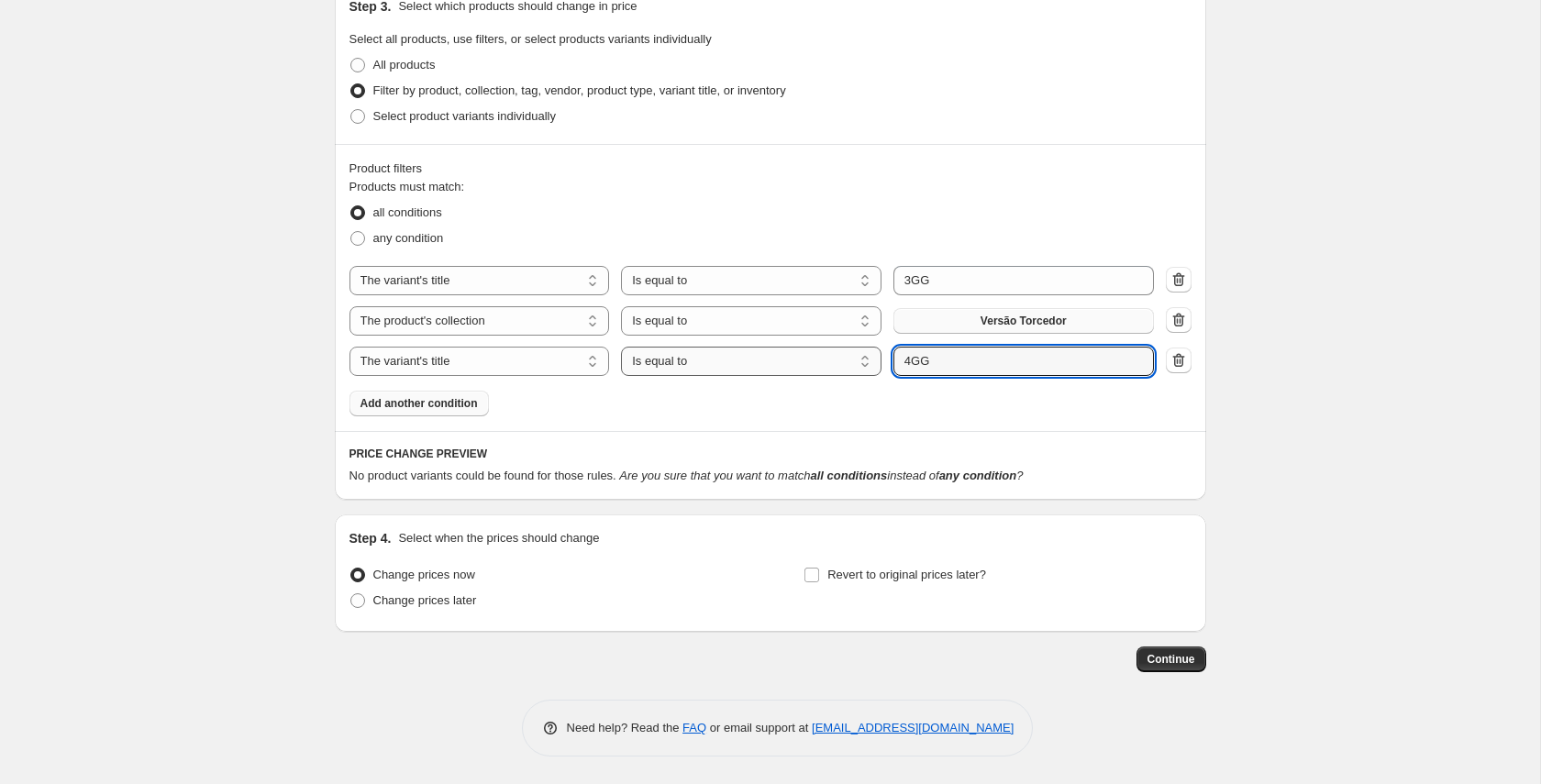
drag, startPoint x: 909, startPoint y: 357, endPoint x: 830, endPoint y: 358, distance: 79.0
click at [832, 358] on div "The product The product's collection The product's tag The product's vendor The…" at bounding box center [751, 361] width 804 height 30
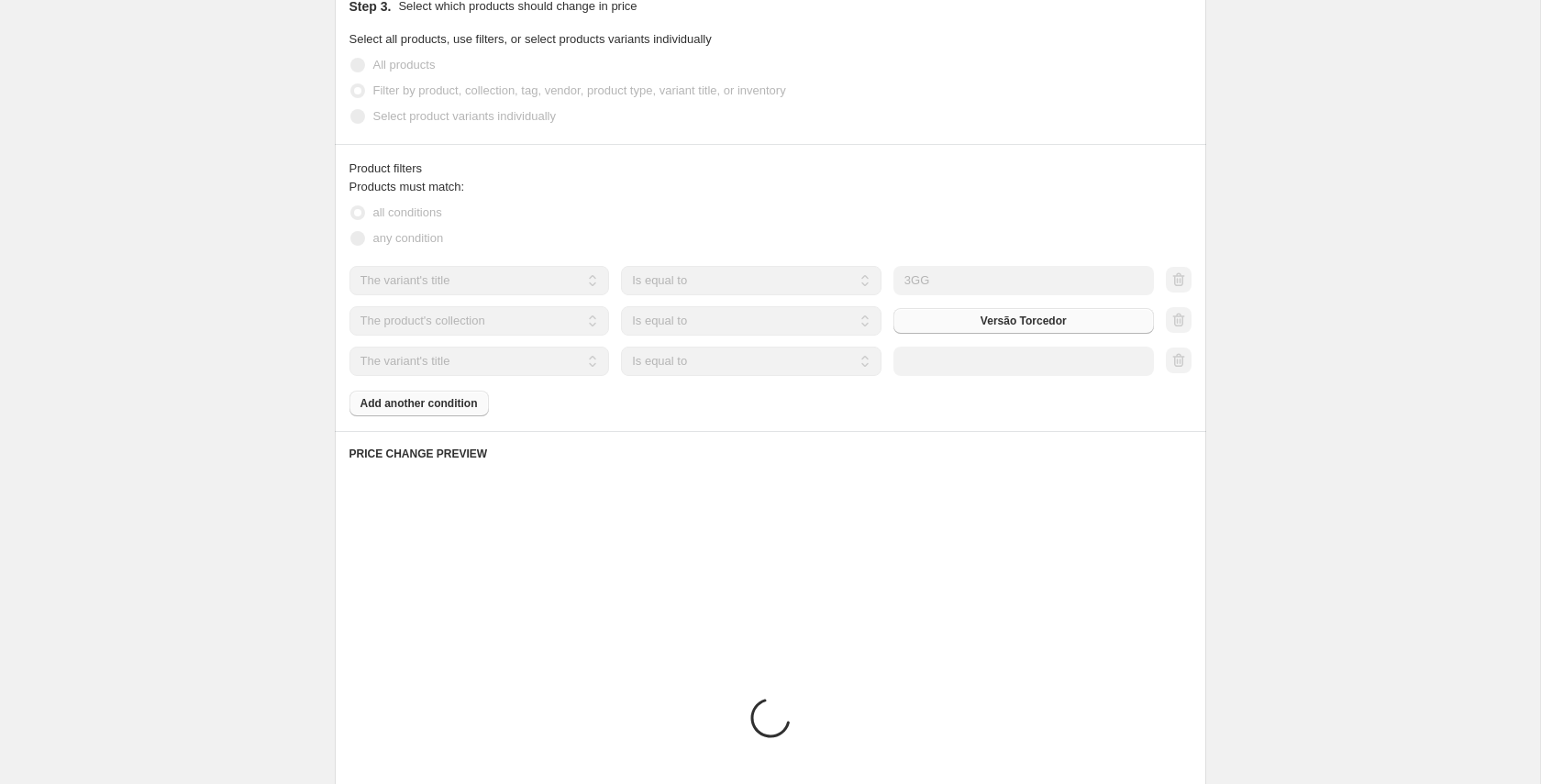
click at [992, 206] on div "all conditions" at bounding box center [770, 212] width 842 height 26
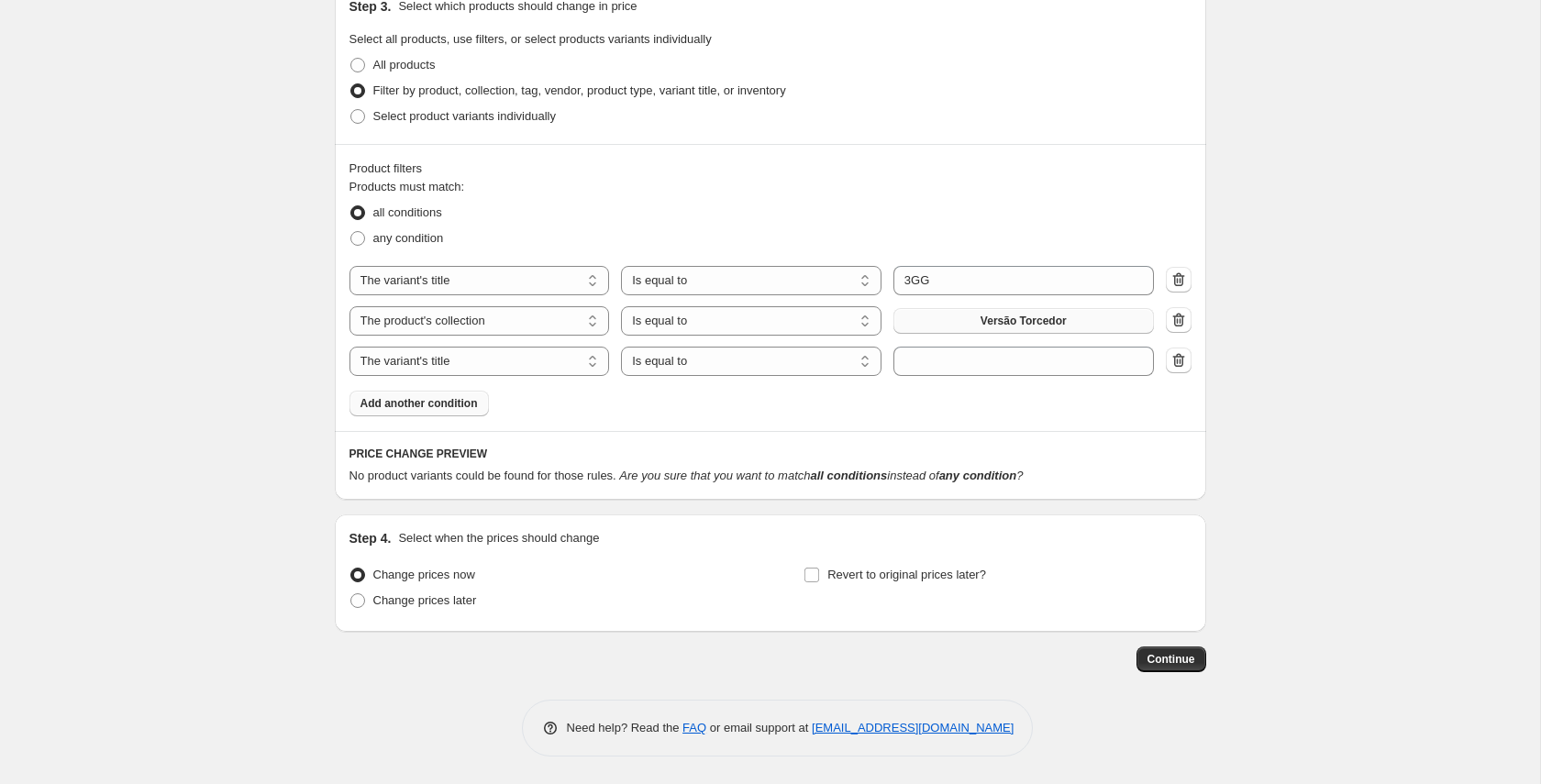
click at [1166, 362] on div at bounding box center [1179, 361] width 26 height 28
click at [1172, 362] on icon "button" at bounding box center [1178, 360] width 19 height 19
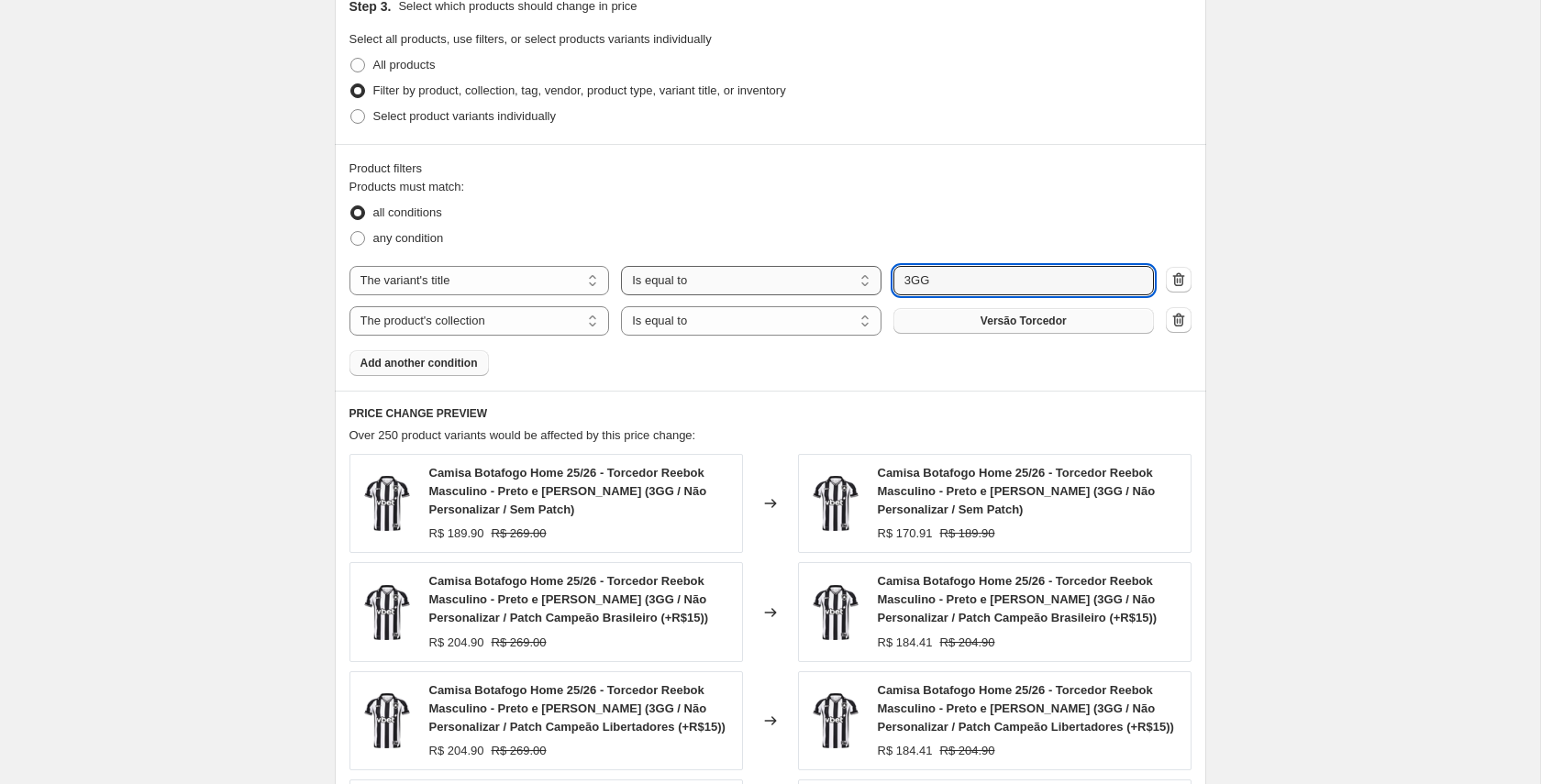
drag, startPoint x: 958, startPoint y: 276, endPoint x: 856, endPoint y: 276, distance: 102.0
click at [858, 276] on div "The product The product's collection The product's tag The product's vendor The…" at bounding box center [751, 280] width 804 height 30
type input "p"
click at [1005, 349] on div "Products must match: all conditions any condition The product The product's col…" at bounding box center [770, 276] width 842 height 198
click at [427, 365] on span "Add another condition" at bounding box center [418, 363] width 117 height 15
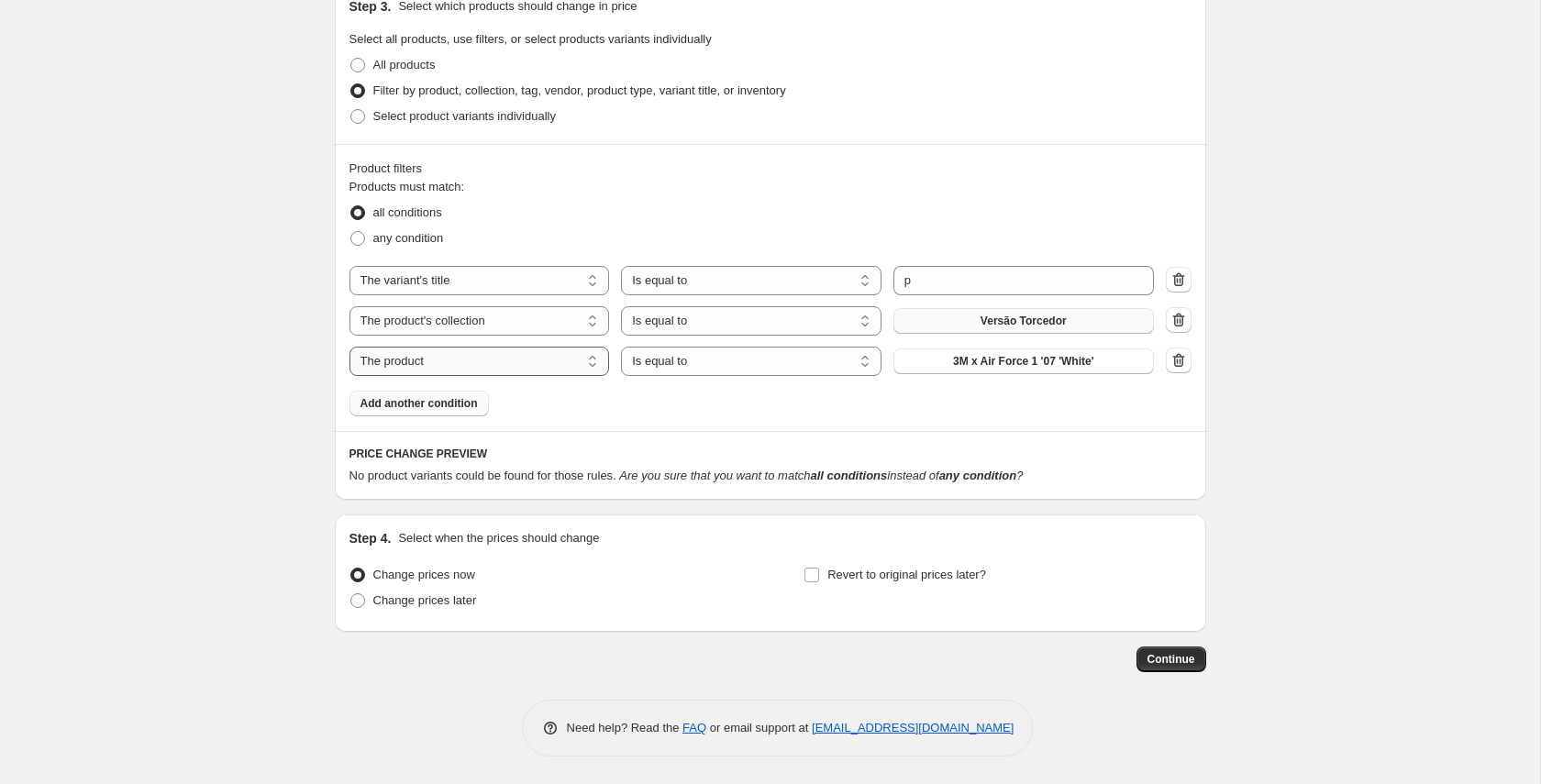
click at [522, 357] on select "The product The product's collection The product's tag The product's vendor The…" at bounding box center [479, 361] width 261 height 30
select select "title"
click at [948, 352] on input "Default Title" at bounding box center [1023, 361] width 261 height 30
drag, startPoint x: 1002, startPoint y: 358, endPoint x: 893, endPoint y: 358, distance: 109.0
click at [894, 358] on input "Default Title" at bounding box center [1023, 361] width 261 height 30
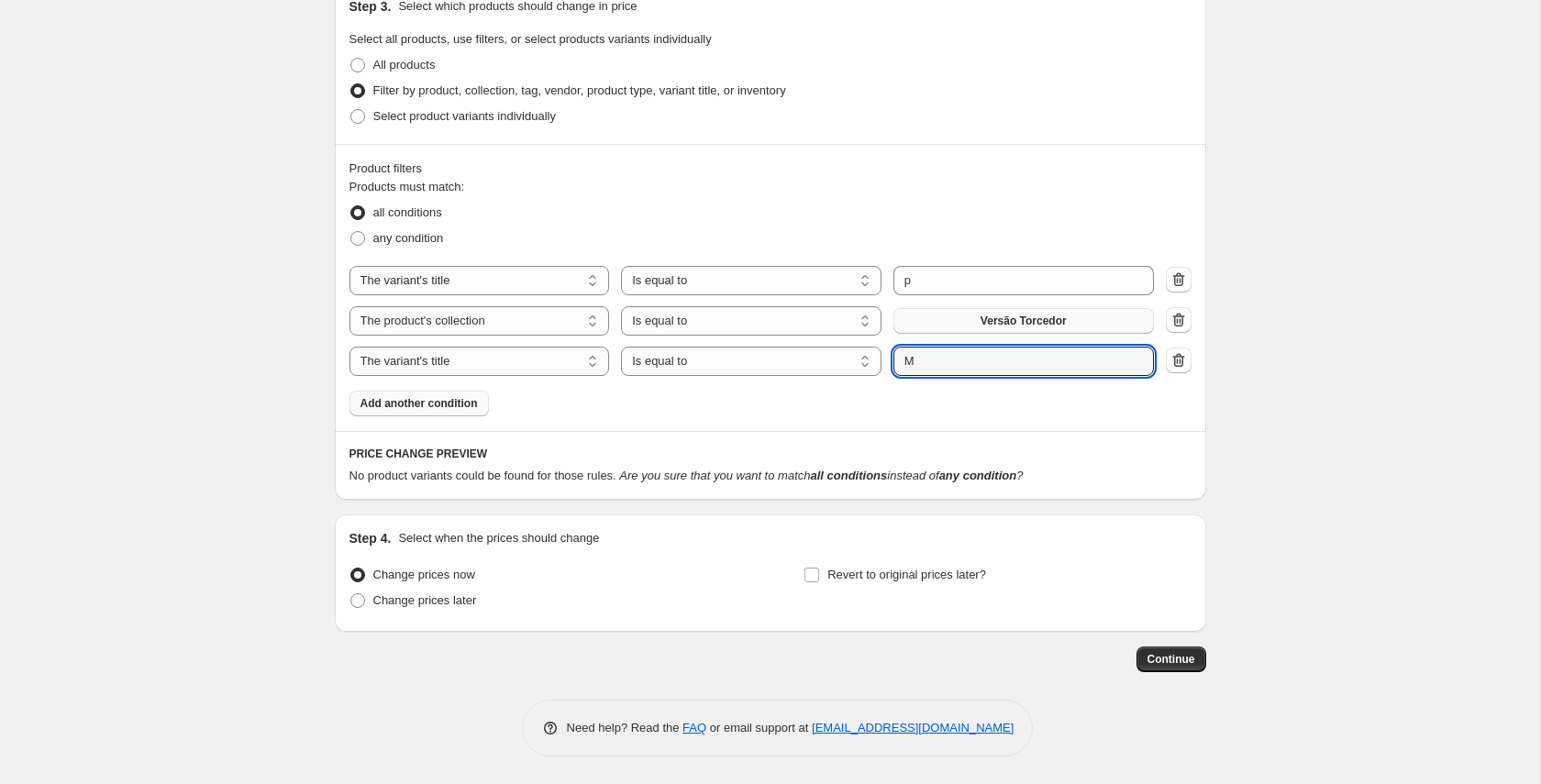
type input "M"
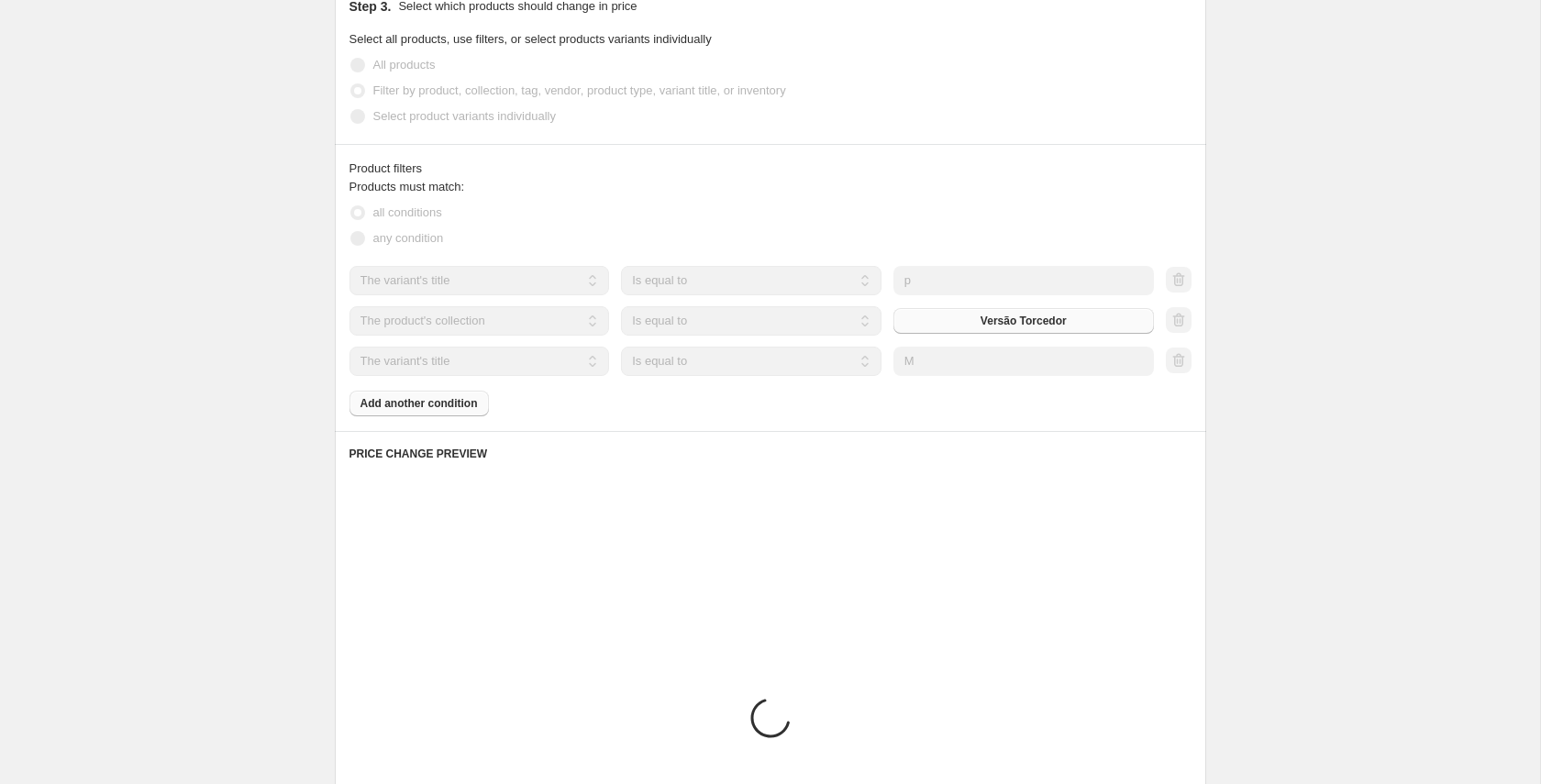
click at [907, 209] on div "all conditions" at bounding box center [770, 212] width 842 height 26
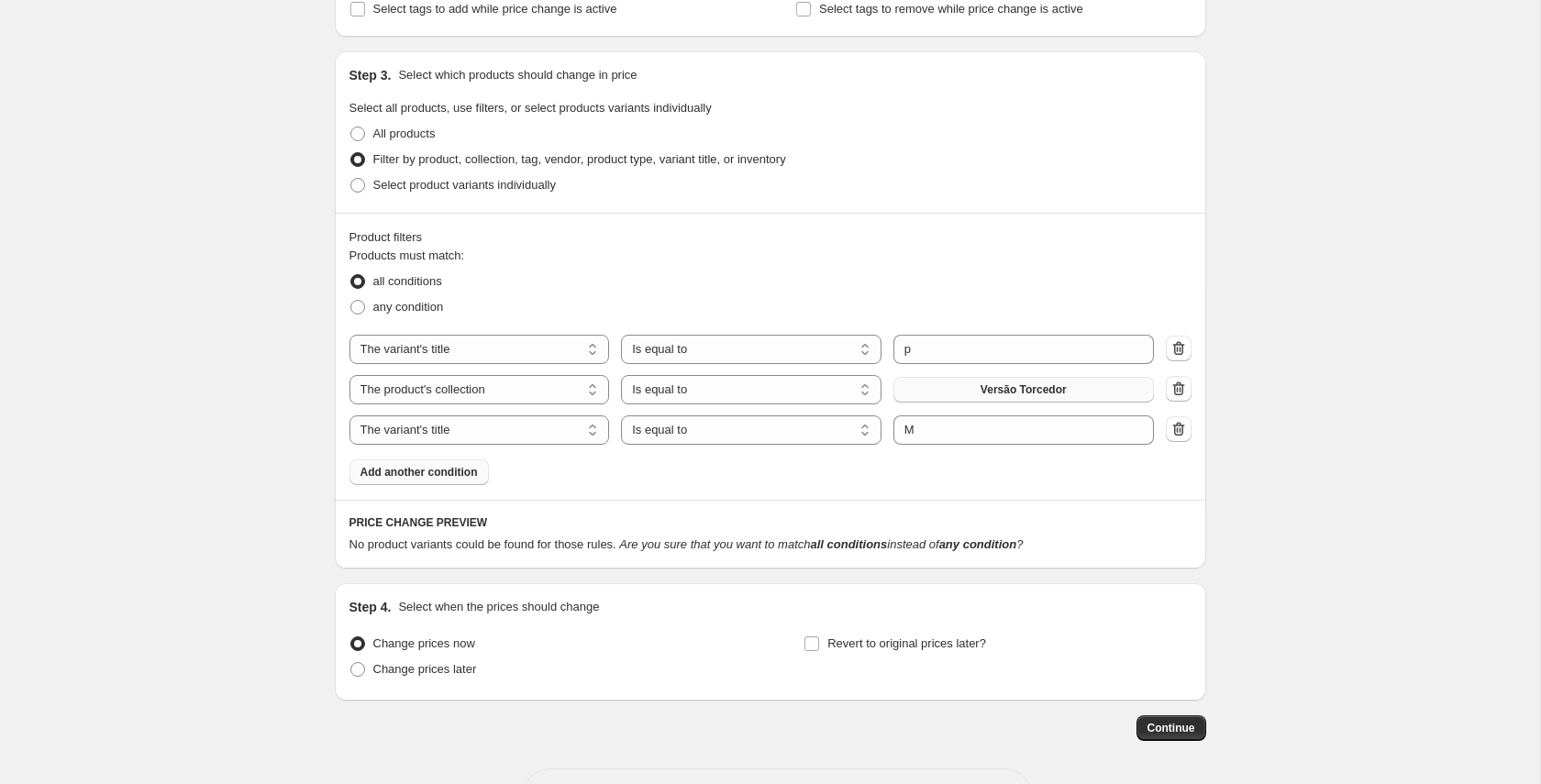
scroll to position [825, 0]
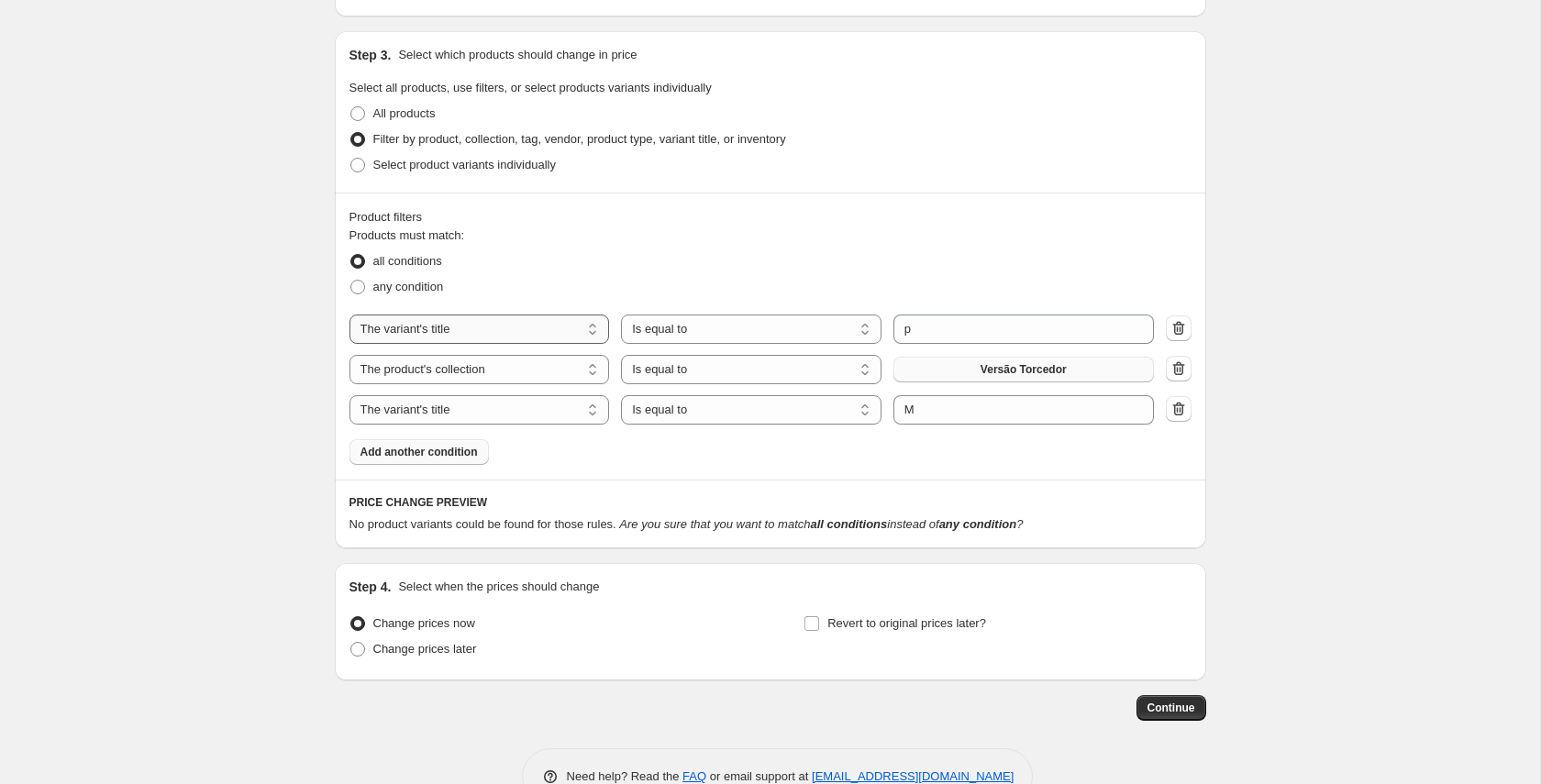
click at [540, 329] on select "The product The product's collection The product's tag The product's vendor The…" at bounding box center [479, 330] width 261 height 30
select select "collection"
click at [578, 373] on select "The product The product's collection The product's tag The product's vendor The…" at bounding box center [479, 370] width 261 height 30
select select "title"
click at [1058, 332] on button "Tênis" at bounding box center [1023, 330] width 261 height 26
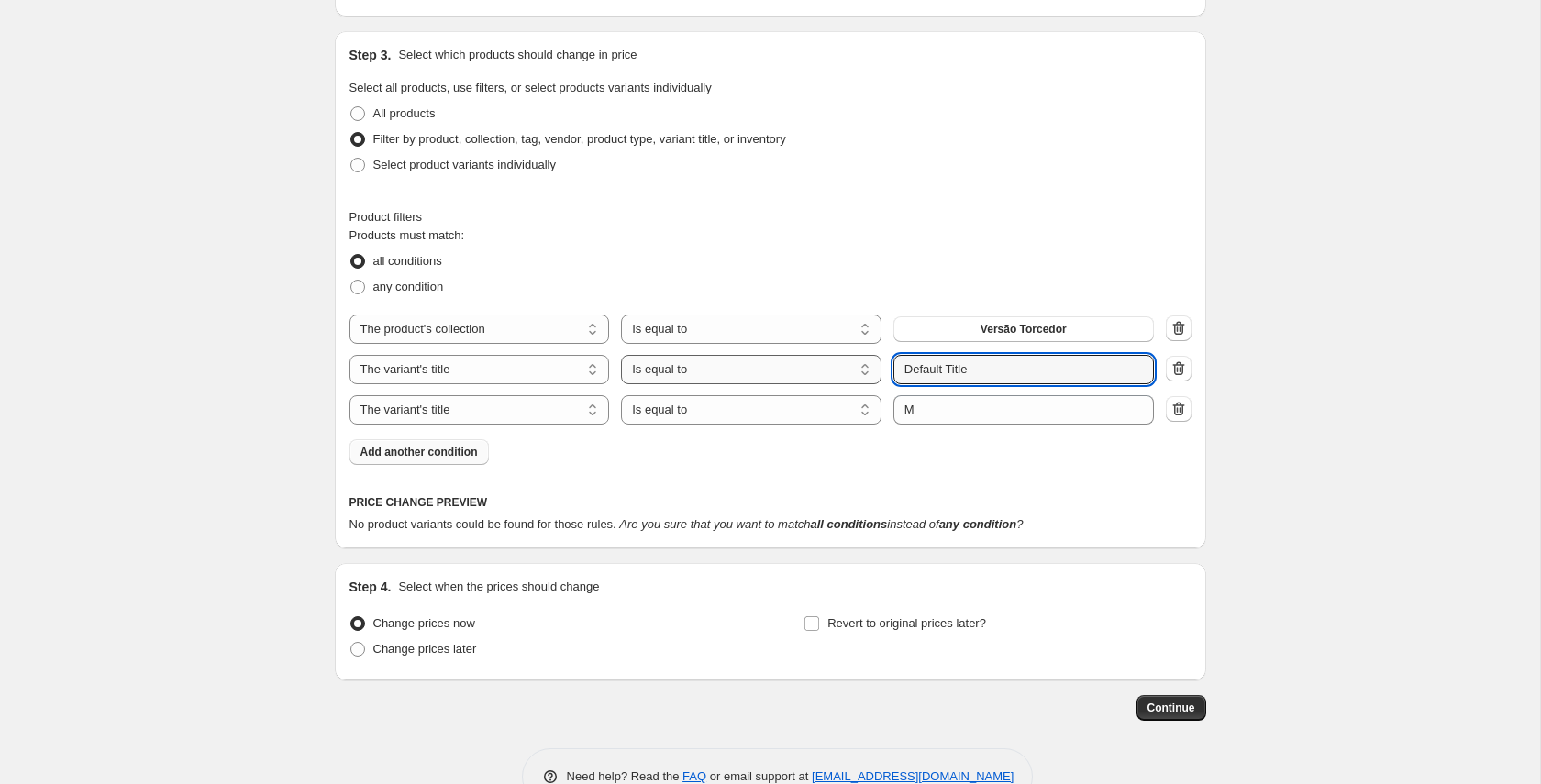
drag, startPoint x: 975, startPoint y: 374, endPoint x: 868, endPoint y: 374, distance: 107.0
click at [870, 374] on div "The product The product's collection The product's tag The product's vendor The…" at bounding box center [751, 370] width 804 height 30
type input "P"
click at [938, 215] on div "Product filters" at bounding box center [770, 217] width 842 height 19
click at [1176, 414] on icon "button" at bounding box center [1178, 408] width 12 height 14
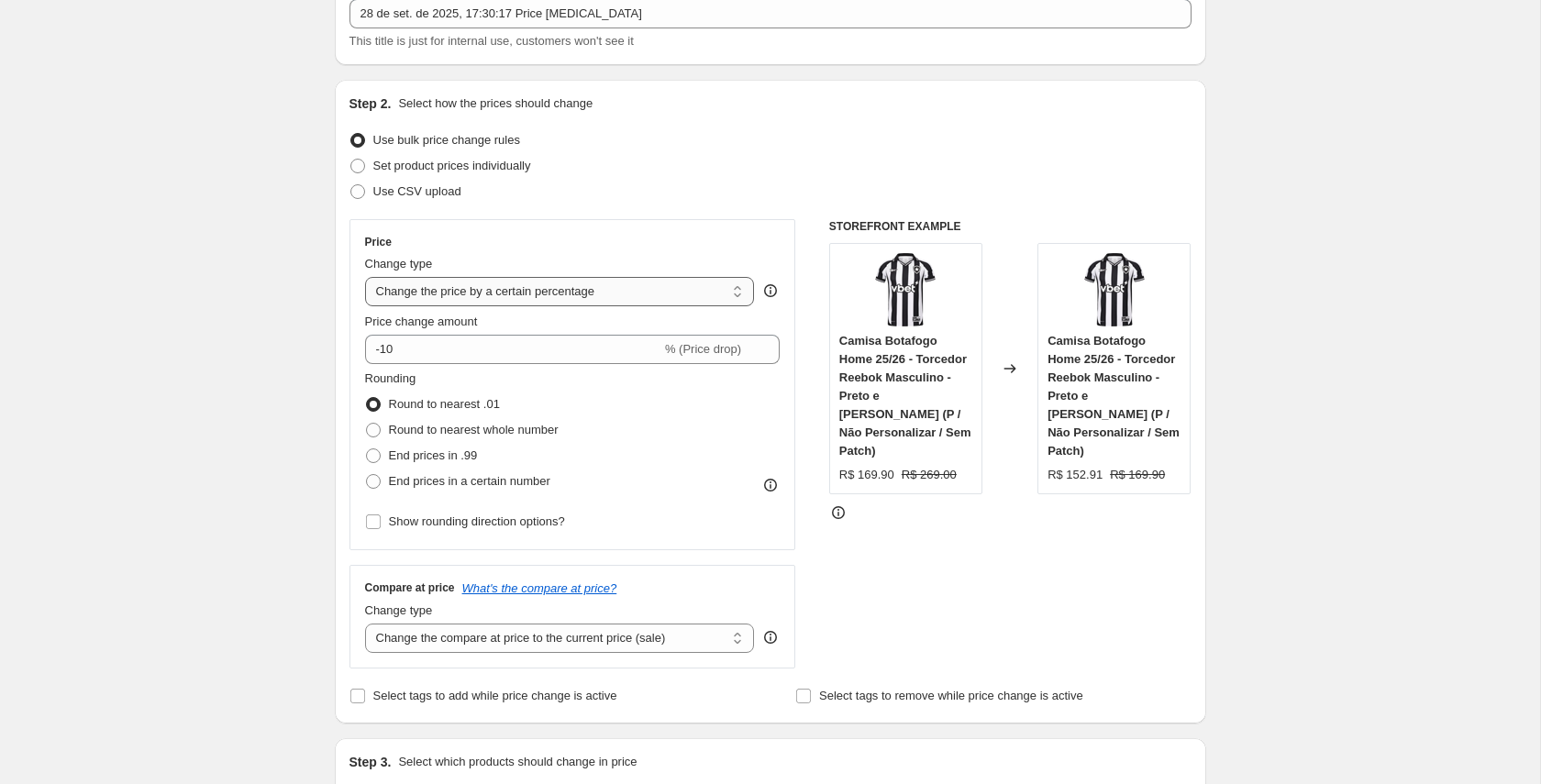
scroll to position [122, 0]
click at [671, 286] on select "Change the price to a certain amount Change the price by a certain amount Chang…" at bounding box center [560, 288] width 390 height 30
select select "to"
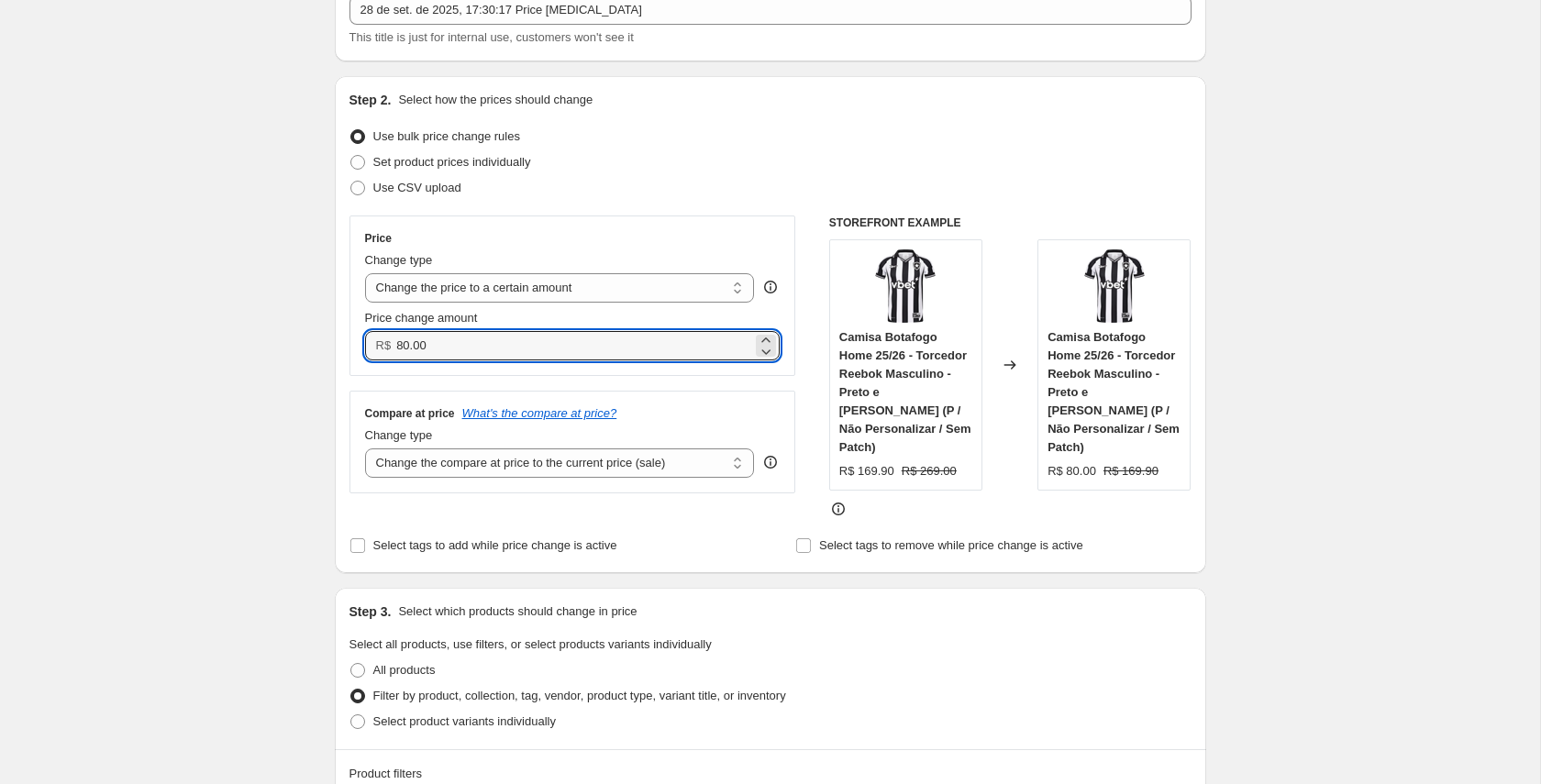
drag, startPoint x: 418, startPoint y: 345, endPoint x: 392, endPoint y: 345, distance: 26.0
click at [392, 345] on div "R$ 80.00" at bounding box center [573, 345] width 415 height 30
type input "149.90"
click at [717, 499] on div "Price Change type Change the price to a certain amount Change the price by a ce…" at bounding box center [573, 367] width 447 height 303
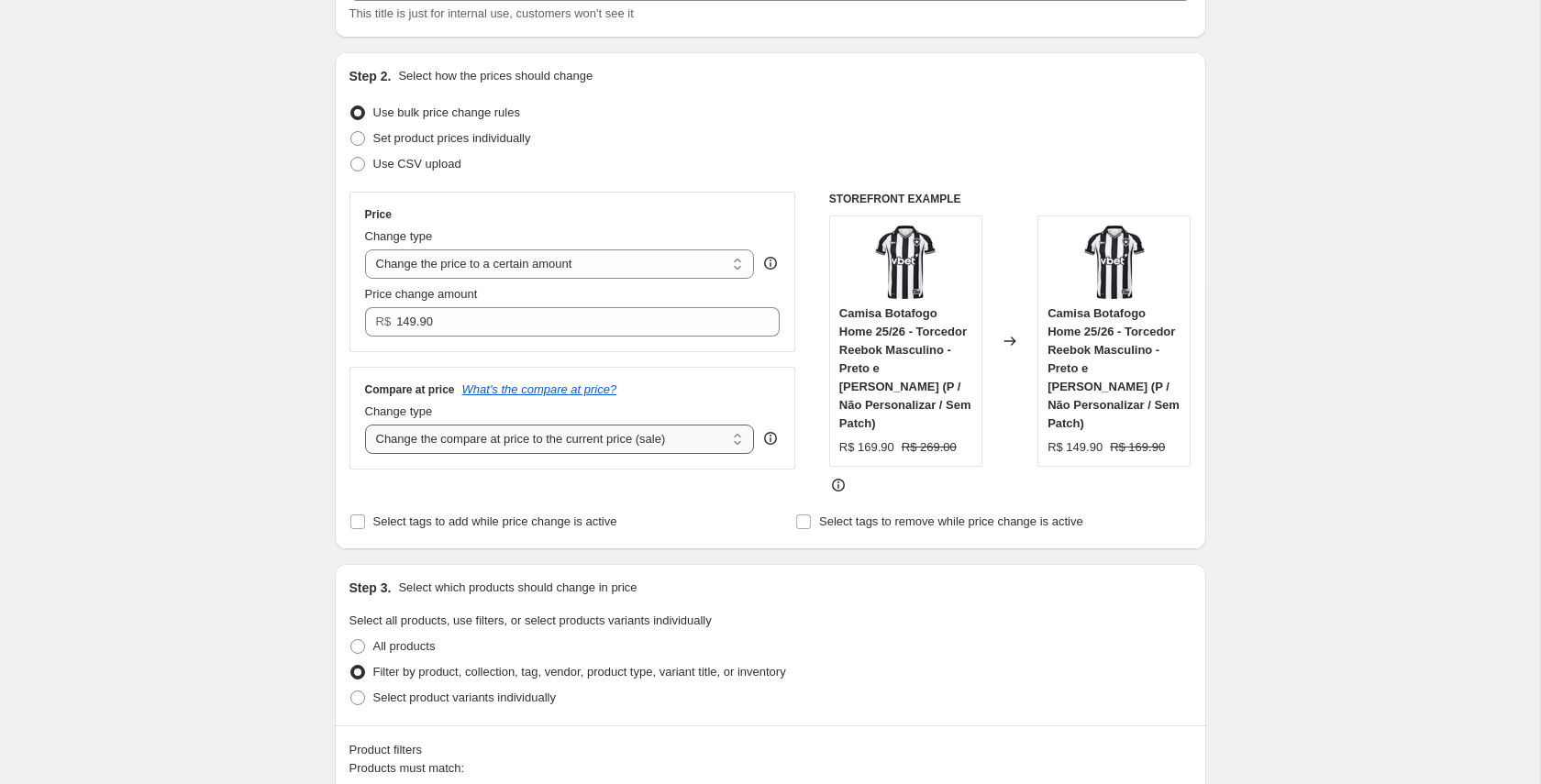
click at [627, 443] on select "Change the compare at price to the current price (sale) Change the compare at p…" at bounding box center [560, 439] width 390 height 30
select select "percentage"
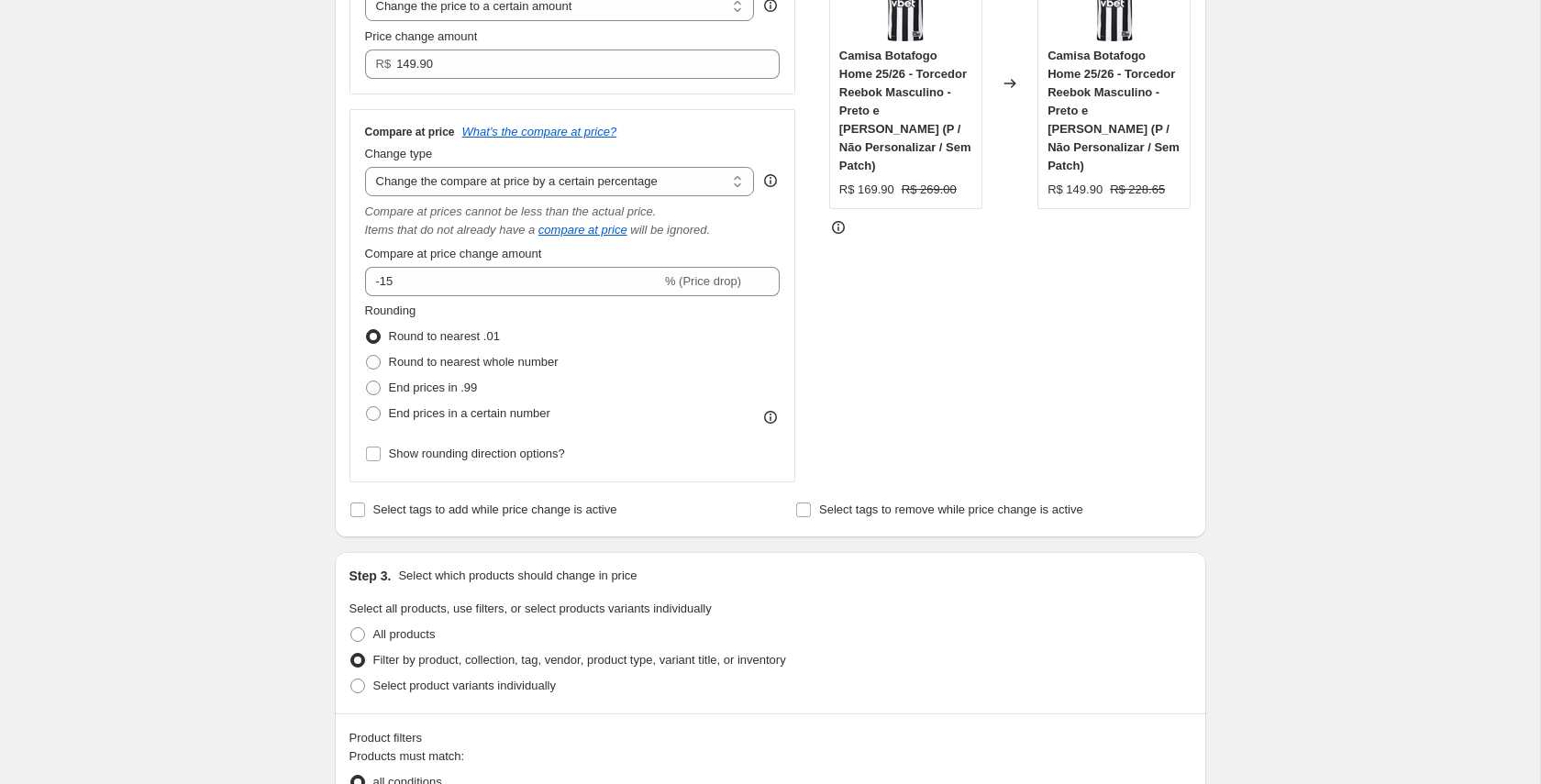
scroll to position [405, 0]
drag, startPoint x: 401, startPoint y: 279, endPoint x: 389, endPoint y: 281, distance: 12.2
click at [389, 281] on input "-15" at bounding box center [513, 279] width 296 height 30
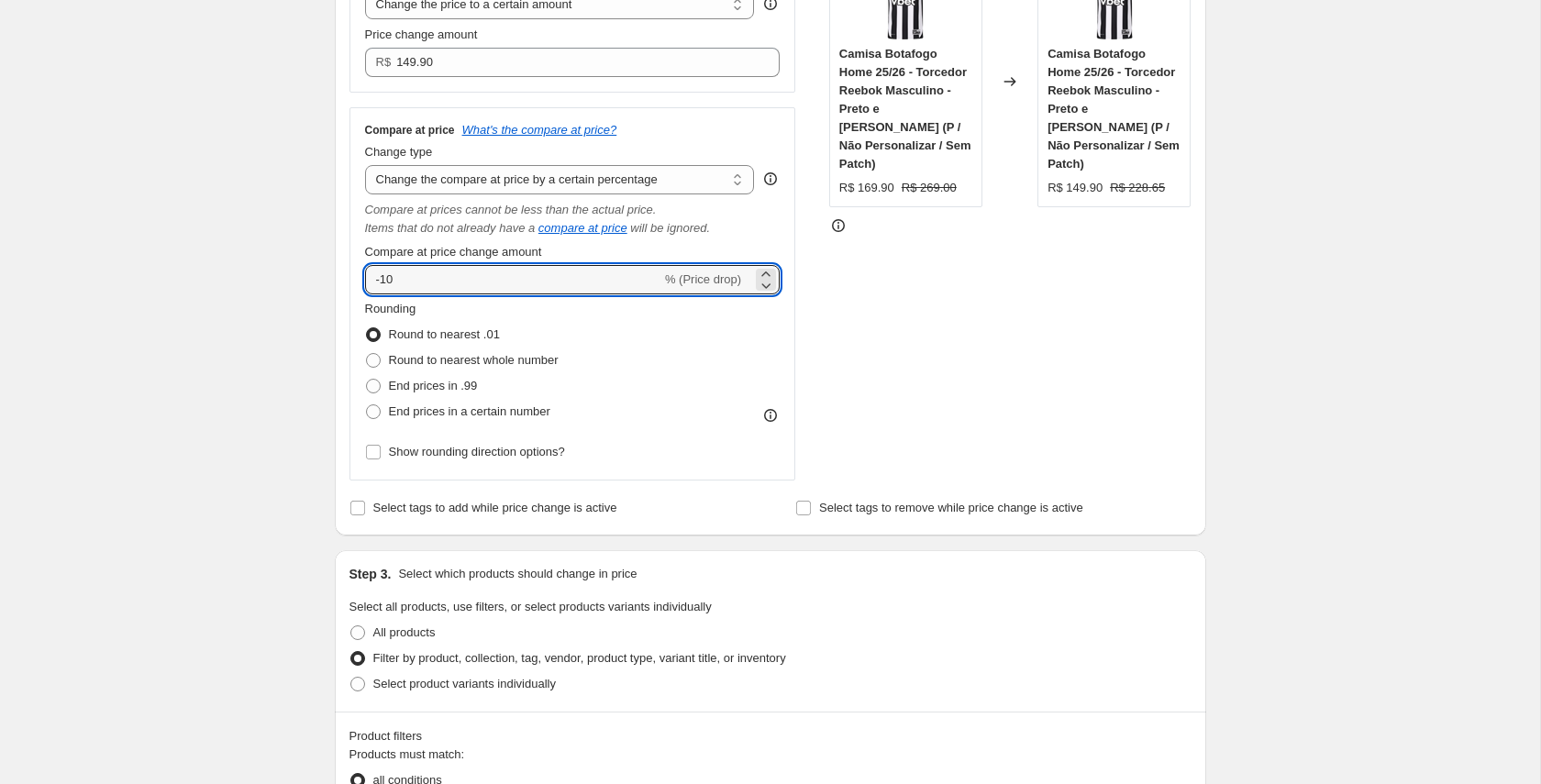
type input "-10"
click at [608, 318] on div "Rounding Round to nearest .01 Round to nearest whole number End prices in .99 E…" at bounding box center [573, 362] width 415 height 125
click at [376, 411] on span at bounding box center [373, 411] width 15 height 15
click at [367, 405] on input "End prices in a certain number" at bounding box center [366, 404] width 1 height 1
radio input "true"
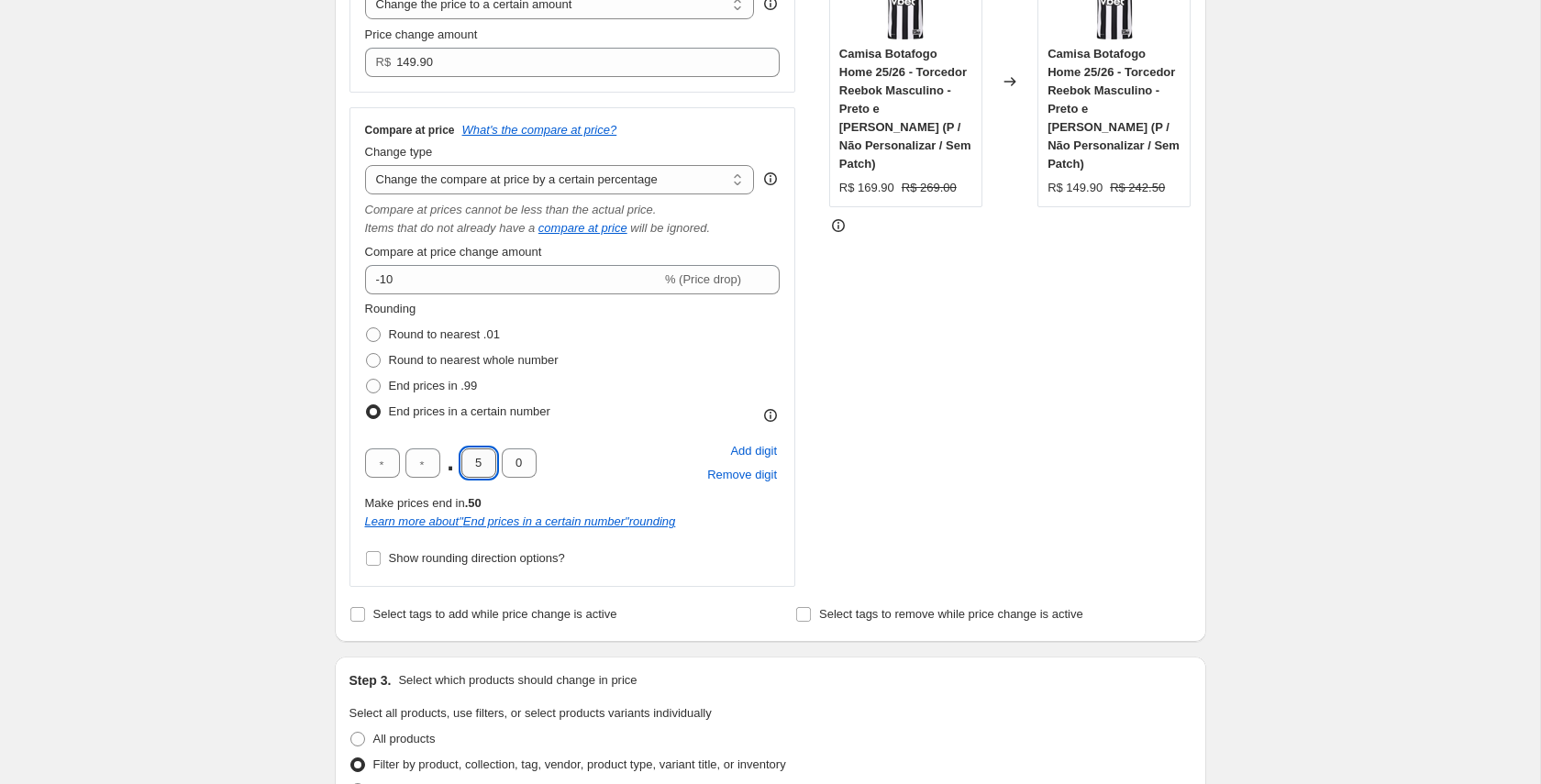
drag, startPoint x: 478, startPoint y: 463, endPoint x: 467, endPoint y: 465, distance: 11.2
click at [467, 465] on input "5" at bounding box center [478, 463] width 34 height 30
type input "9"
click at [700, 365] on div "Rounding Round to nearest .01 Round to nearest whole number End prices in .99 E…" at bounding box center [573, 362] width 415 height 125
click at [373, 387] on span at bounding box center [373, 386] width 15 height 15
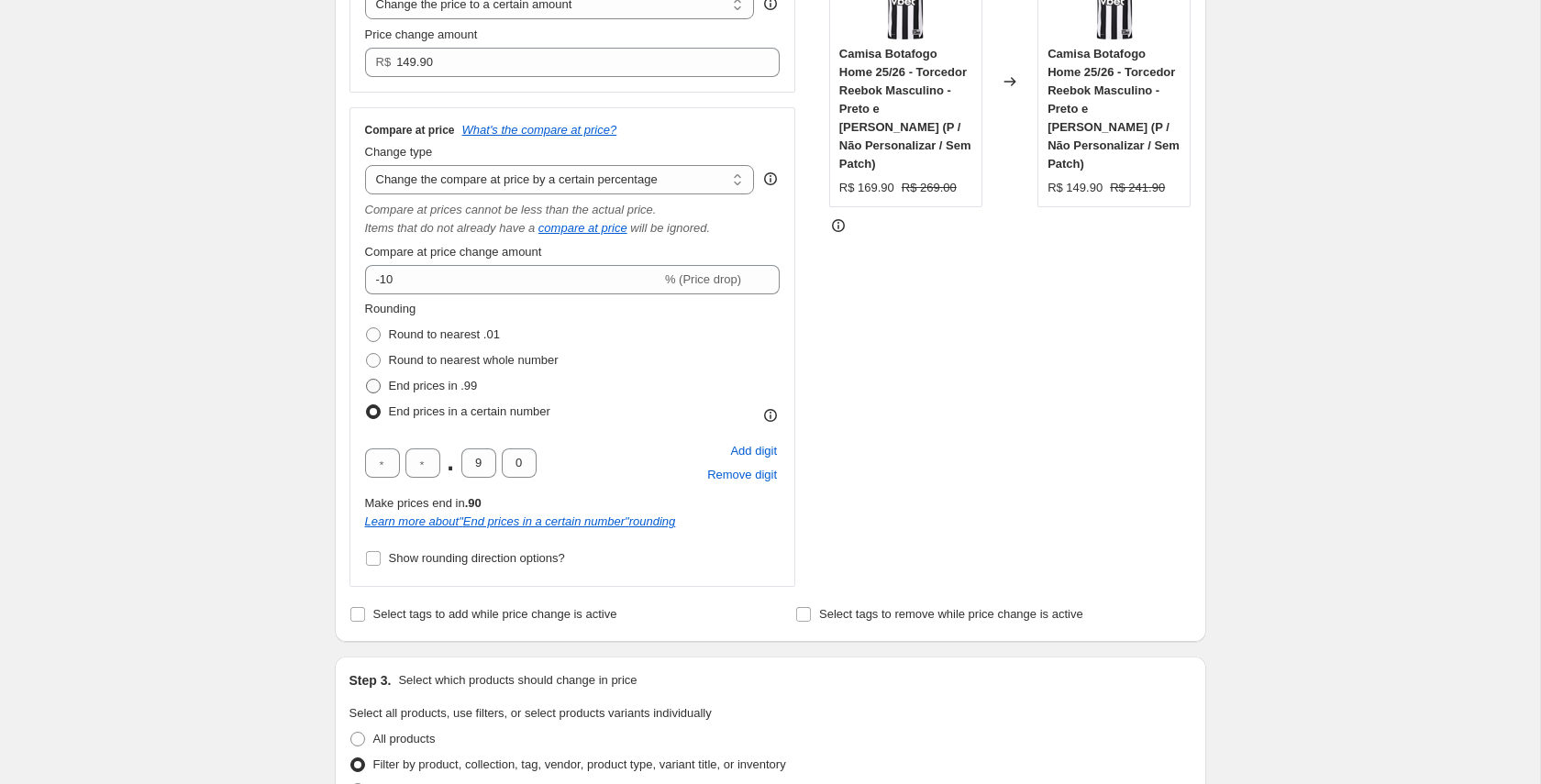
click at [367, 380] on input "End prices in .99" at bounding box center [366, 379] width 1 height 1
radio input "true"
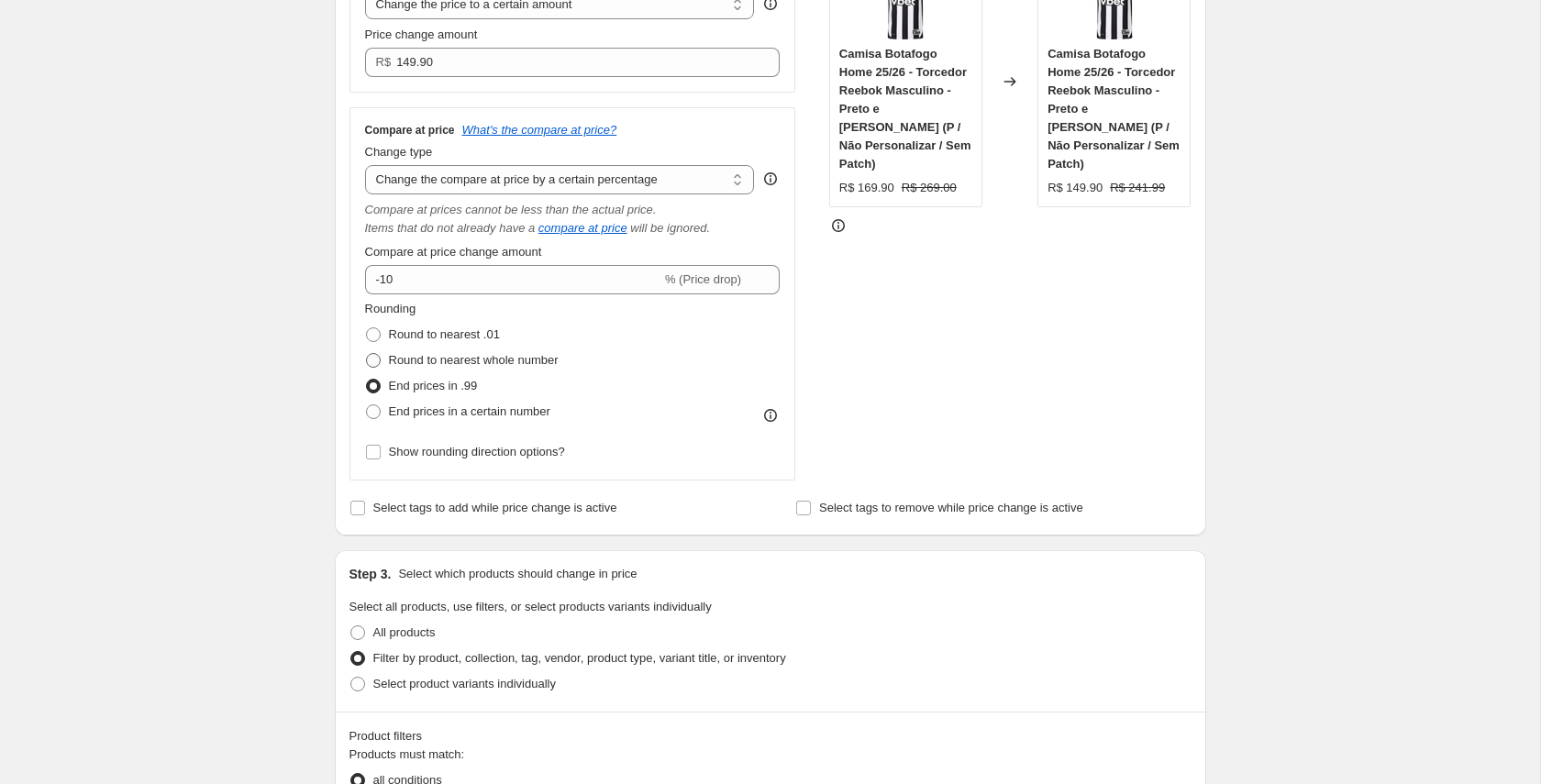
click at [372, 365] on span at bounding box center [373, 360] width 15 height 15
click at [367, 354] on input "Round to nearest whole number" at bounding box center [366, 353] width 1 height 1
radio input "true"
click at [371, 337] on span at bounding box center [373, 334] width 15 height 15
click at [367, 329] on input "Round to nearest .01" at bounding box center [366, 328] width 1 height 1
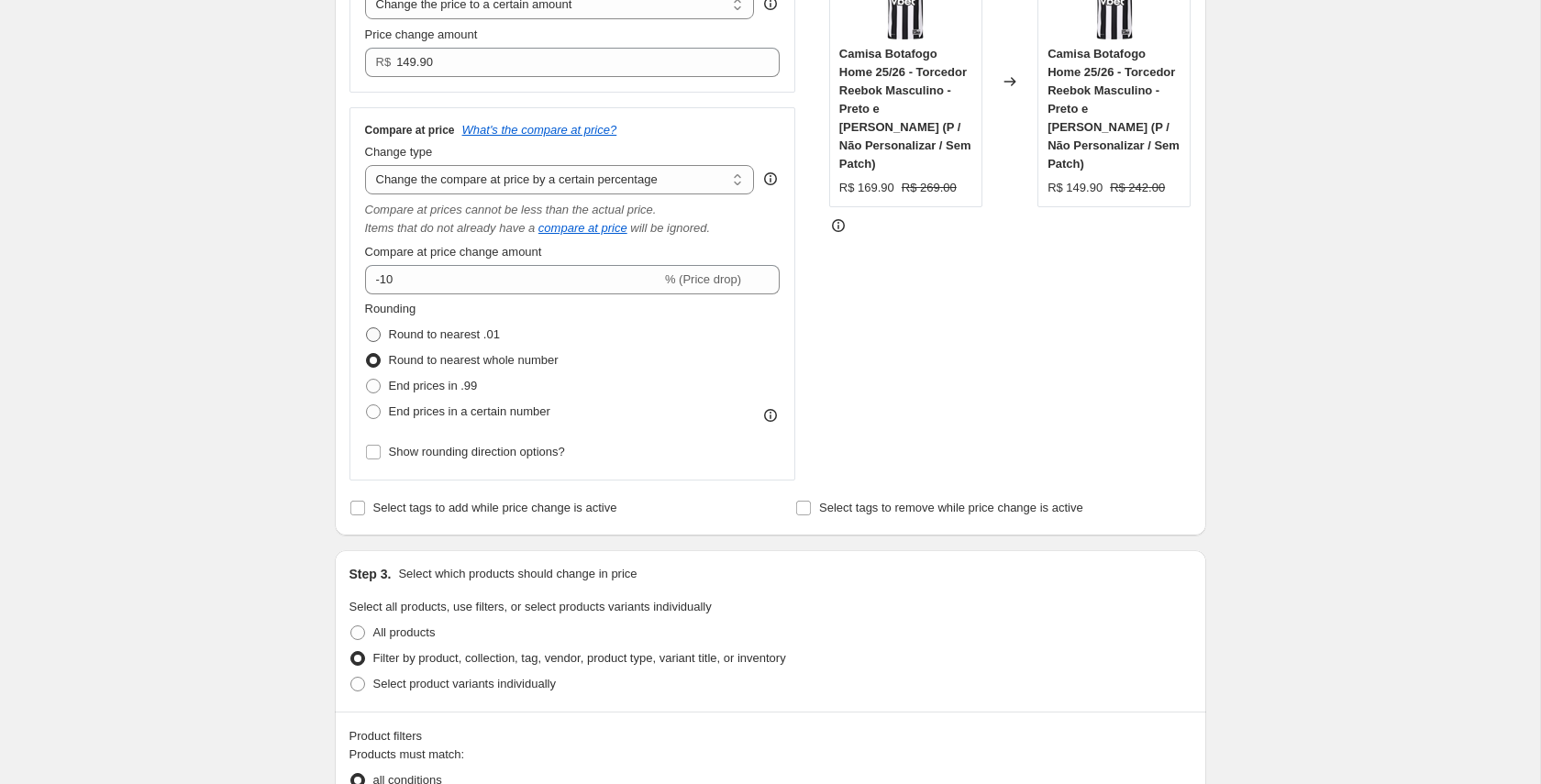
radio input "true"
click at [373, 413] on span at bounding box center [373, 411] width 15 height 15
click at [367, 405] on input "End prices in a certain number" at bounding box center [366, 404] width 1 height 1
radio input "true"
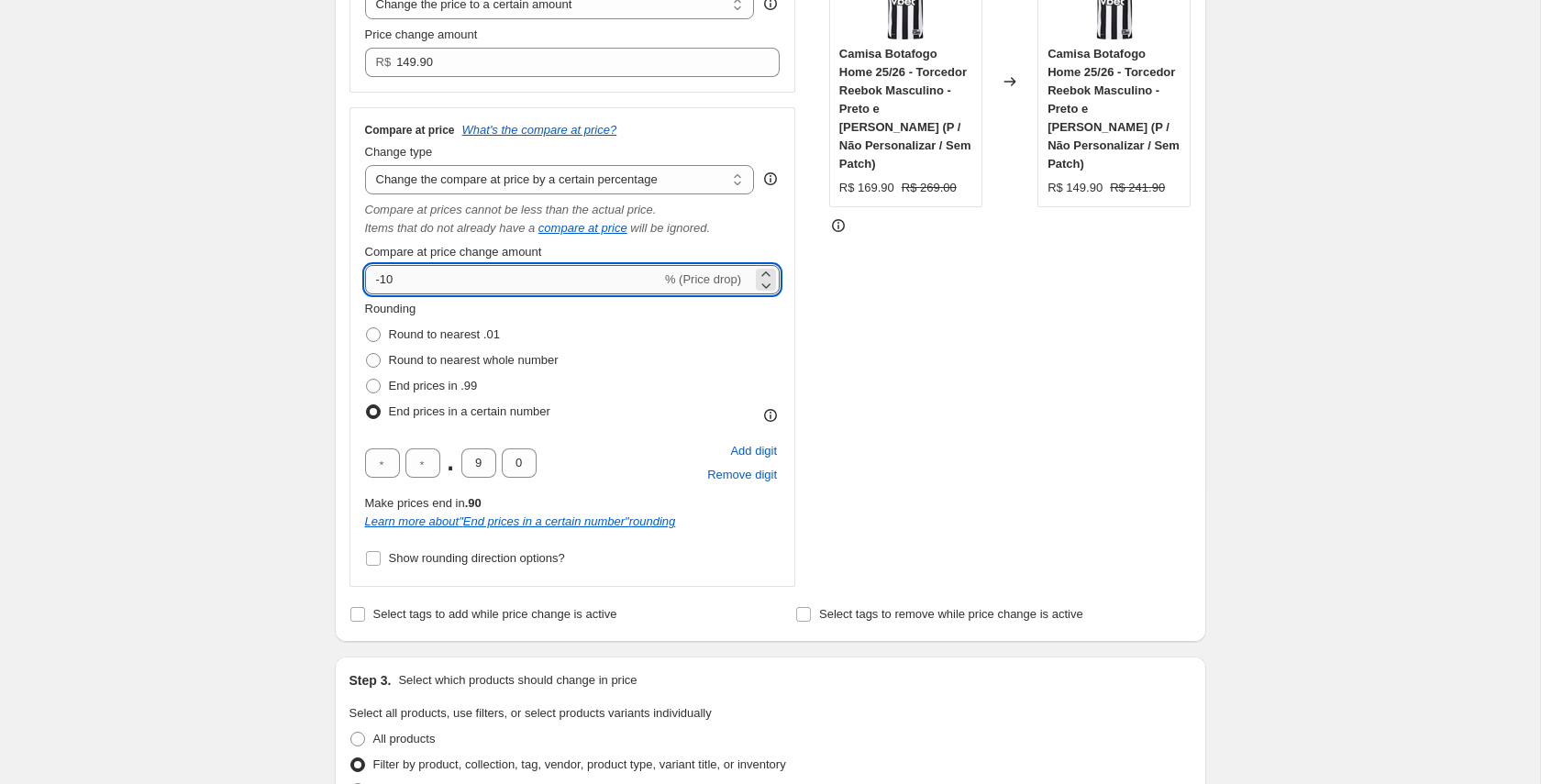
drag, startPoint x: 409, startPoint y: 275, endPoint x: 384, endPoint y: 278, distance: 25.2
click at [384, 278] on input "-10" at bounding box center [513, 279] width 296 height 30
click at [738, 339] on div "Rounding Round to nearest .01 Round to nearest whole number End prices in .99 E…" at bounding box center [573, 362] width 415 height 125
drag, startPoint x: 414, startPoint y: 281, endPoint x: 384, endPoint y: 283, distance: 30.1
click at [384, 283] on input "-5" at bounding box center [513, 279] width 296 height 30
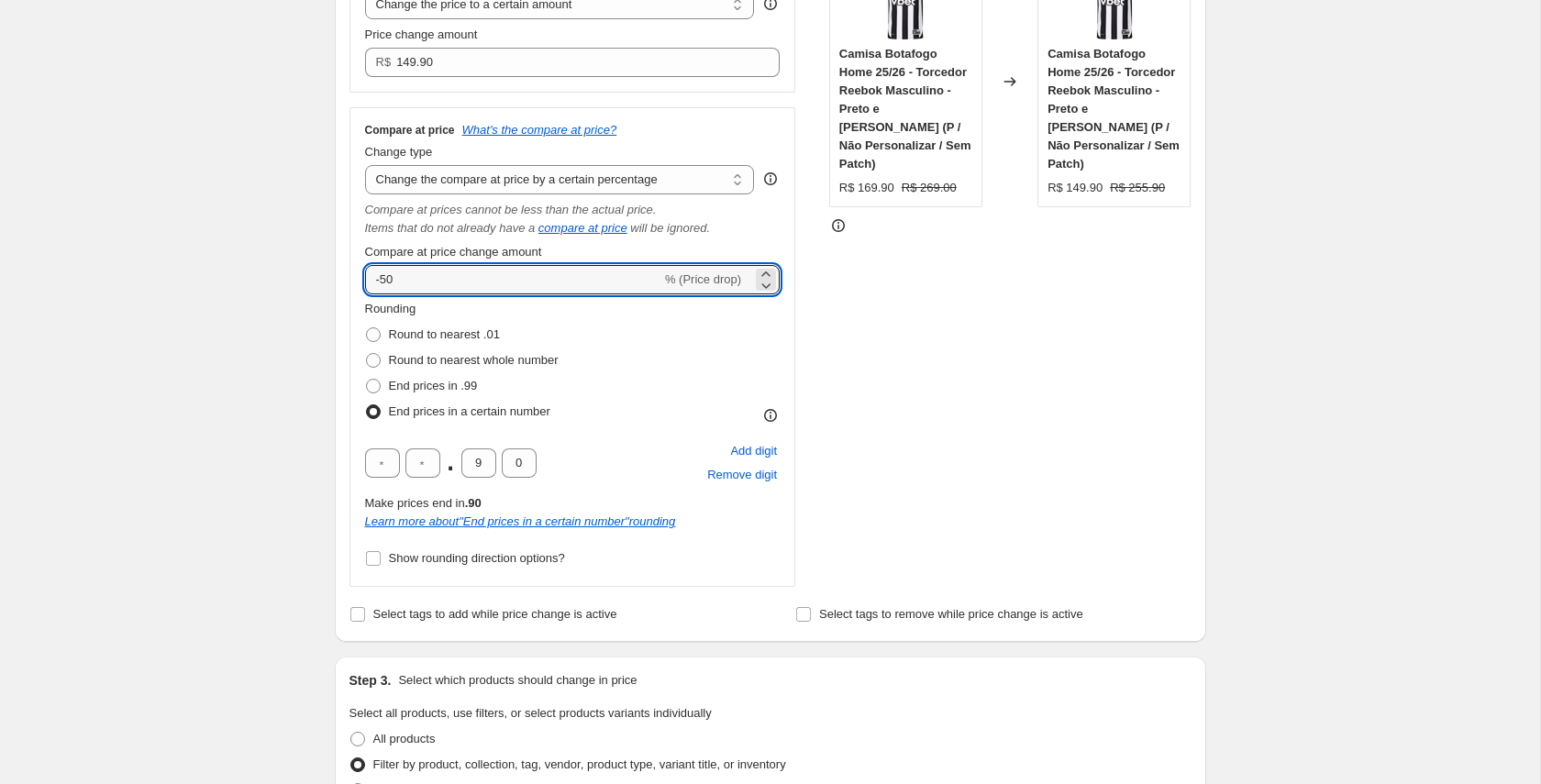
click at [725, 315] on div "Rounding Round to nearest .01 Round to nearest whole number End prices in .99 E…" at bounding box center [573, 362] width 415 height 125
drag, startPoint x: 394, startPoint y: 281, endPoint x: 380, endPoint y: 281, distance: 14.0
click at [380, 281] on input "-50" at bounding box center [513, 279] width 296 height 30
type input "-30"
click at [684, 329] on div "Rounding Round to nearest .01 Round to nearest whole number End prices in .99 E…" at bounding box center [573, 362] width 415 height 125
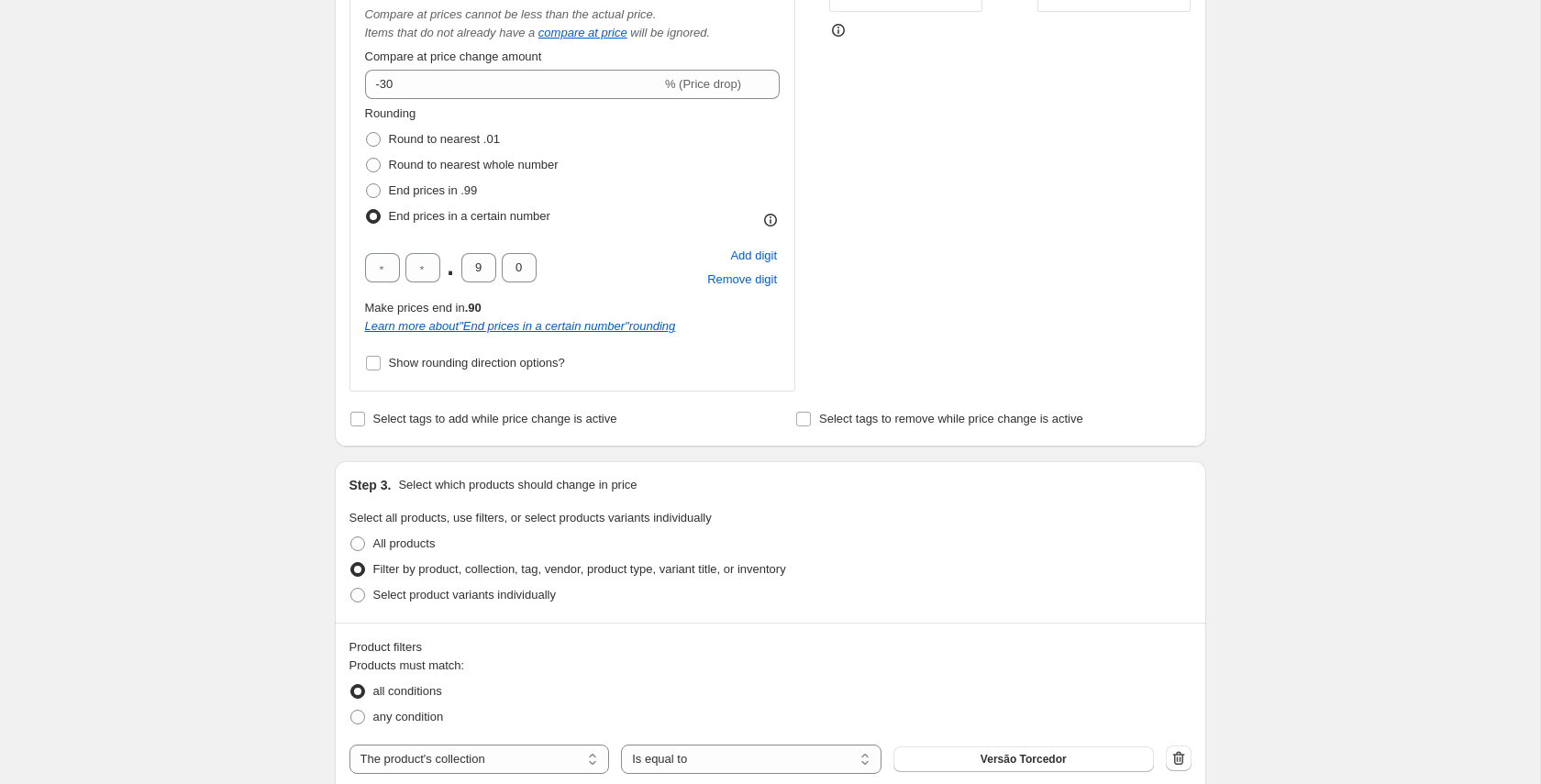
scroll to position [602, 0]
click at [524, 445] on div "Step 1. Optionally give your price [MEDICAL_DATA] a title (eg "March 30% off sa…" at bounding box center [763, 573] width 886 height 2240
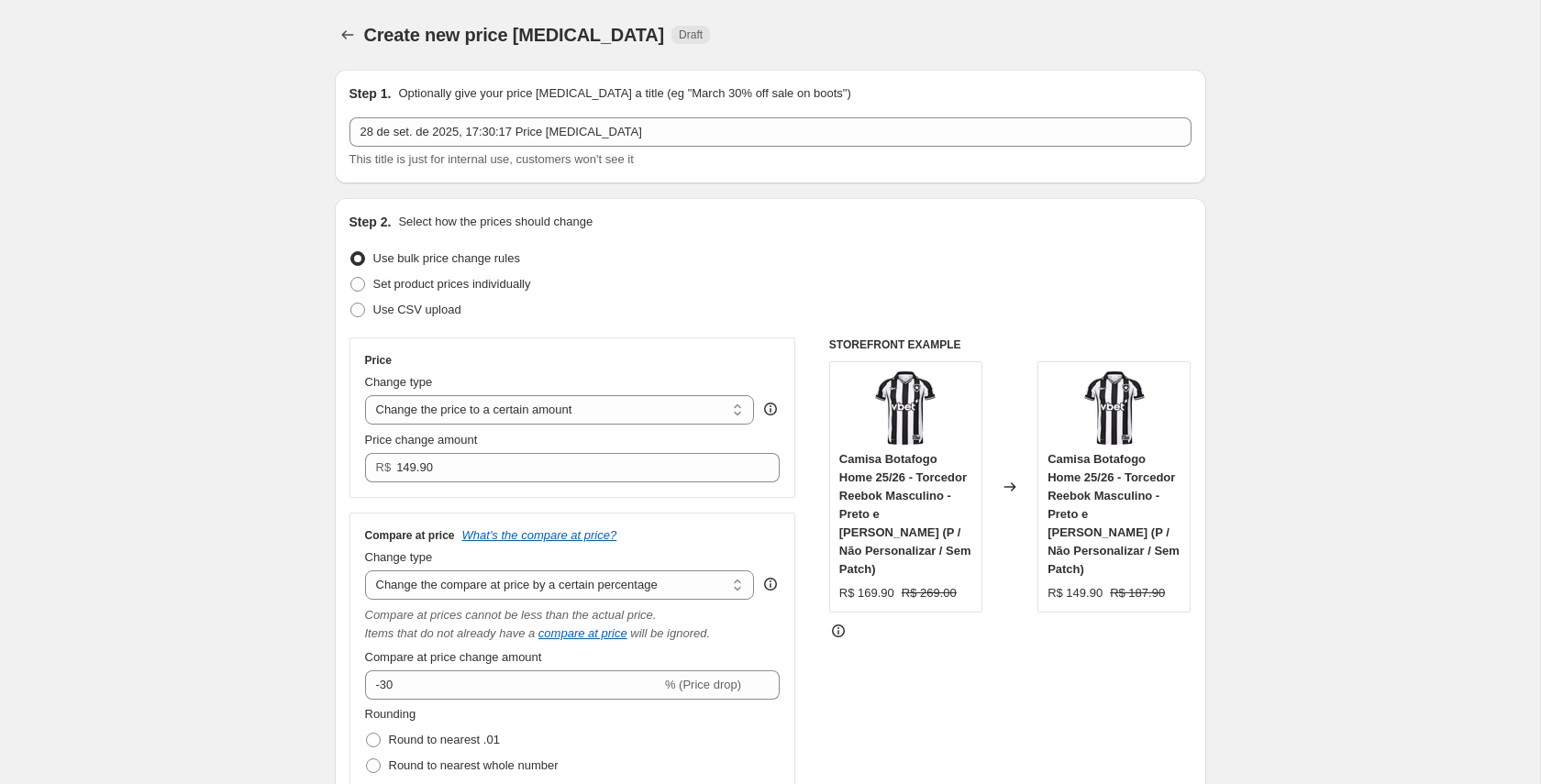
scroll to position [4, 0]
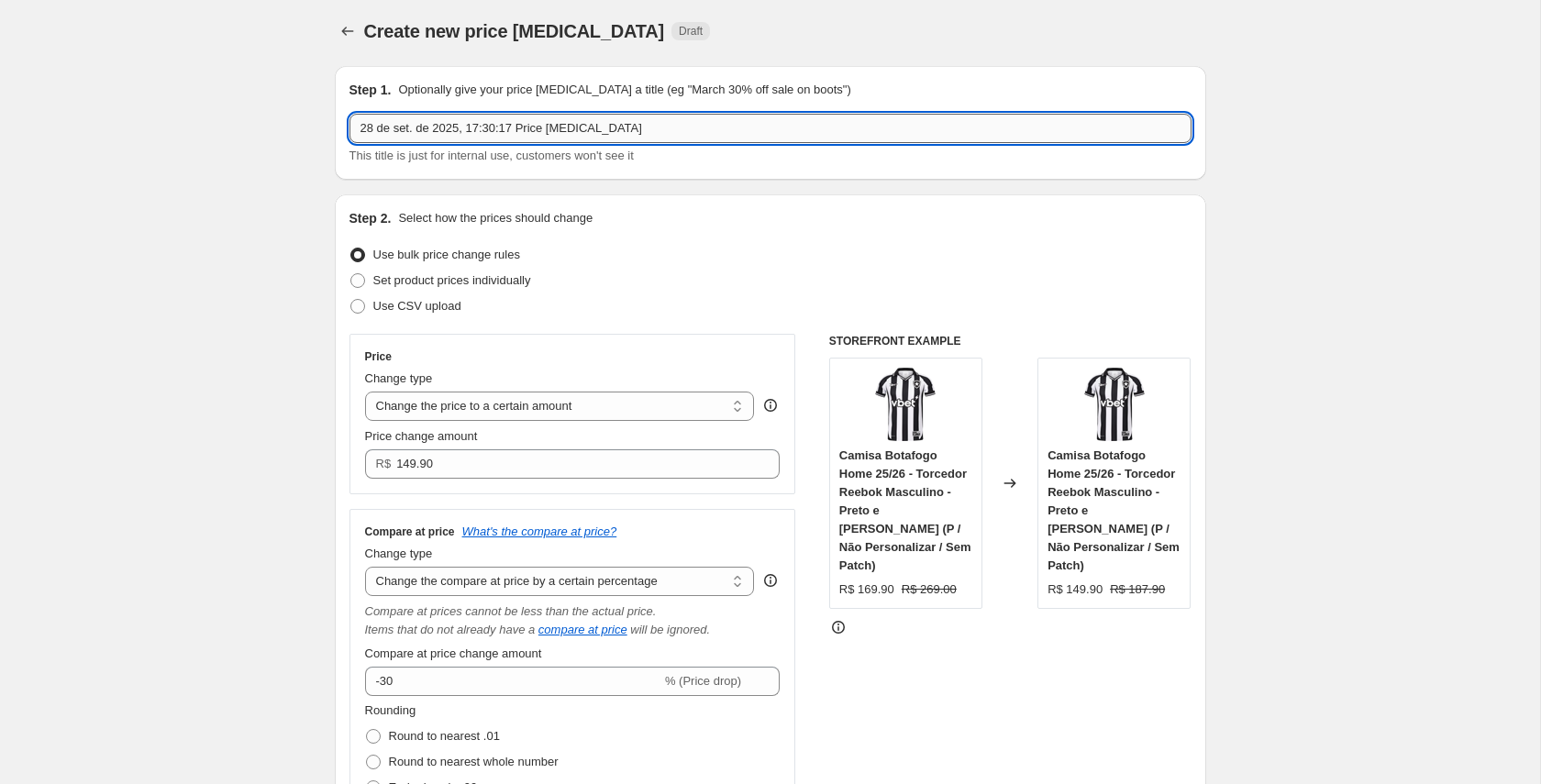
click at [566, 127] on input "28 de set. de 2025, 17:30:17 Price [MEDICAL_DATA]" at bounding box center [770, 129] width 842 height 30
click at [527, 128] on input "28 de set. de 2025, 17:30:17 Price [MEDICAL_DATA]" at bounding box center [770, 129] width 842 height 30
drag, startPoint x: 641, startPoint y: 129, endPoint x: 557, endPoint y: 132, distance: 84.1
click at [557, 132] on input "28 de set. de 2025, 17:30:17 Price [MEDICAL_DATA]" at bounding box center [770, 129] width 842 height 30
type input "28 de set. de 2025, 17:30:17 Price 149,90 [PERSON_NAME]"
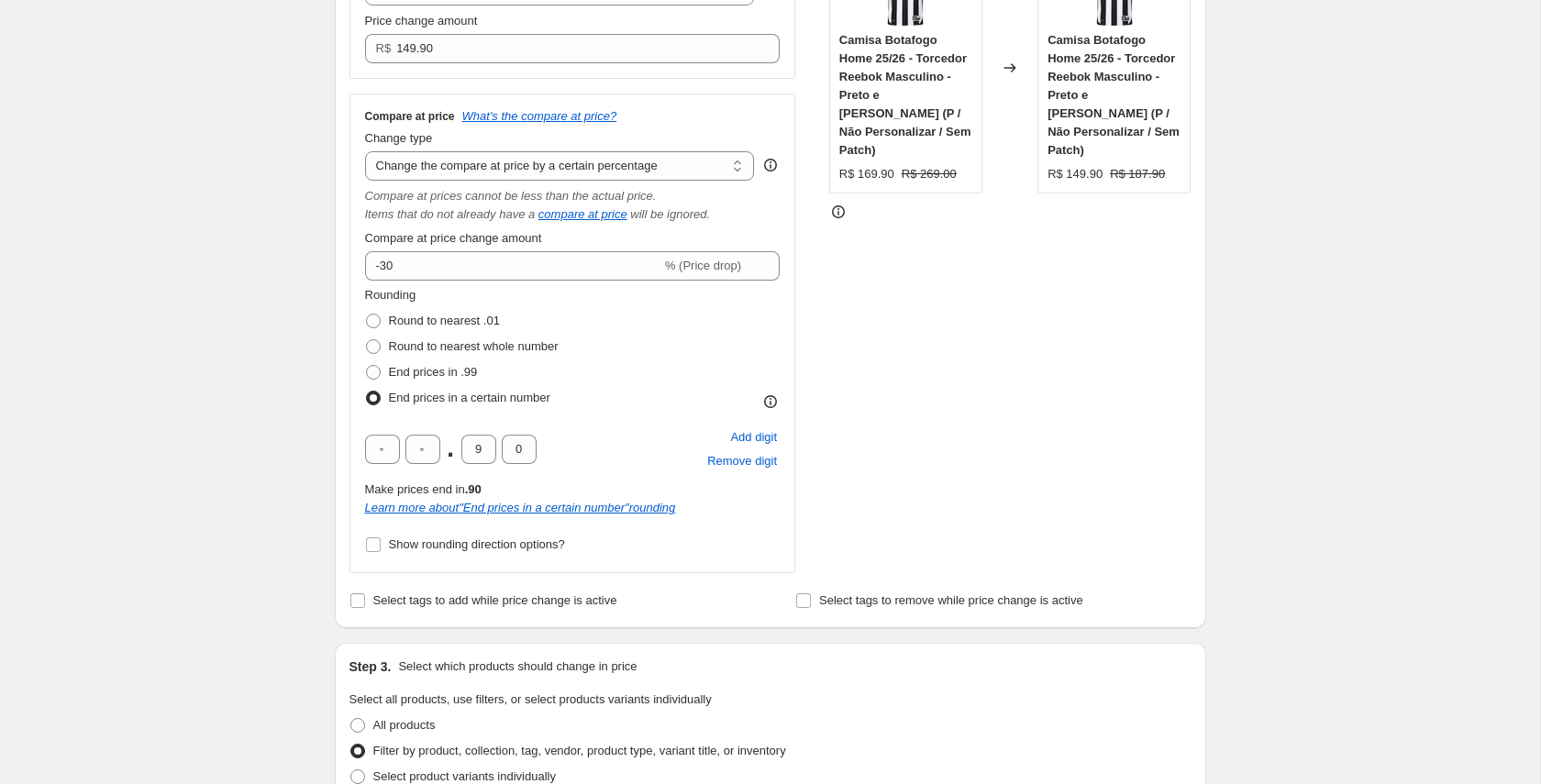
scroll to position [1623, 0]
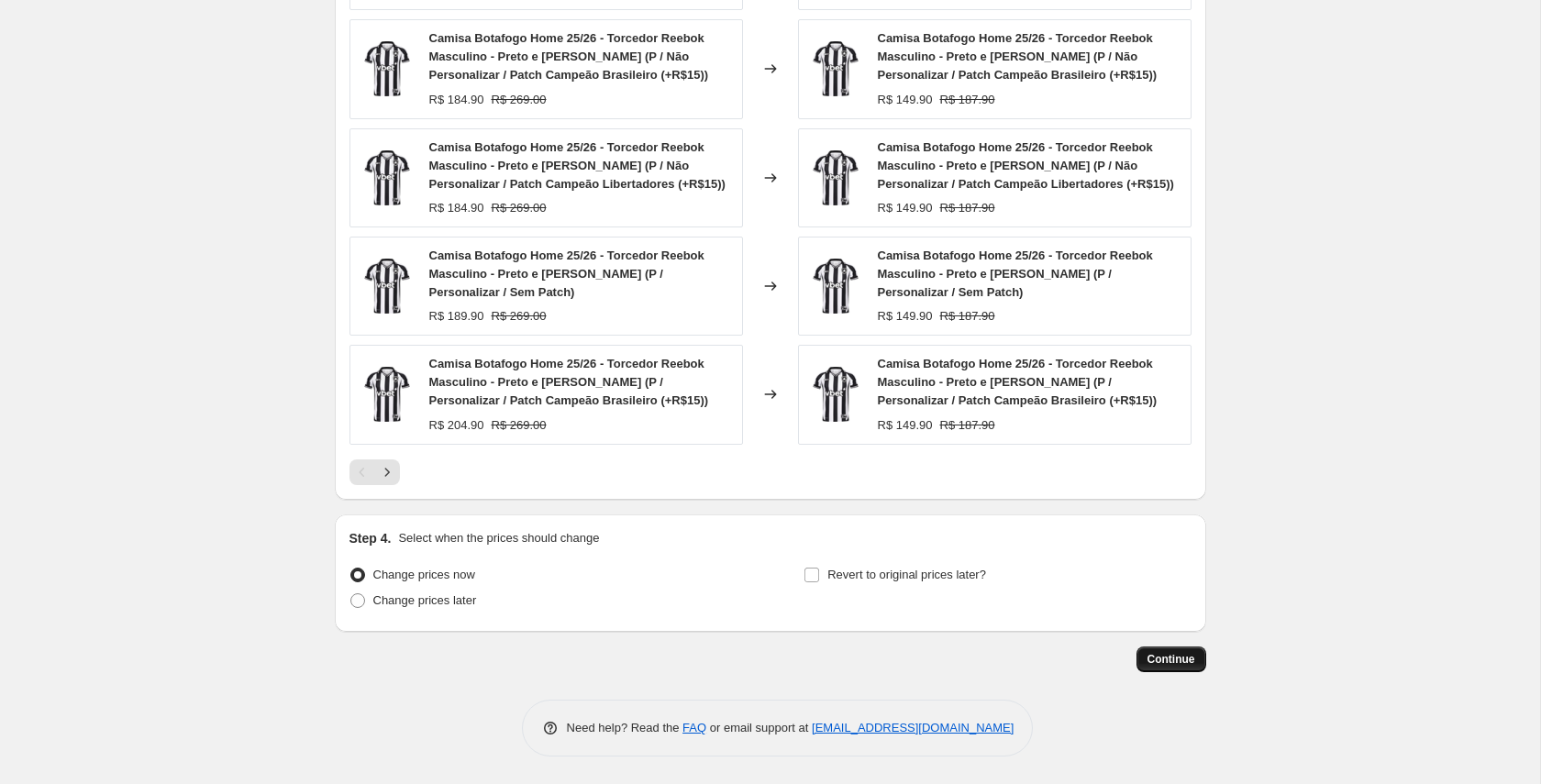
click at [1162, 655] on span "Continue" at bounding box center [1171, 659] width 47 height 15
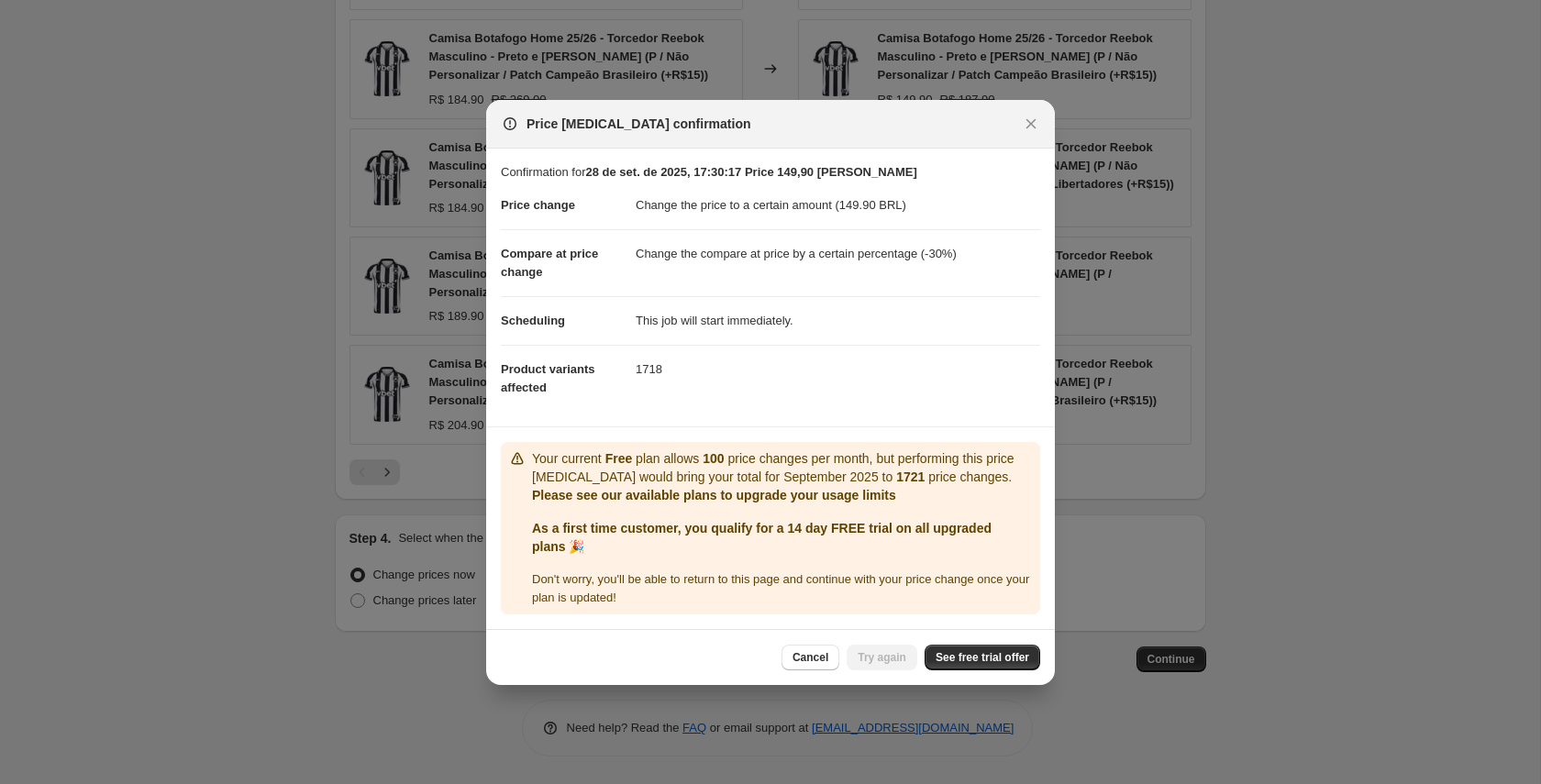
click at [542, 532] on b "As a first time customer, you qualify for a 14 day FREE trial on all upgraded p…" at bounding box center [762, 537] width 460 height 33
drag, startPoint x: 610, startPoint y: 545, endPoint x: 600, endPoint y: 543, distance: 10.2
click at [609, 545] on p "As a first time customer, you qualify for a 14 day FREE trial on all upgraded p…" at bounding box center [782, 536] width 501 height 36
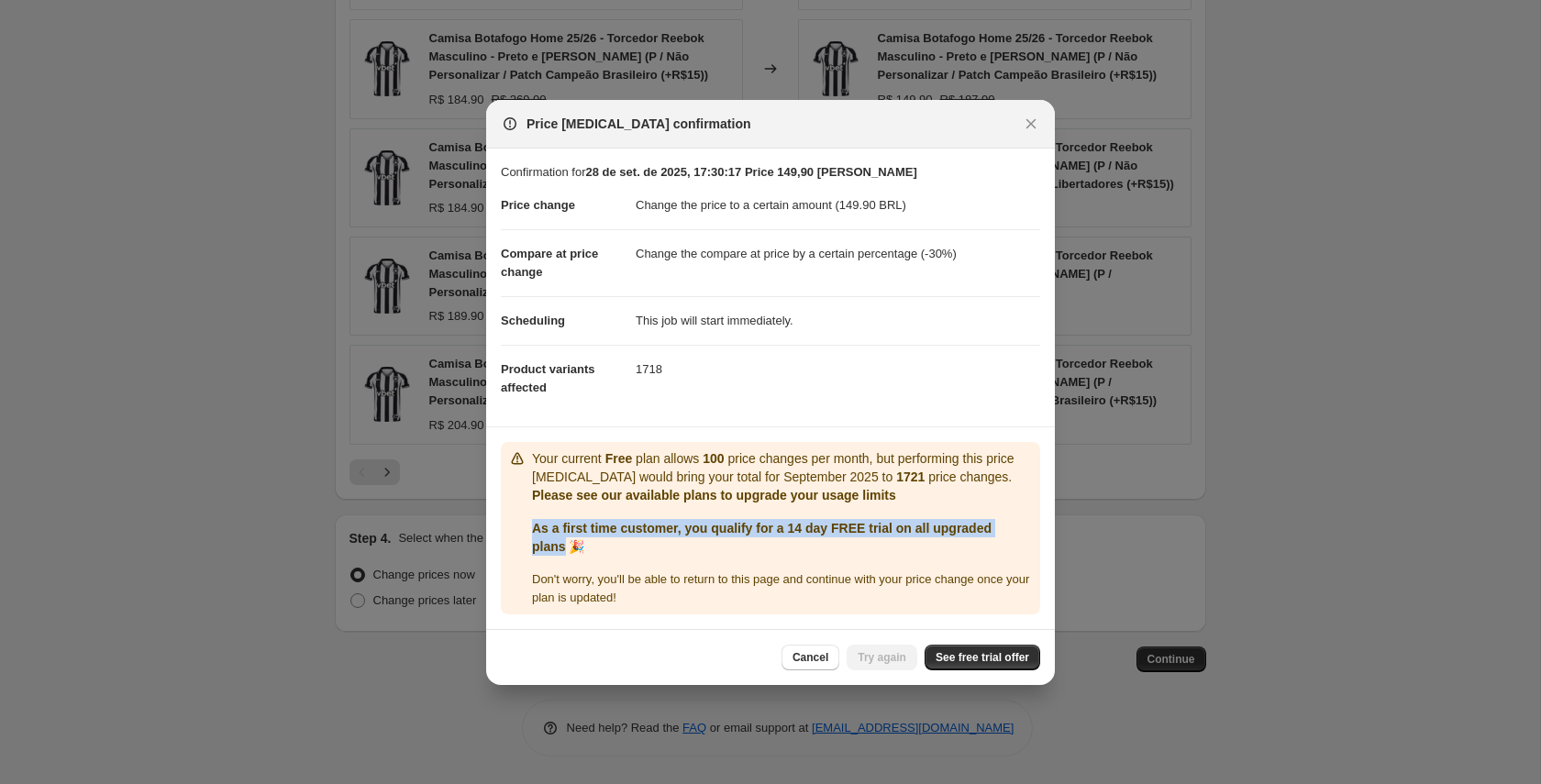
drag, startPoint x: 529, startPoint y: 524, endPoint x: 565, endPoint y: 547, distance: 42.7
click at [565, 547] on div "Your current Free plan allows 100 price changes per month, but performing this …" at bounding box center [770, 528] width 524 height 157
click at [630, 505] on div "Your current Free plan allows 100 price changes per month, but performing this …" at bounding box center [782, 528] width 501 height 157
click at [558, 581] on span "Don ' t worry, you ' ll be able to return to this page and continue with your p…" at bounding box center [780, 588] width 497 height 32
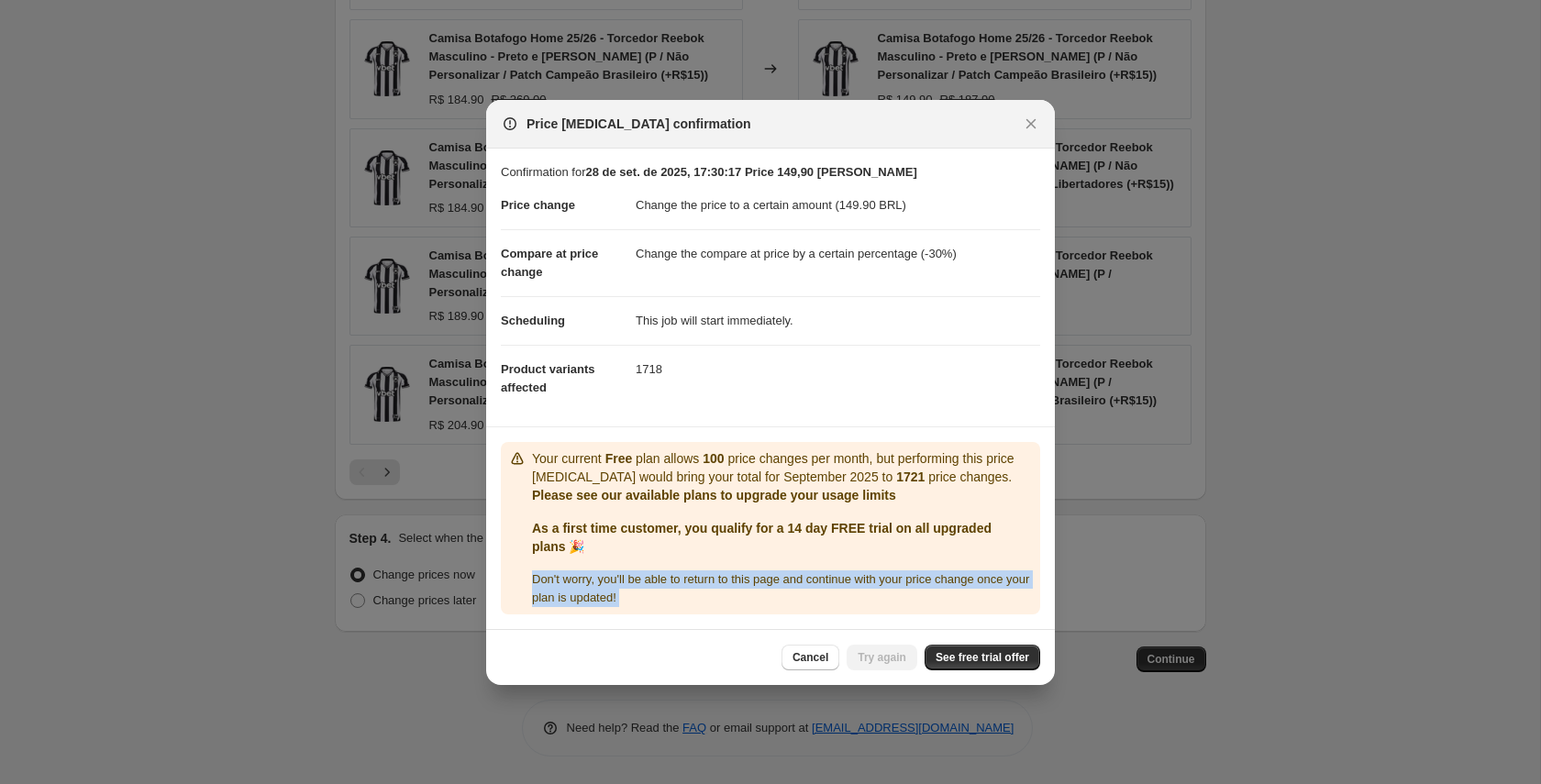
click at [558, 581] on span "Don ' t worry, you ' ll be able to return to this page and continue with your p…" at bounding box center [780, 588] width 497 height 32
click at [650, 500] on p "Please see our available plans to upgrade your usage limits" at bounding box center [782, 495] width 501 height 19
click at [536, 493] on p "Please see our available plans to upgrade your usage limits" at bounding box center [782, 495] width 501 height 19
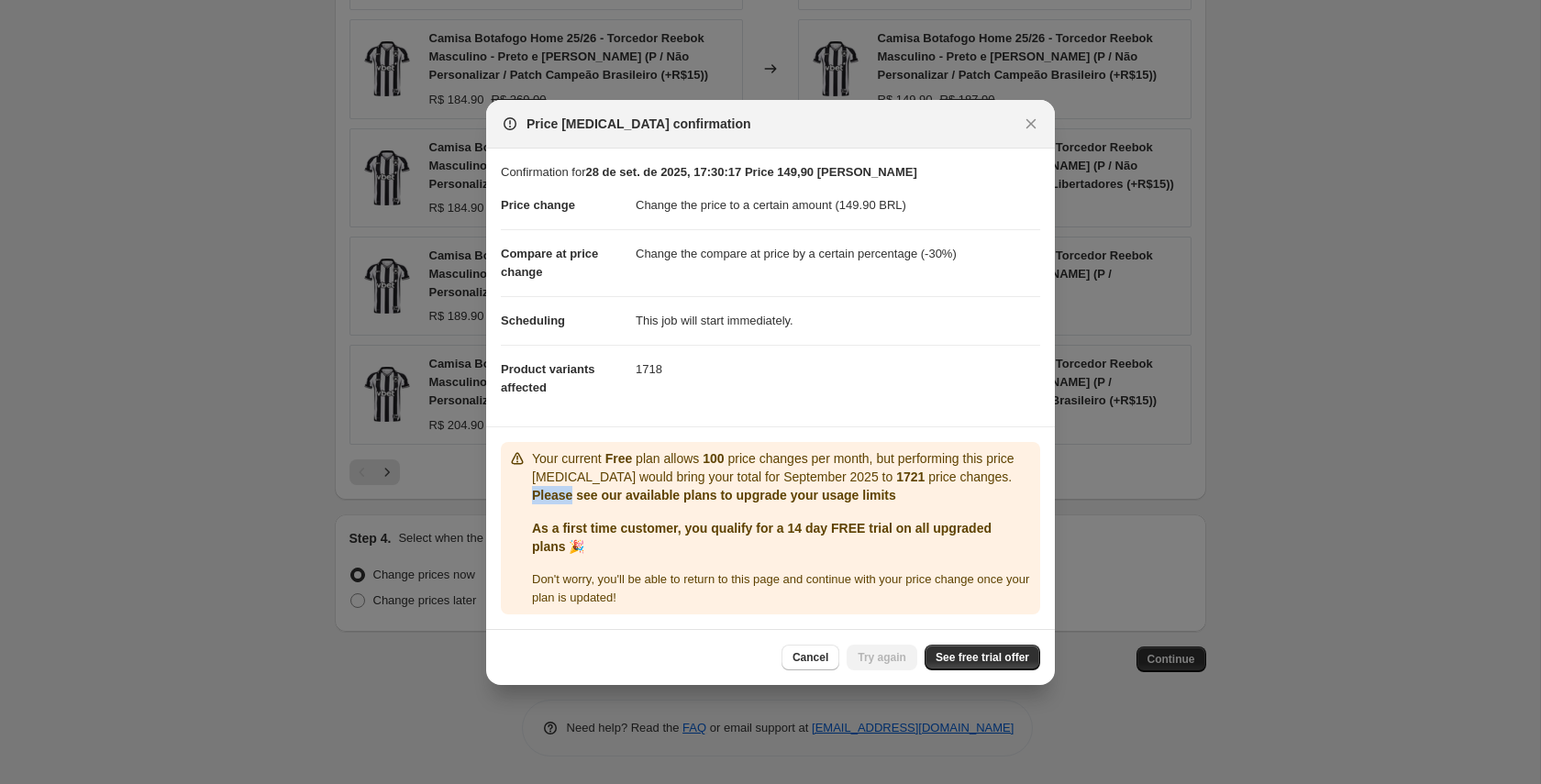
click at [536, 493] on p "Please see our available plans to upgrade your usage limits" at bounding box center [782, 495] width 501 height 19
click at [703, 506] on div "Your current Free plan allows 100 price changes per month, but performing this …" at bounding box center [782, 528] width 501 height 157
click at [732, 466] on p "Your current Free plan allows 100 price changes per month, but performing this …" at bounding box center [782, 467] width 501 height 36
click at [965, 655] on span "See free trial offer" at bounding box center [982, 657] width 93 height 15
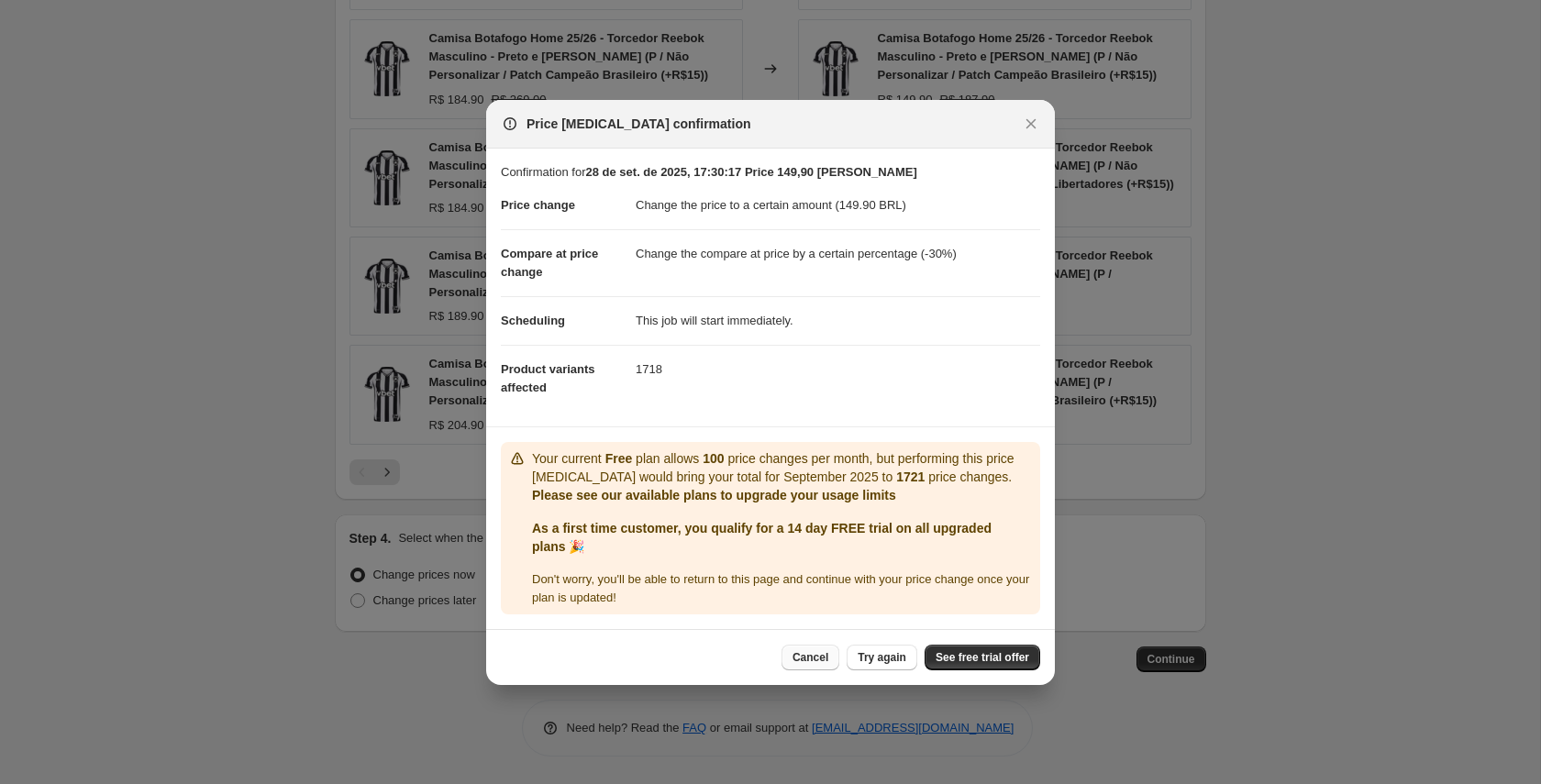
click at [805, 657] on span "Cancel" at bounding box center [810, 657] width 35 height 15
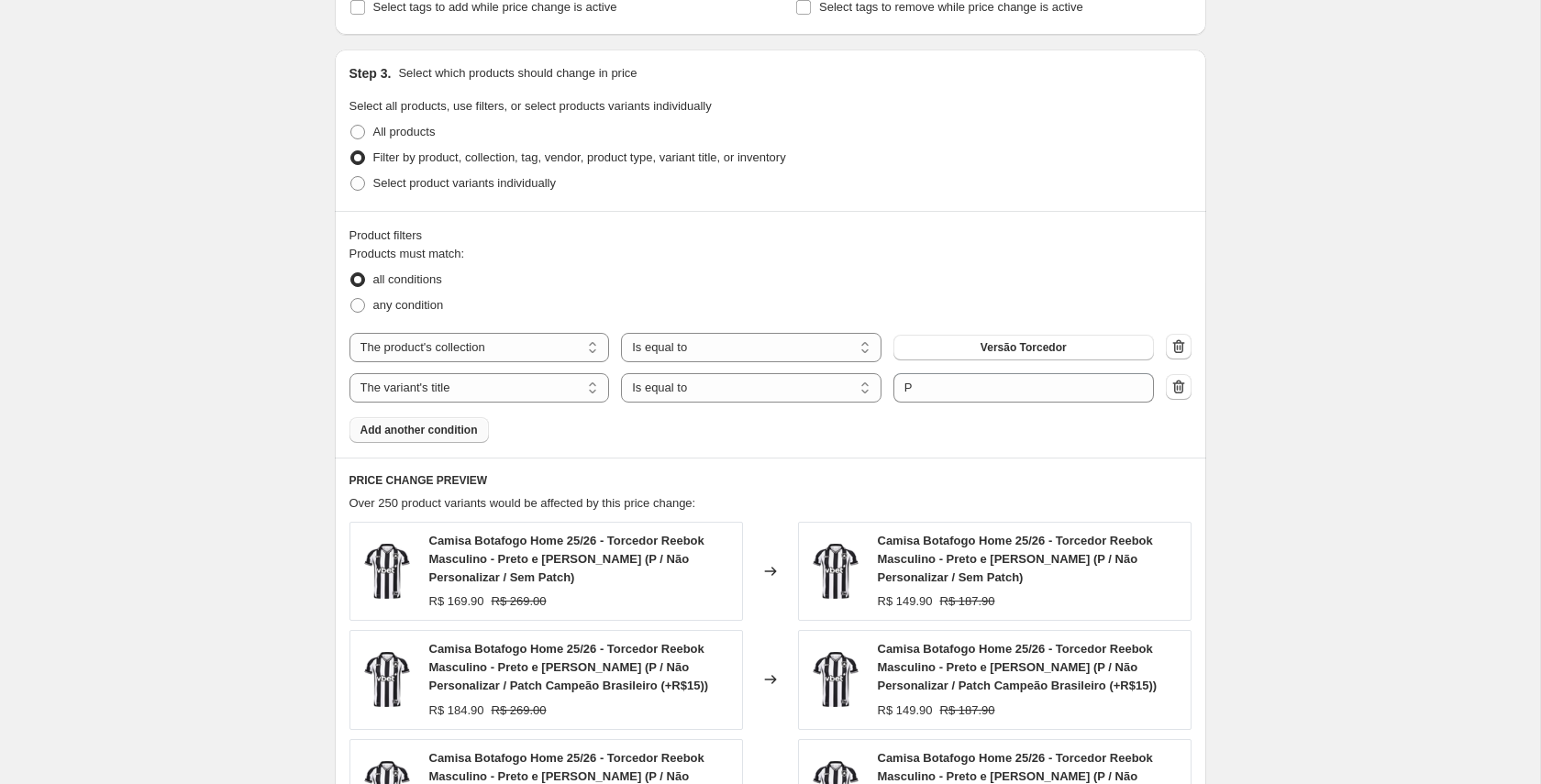
scroll to position [1001, 0]
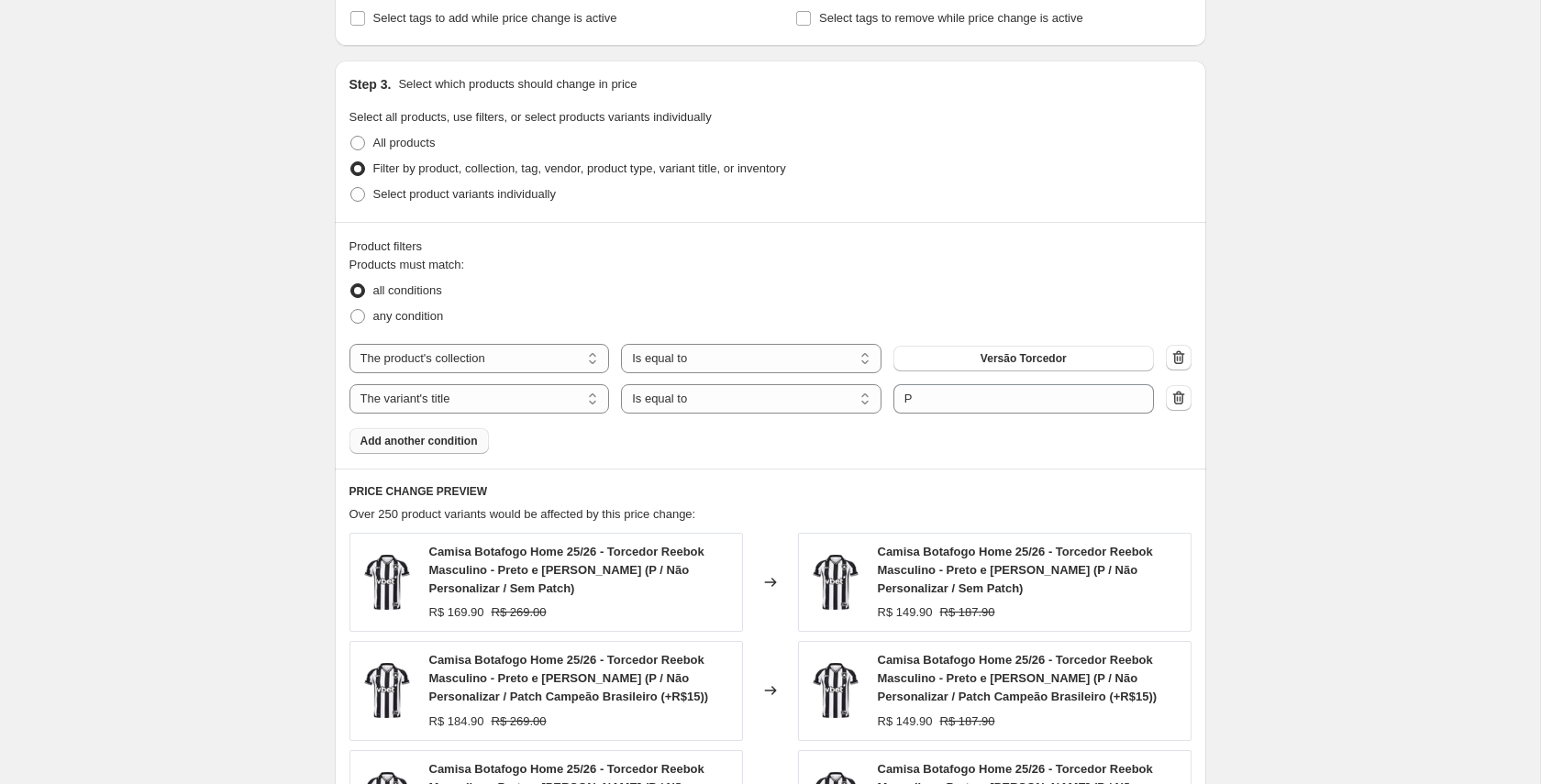
click at [477, 446] on span "Add another condition" at bounding box center [418, 441] width 117 height 15
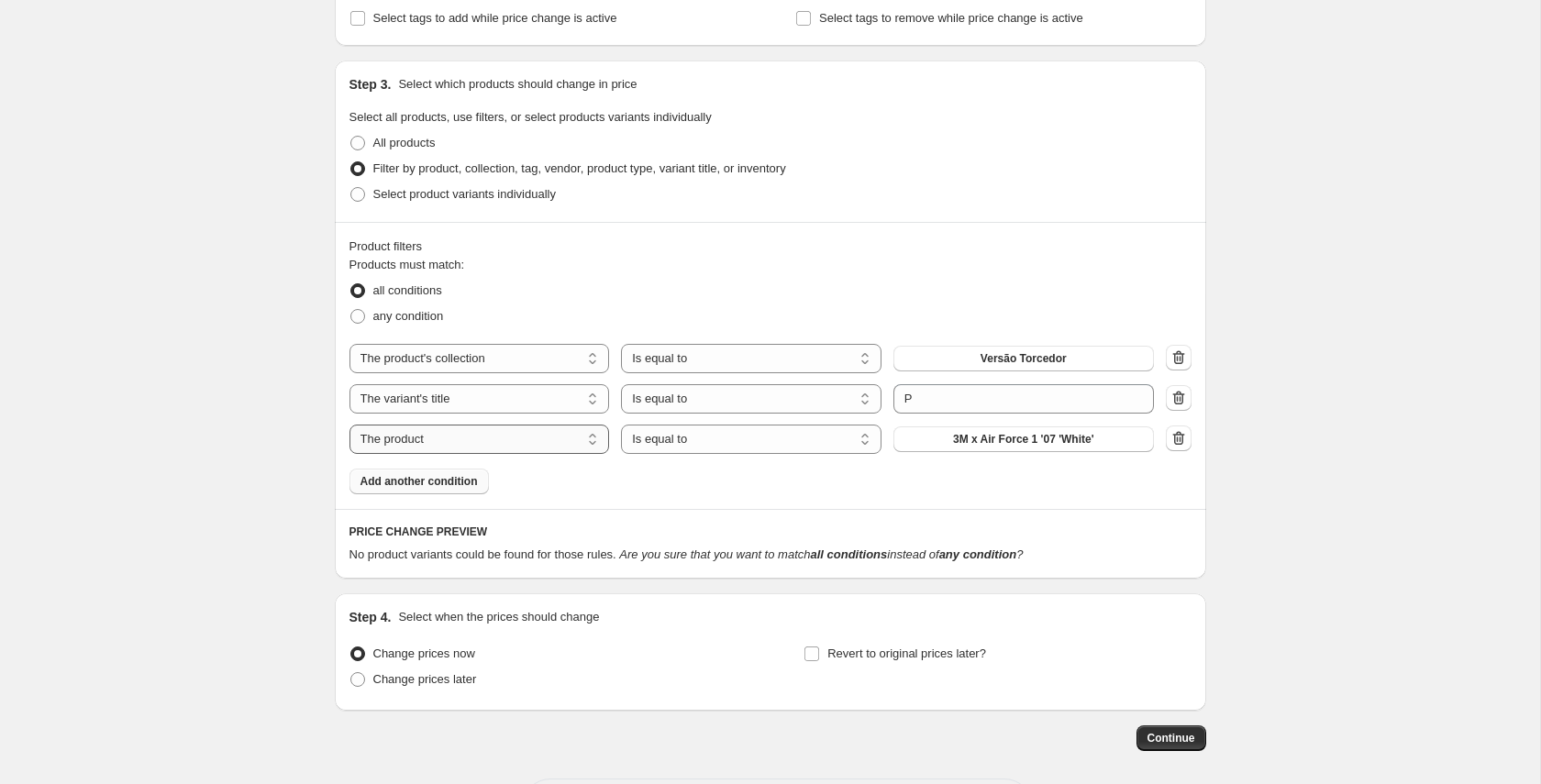
click at [592, 451] on select "The product The product's collection The product's tag The product's vendor The…" at bounding box center [479, 439] width 261 height 30
select select "title"
click at [866, 445] on select "Is equal to Is not equal to Contains" at bounding box center [751, 439] width 261 height 30
select select "not_equal"
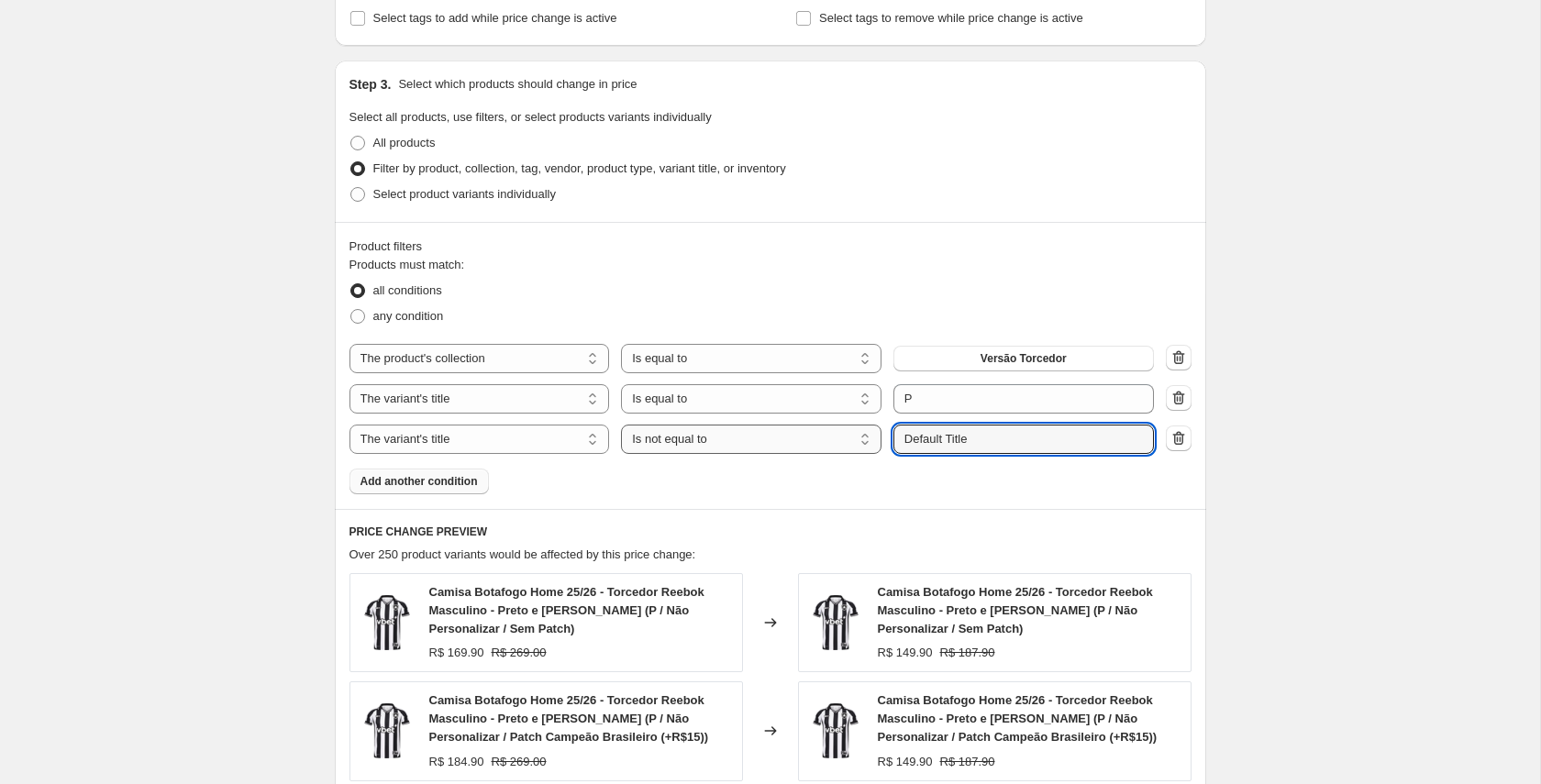
drag, startPoint x: 988, startPoint y: 440, endPoint x: 851, endPoint y: 441, distance: 137.0
click at [851, 441] on div "The product The product's collection The product's tag The product's vendor The…" at bounding box center [751, 439] width 804 height 30
type input "Personalizar"
click at [974, 491] on div "Products must match: all conditions any condition The product The product's col…" at bounding box center [770, 375] width 842 height 238
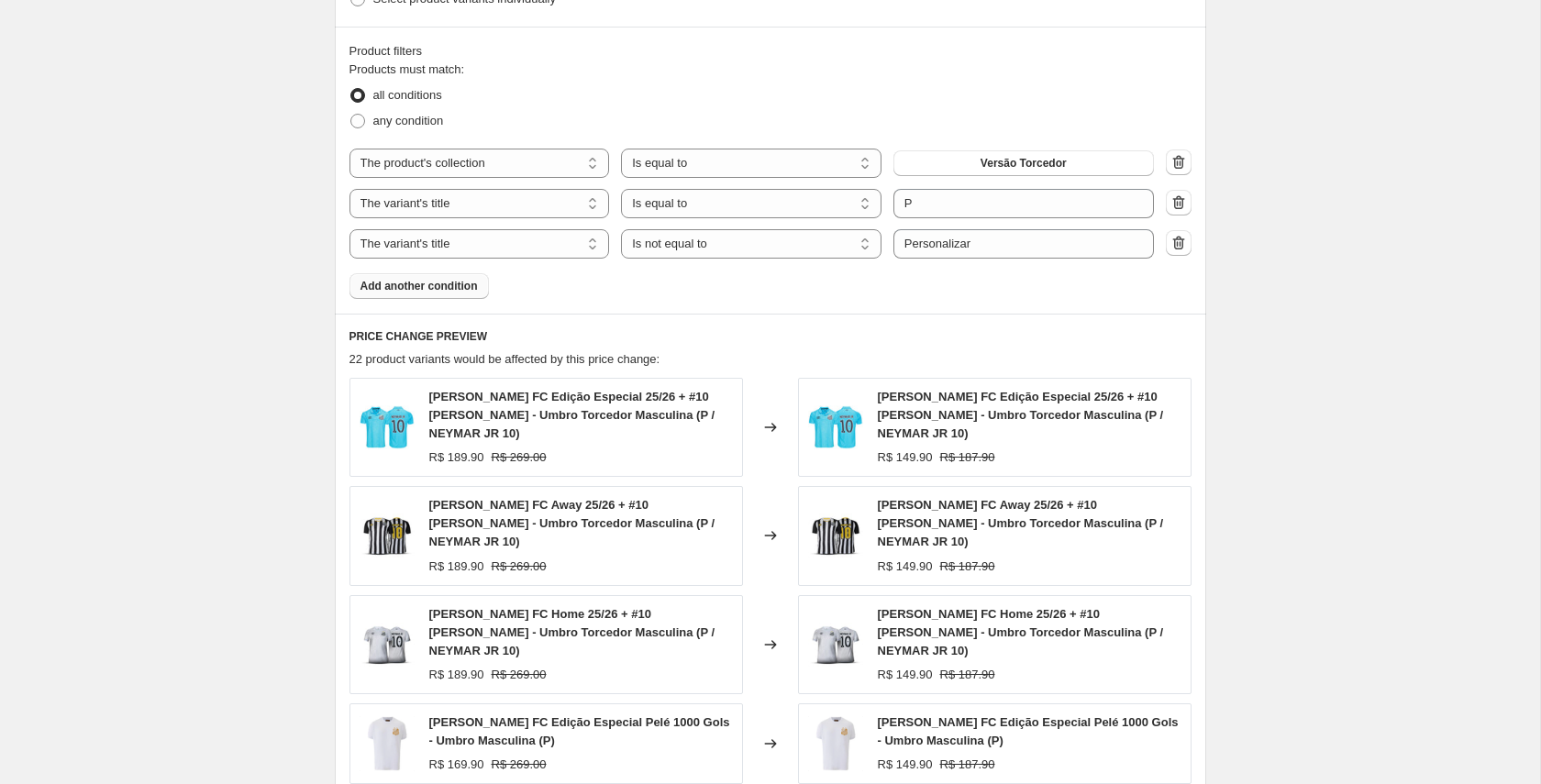
scroll to position [1202, 0]
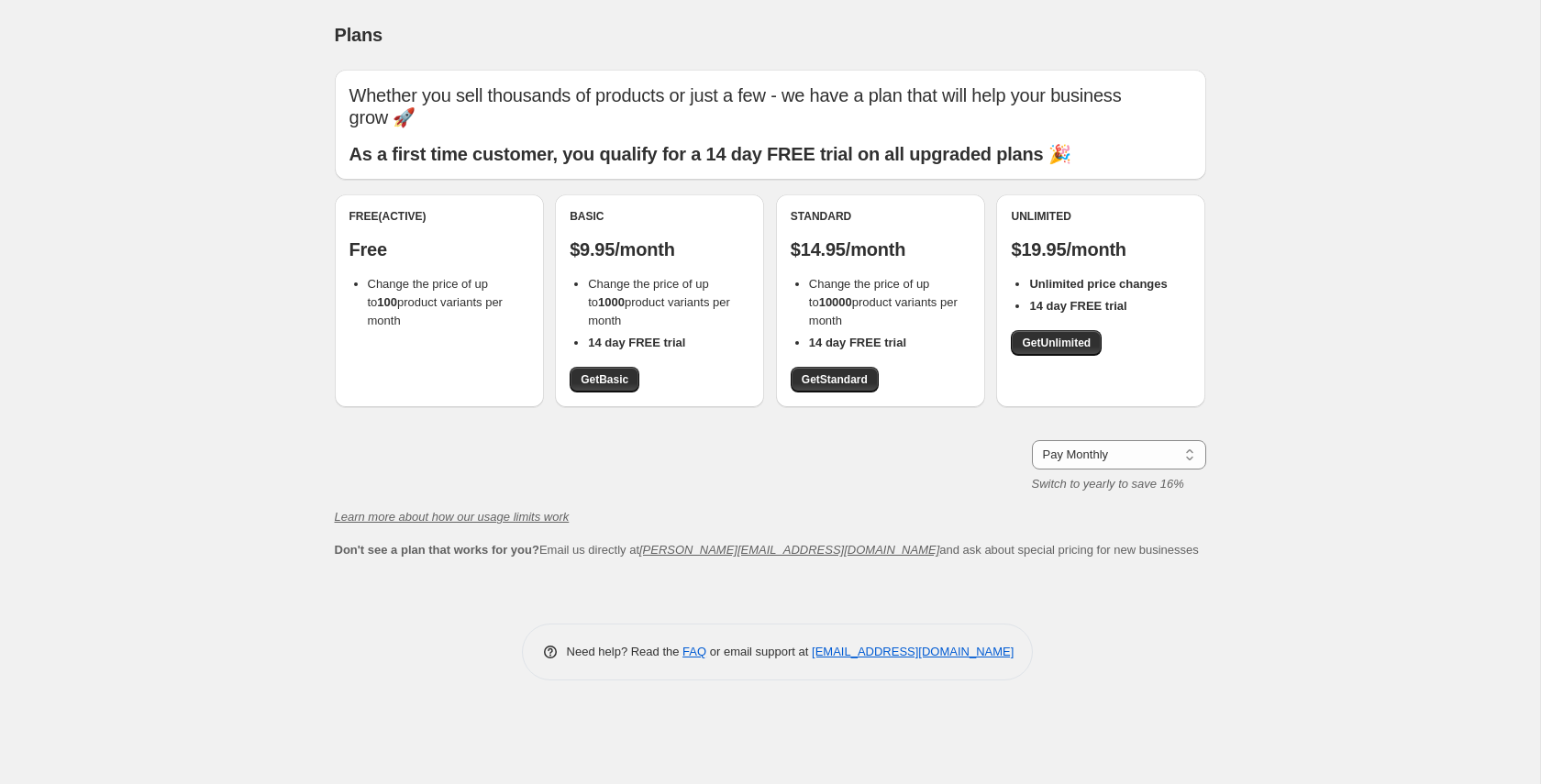
click at [681, 450] on div "Pay Monthly Pay Yearly (Save 16%) Pay Monthly Switch to yearly to save 16%" at bounding box center [770, 466] width 871 height 53
